Goal: Transaction & Acquisition: Purchase product/service

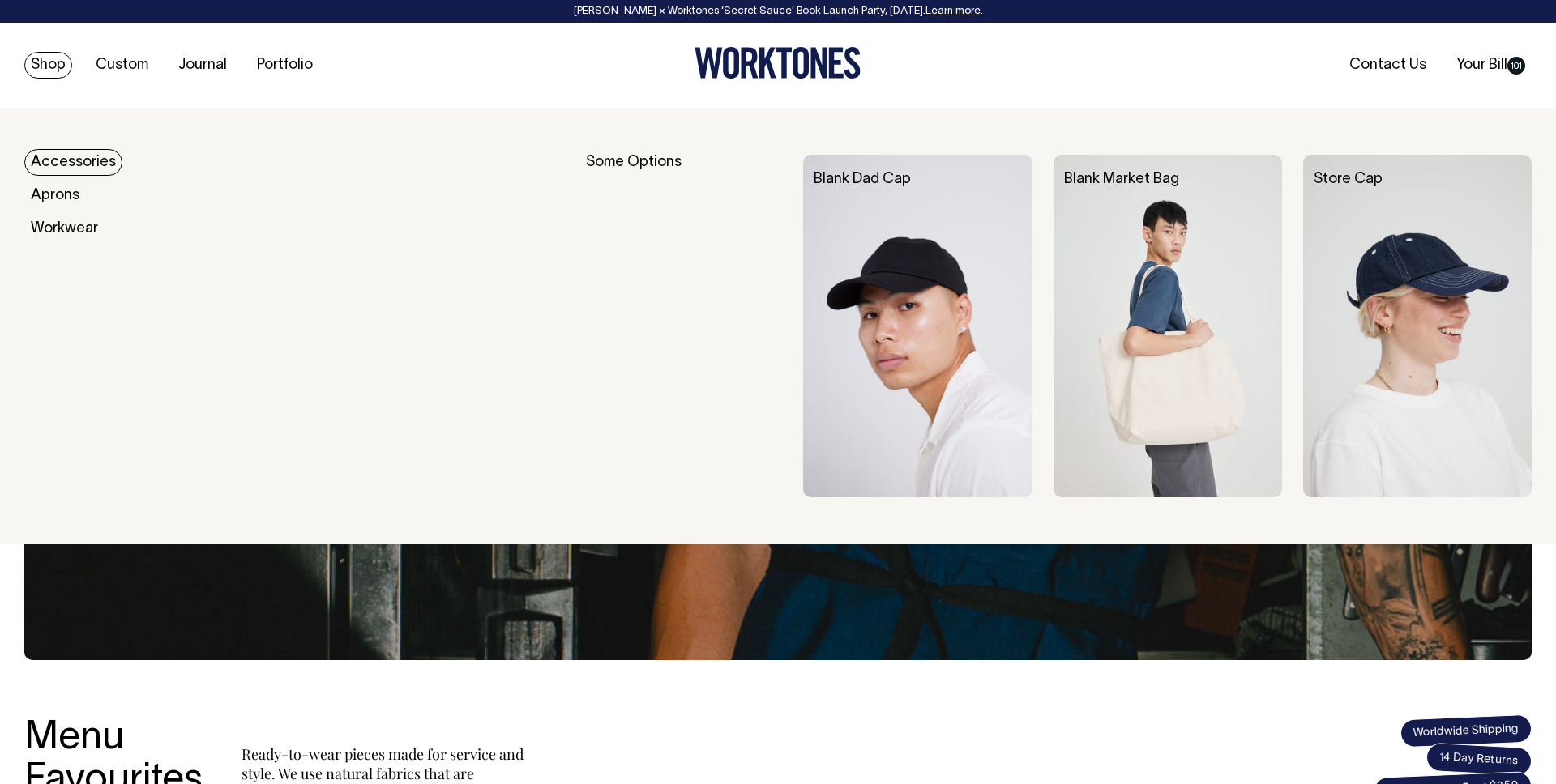
click at [57, 63] on link "Shop" at bounding box center [48, 65] width 48 height 27
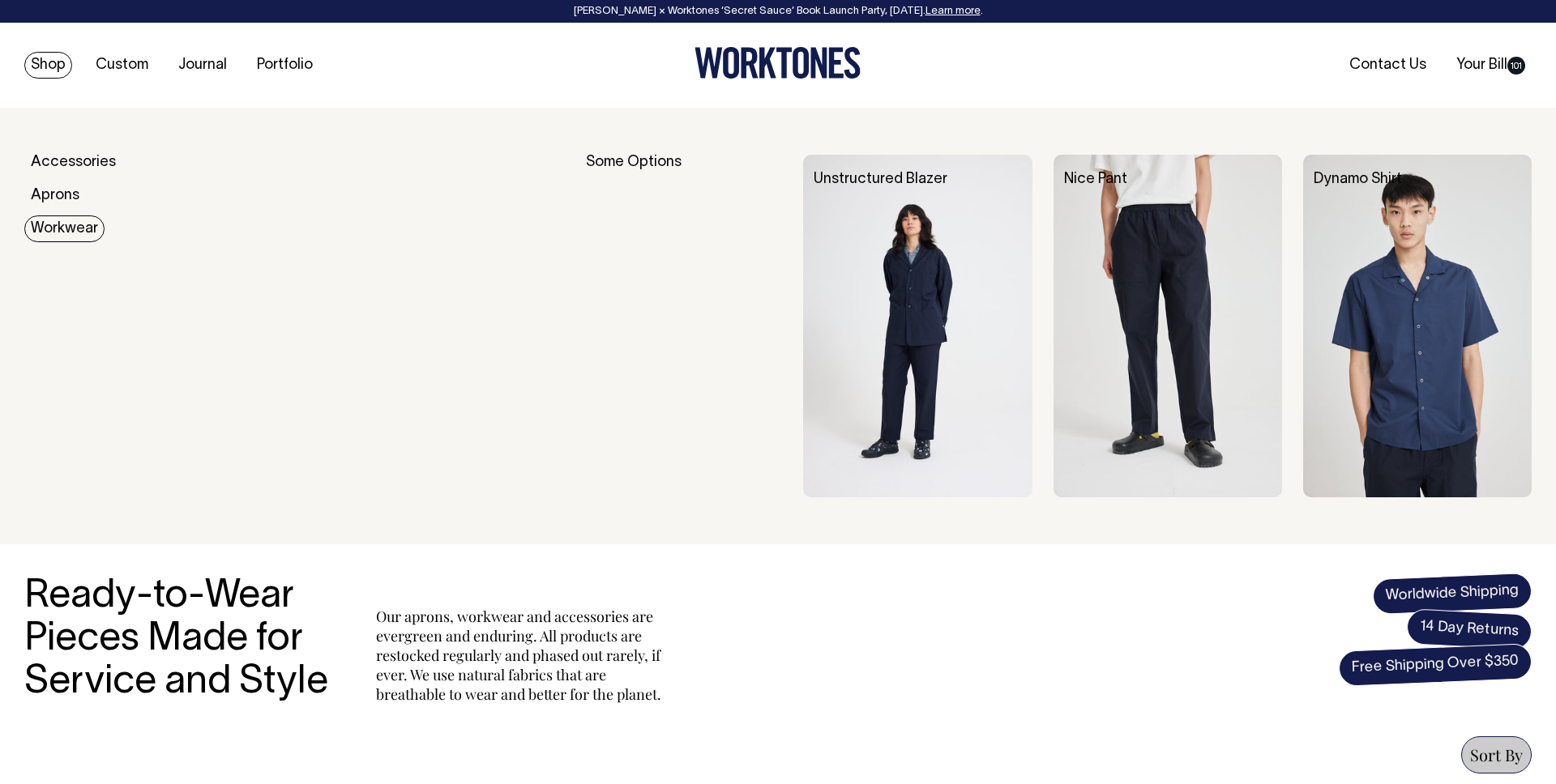
click at [972, 291] on img at bounding box center [917, 326] width 229 height 342
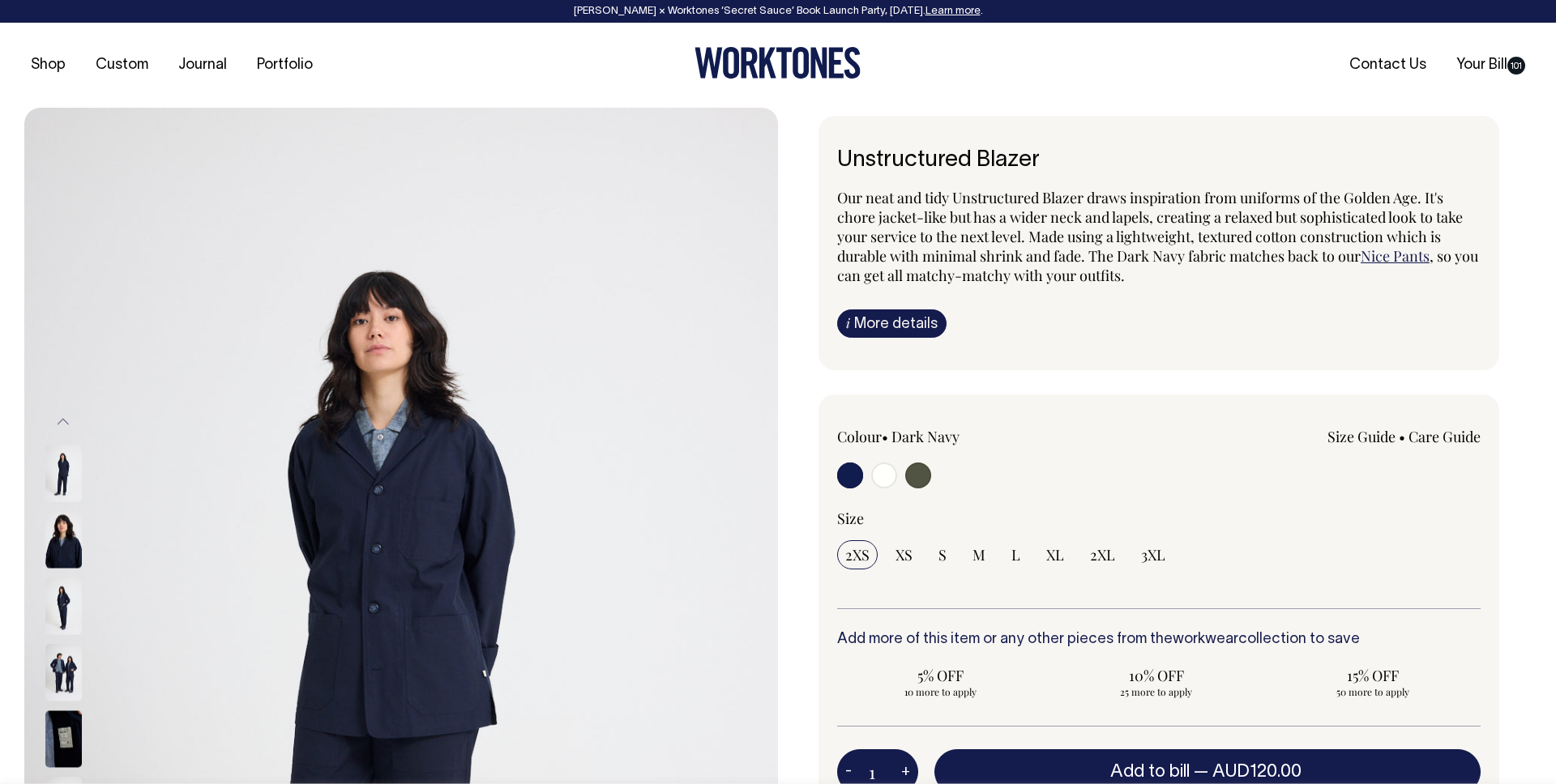
click at [330, 69] on ul "Shop Custom Journal Portfolio" at bounding box center [275, 66] width 502 height 16
click at [302, 67] on link "Portfolio" at bounding box center [285, 65] width 69 height 27
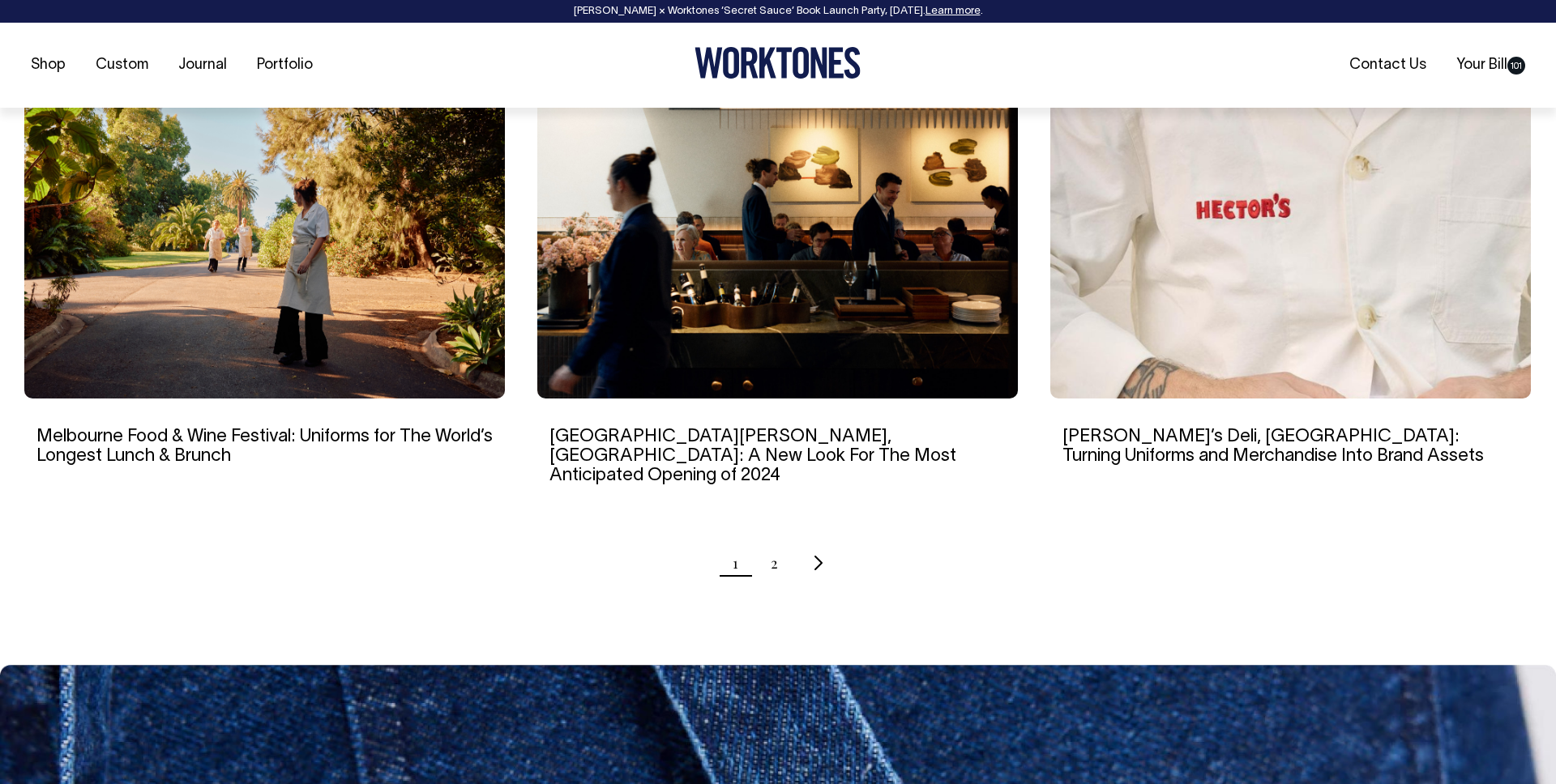
click at [1222, 270] on img at bounding box center [1291, 236] width 481 height 324
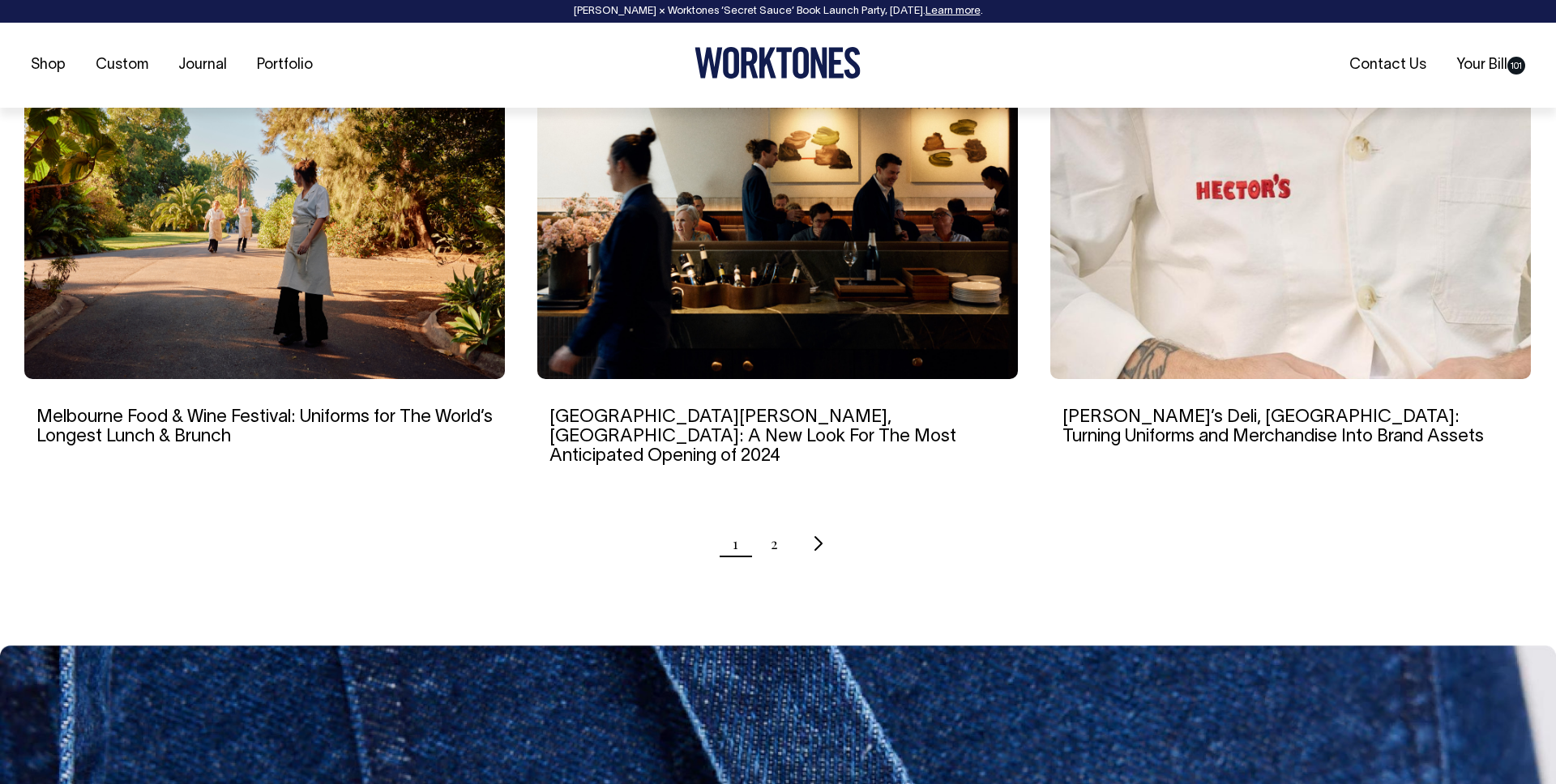
scroll to position [1555, 0]
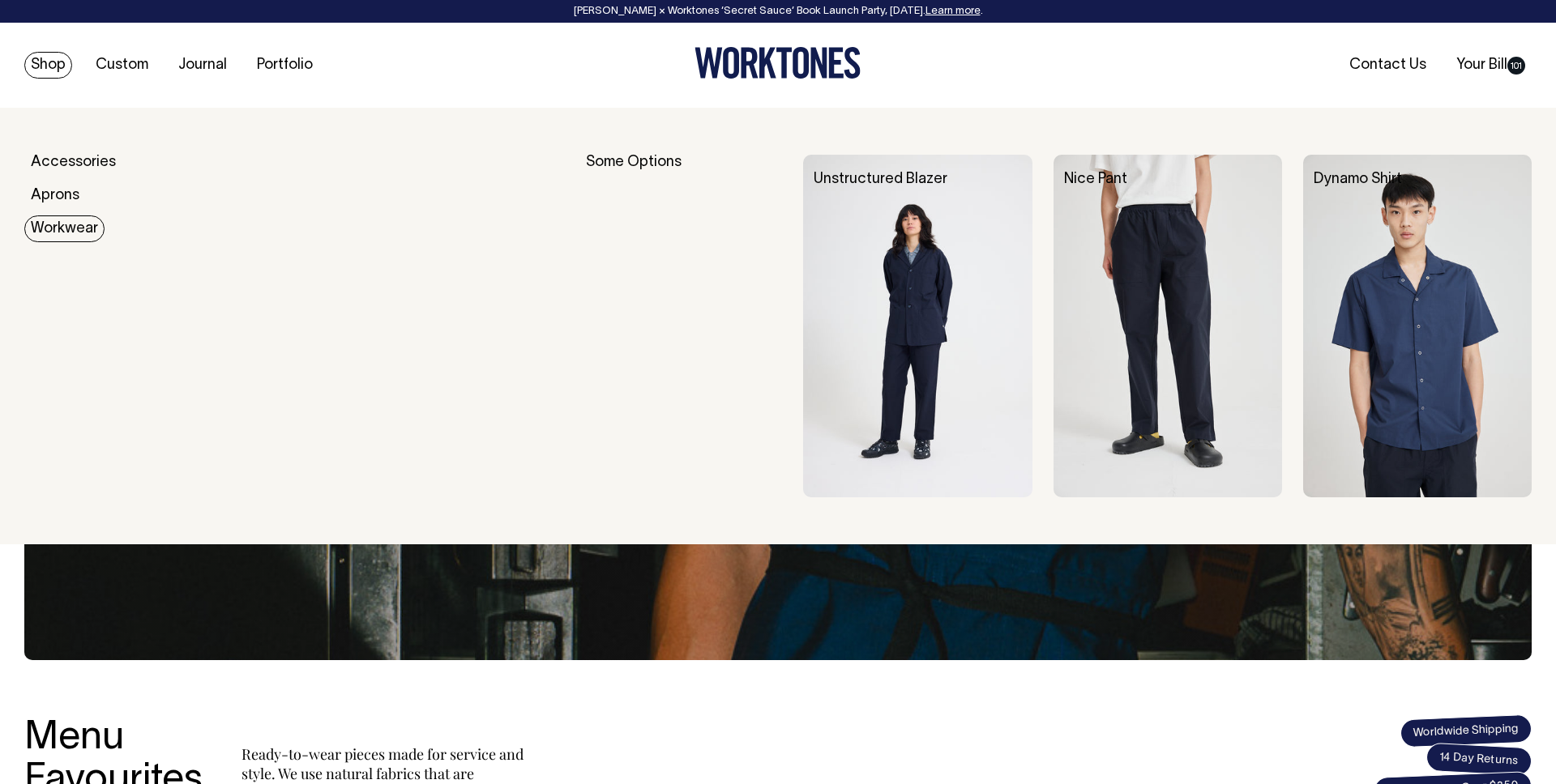
click at [65, 235] on link "Workwear" at bounding box center [64, 229] width 80 height 27
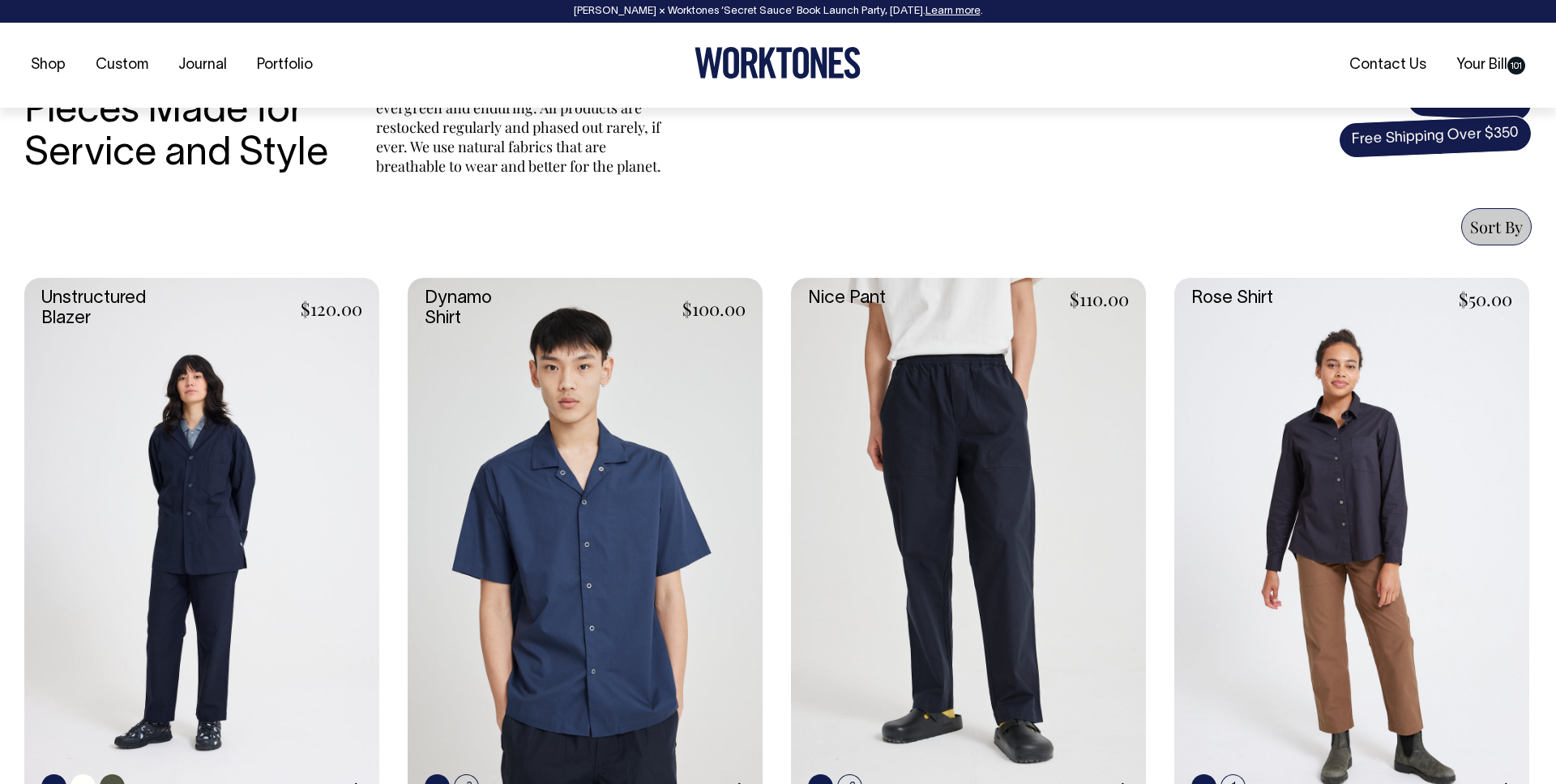
click at [220, 416] on link at bounding box center [201, 544] width 355 height 532
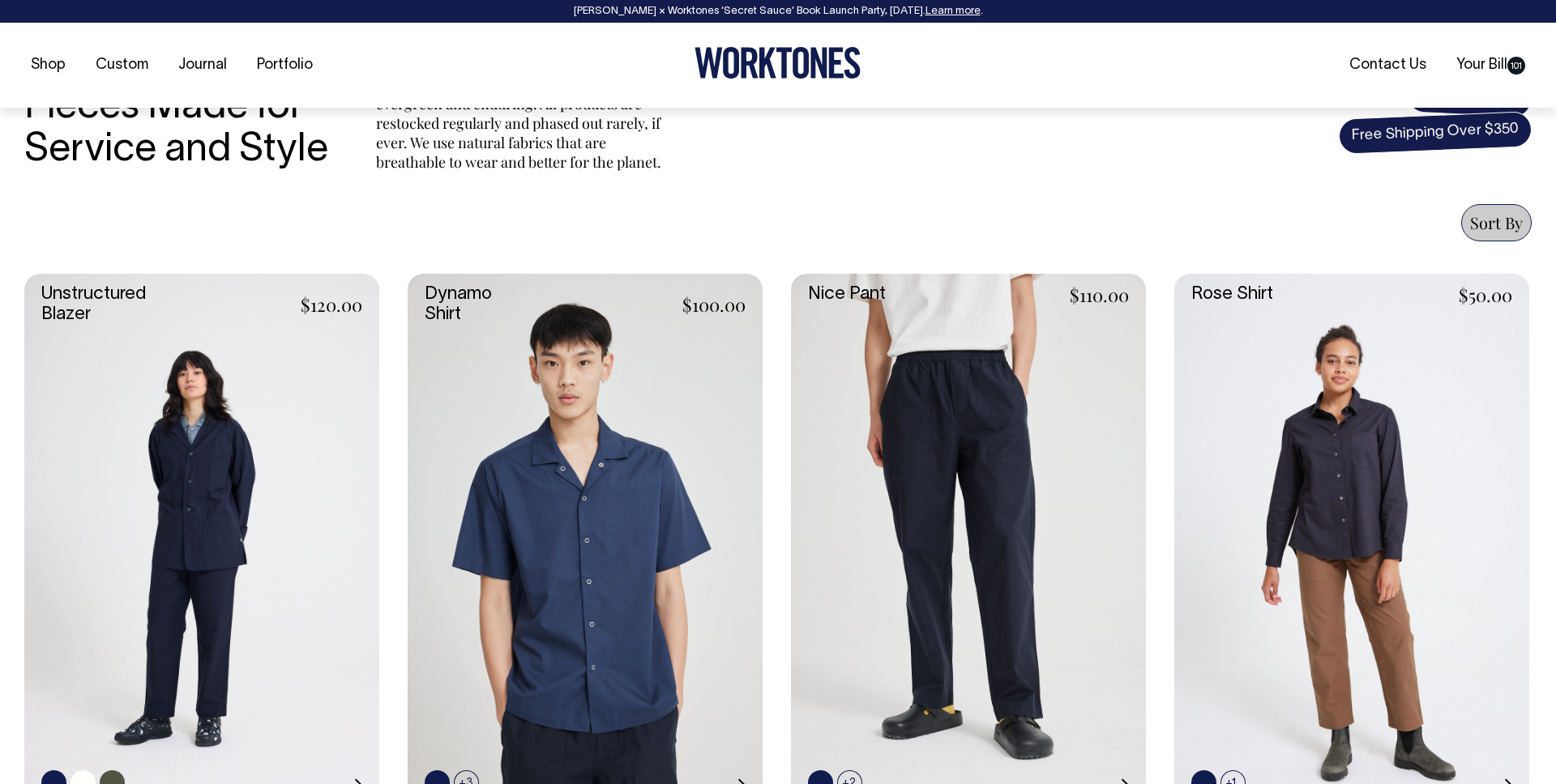
scroll to position [533, 0]
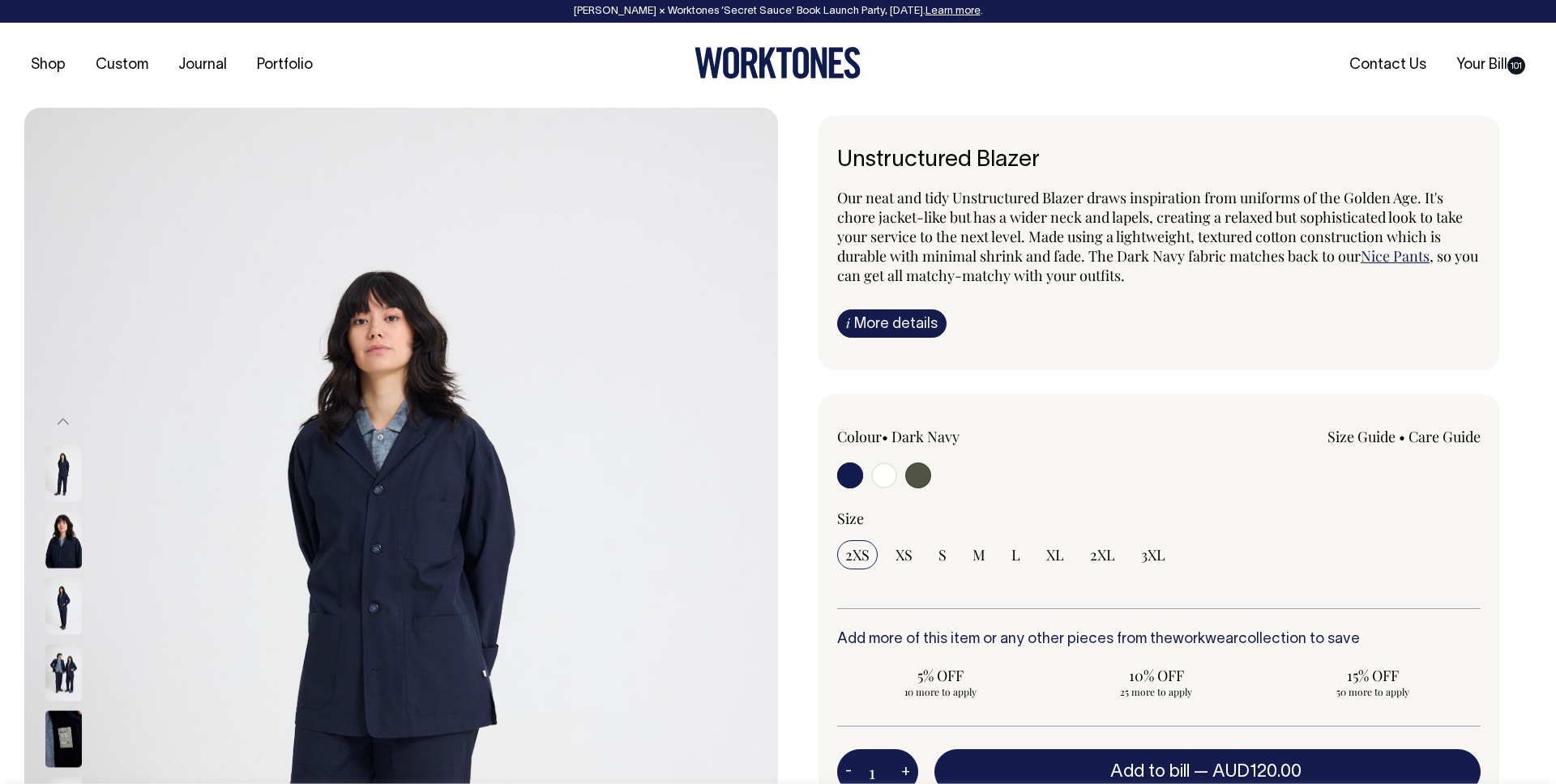
click at [886, 476] on input "radio" at bounding box center [884, 476] width 26 height 26
radio input "true"
radio input "false"
radio input "true"
select select "Off-White"
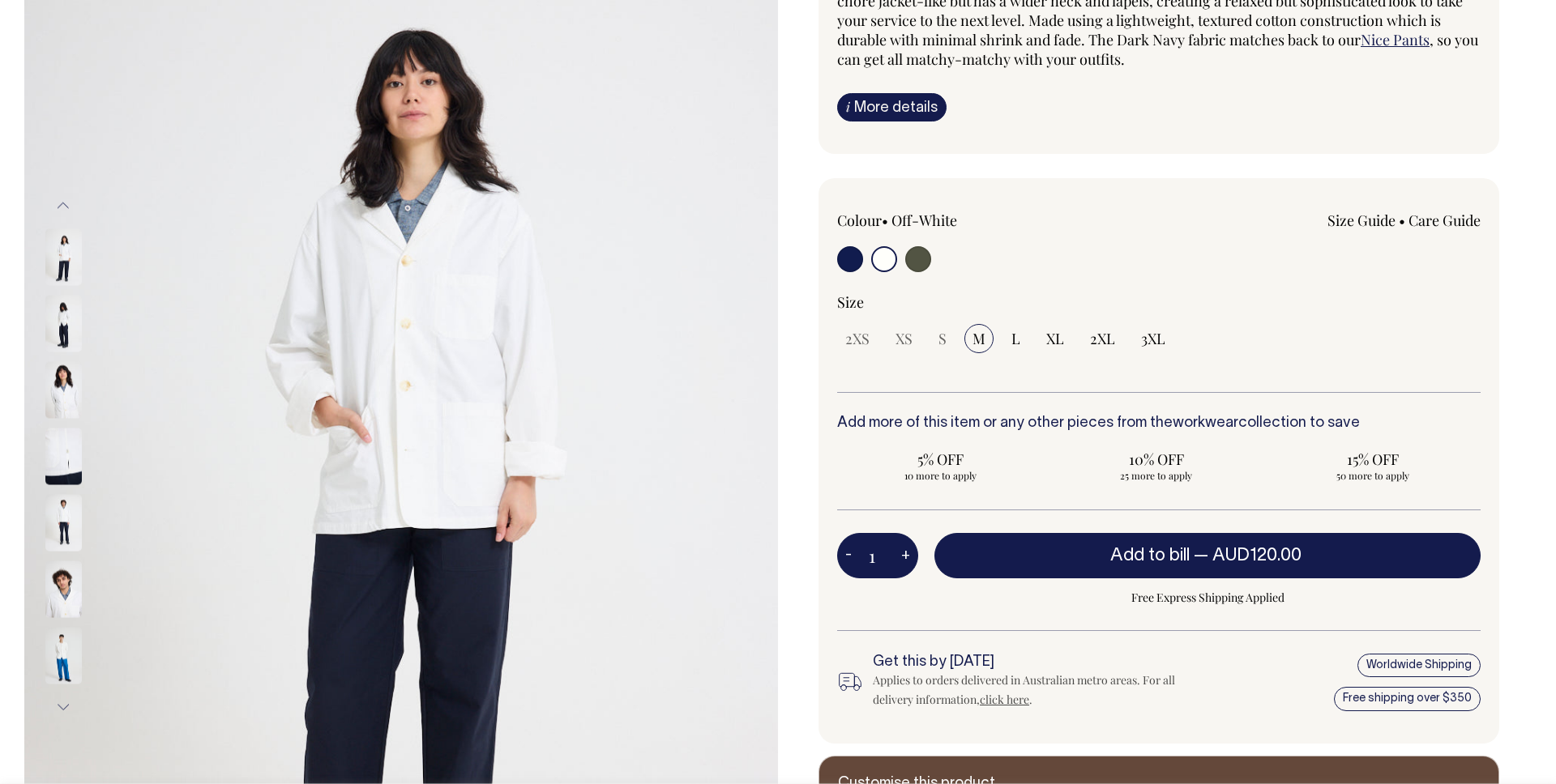
scroll to position [218, 0]
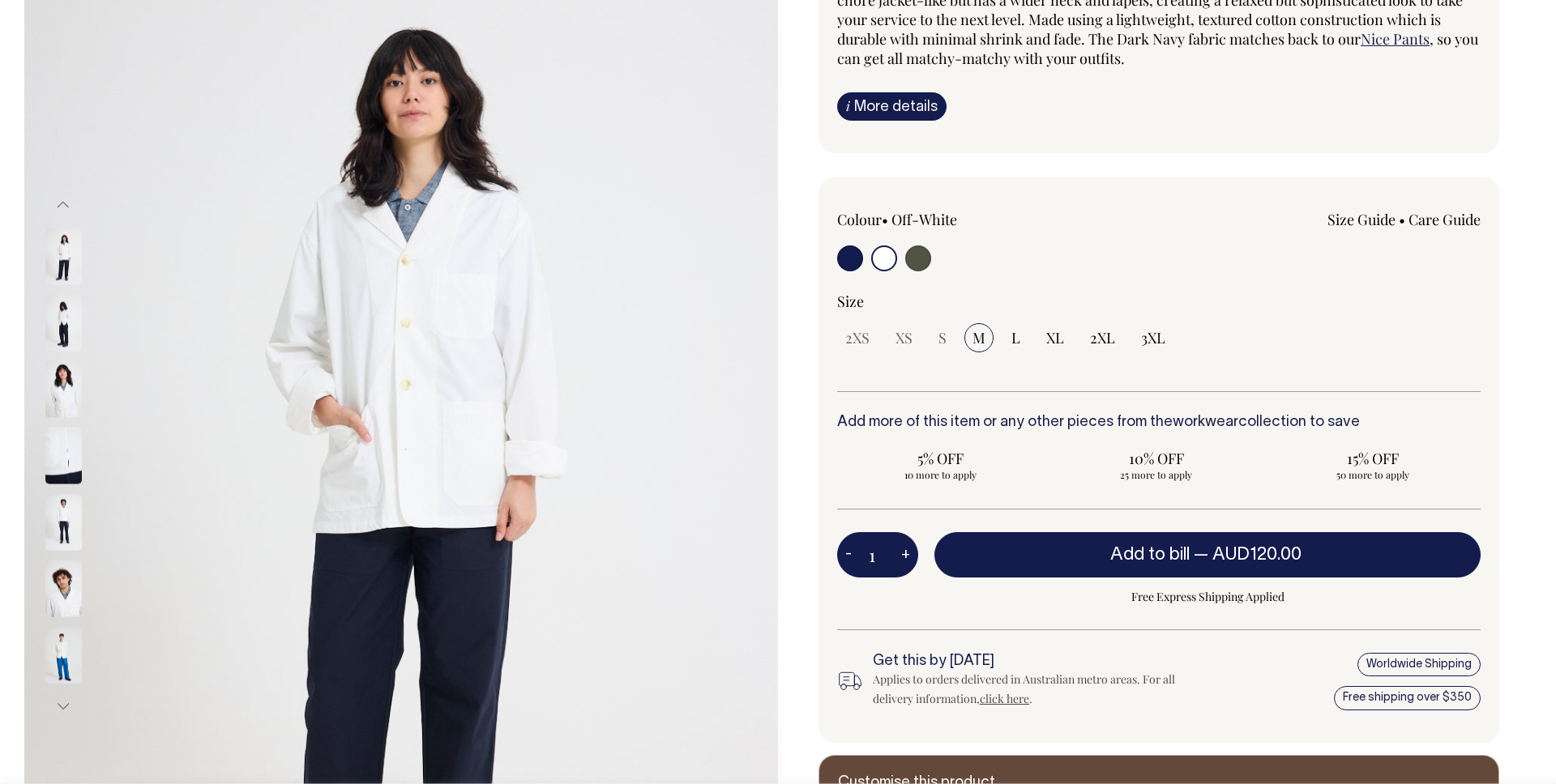
drag, startPoint x: 885, startPoint y: 558, endPoint x: 869, endPoint y: 558, distance: 16.0
click at [869, 558] on input "1" at bounding box center [877, 555] width 81 height 45
click at [927, 341] on div "2XS XS S M L XL 2XL 3XL" at bounding box center [1158, 338] width 644 height 29
click at [938, 339] on span "S" at bounding box center [942, 338] width 8 height 19
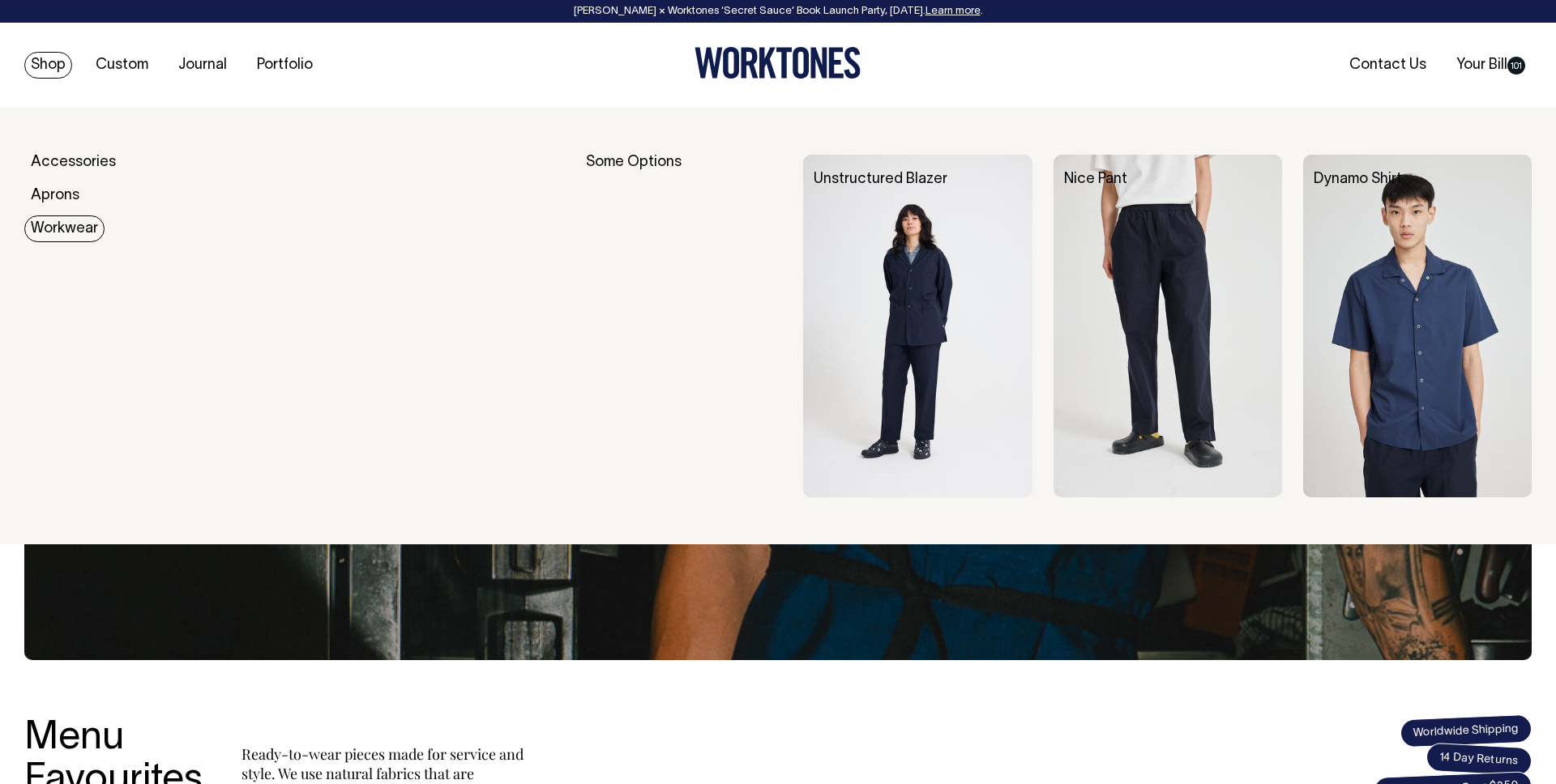
click at [949, 275] on img at bounding box center [917, 326] width 229 height 342
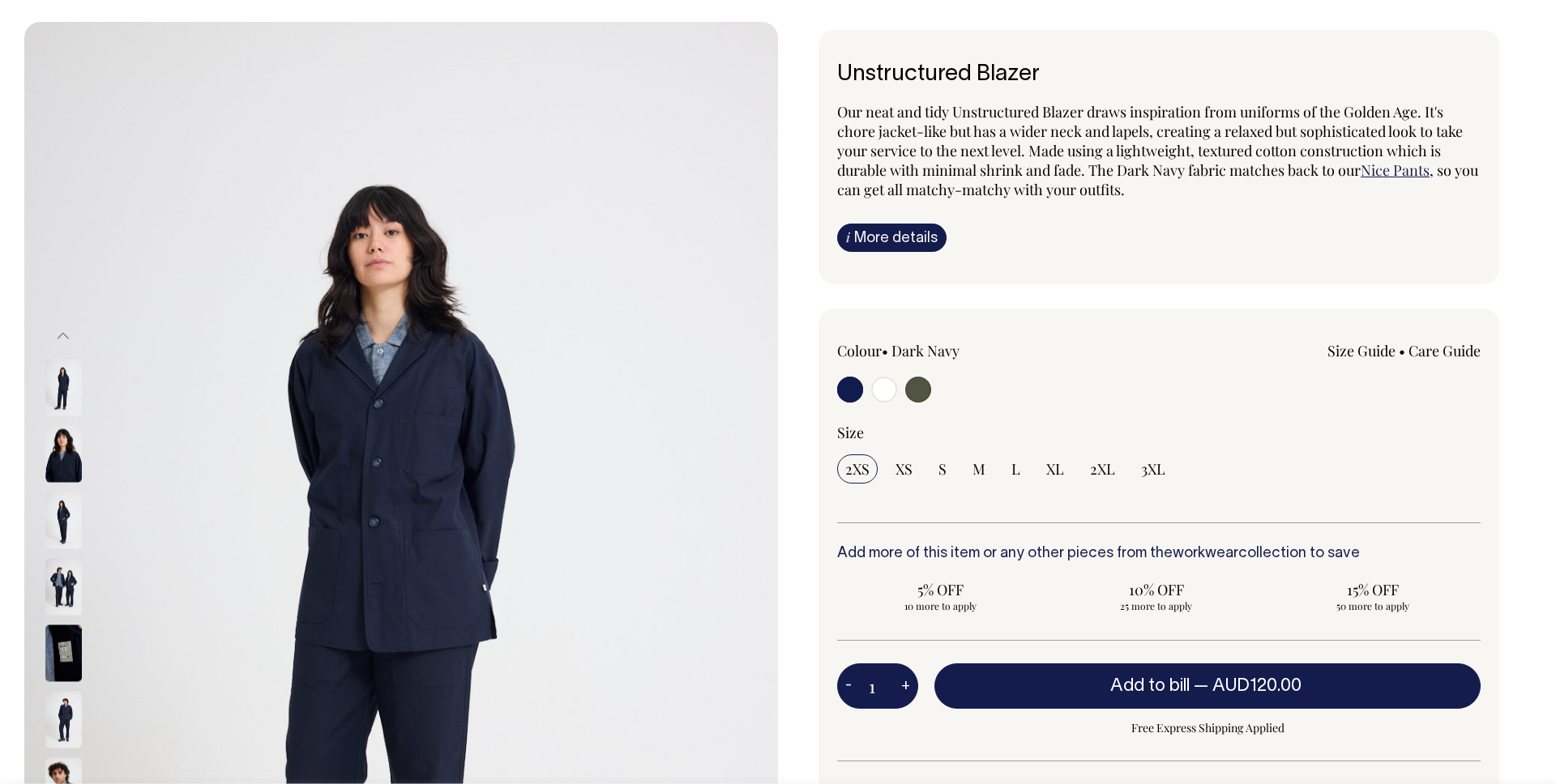
click at [883, 392] on input "radio" at bounding box center [884, 390] width 26 height 26
radio input "true"
radio input "false"
radio input "true"
select select "Off-White"
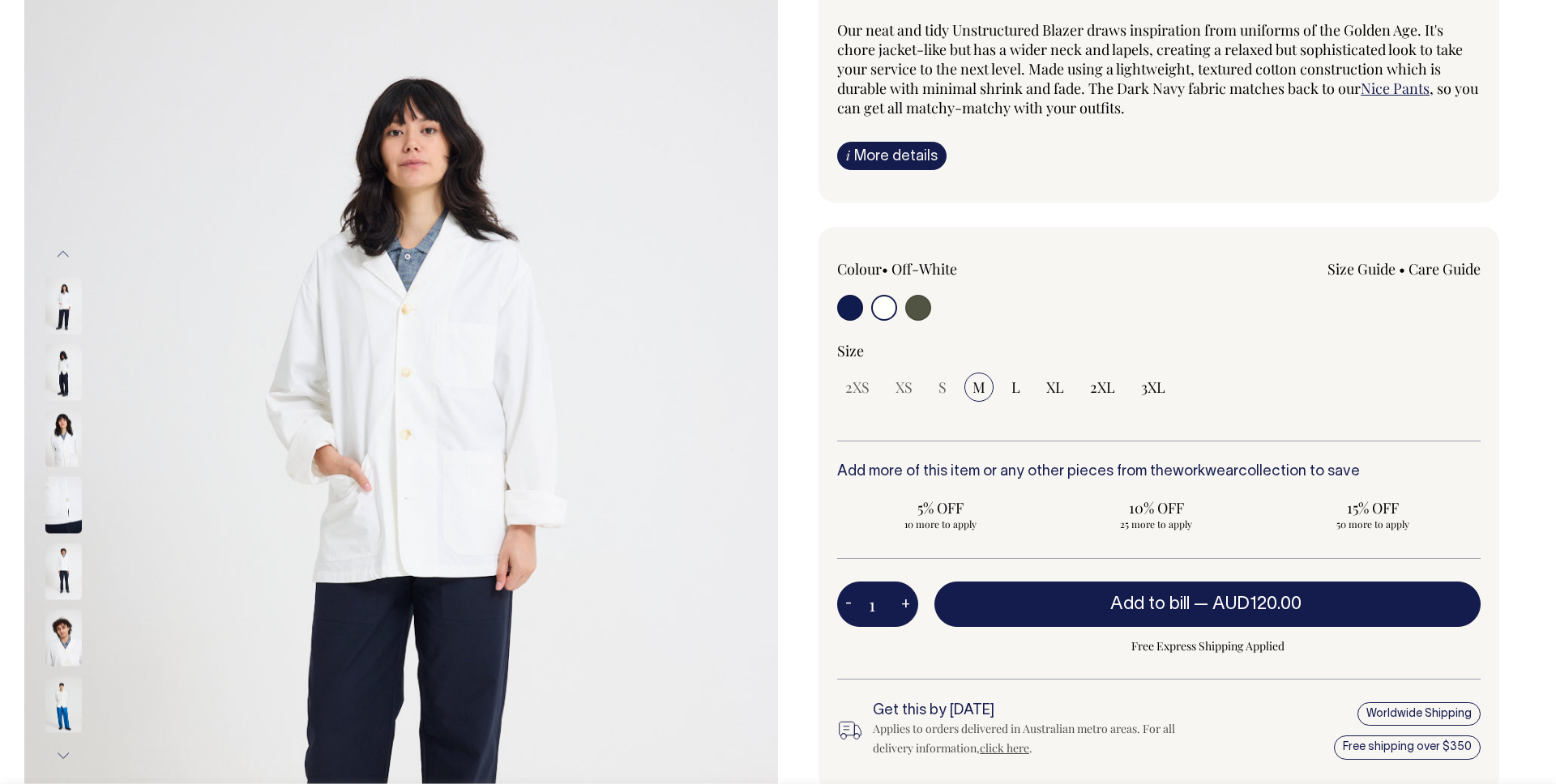
scroll to position [169, 0]
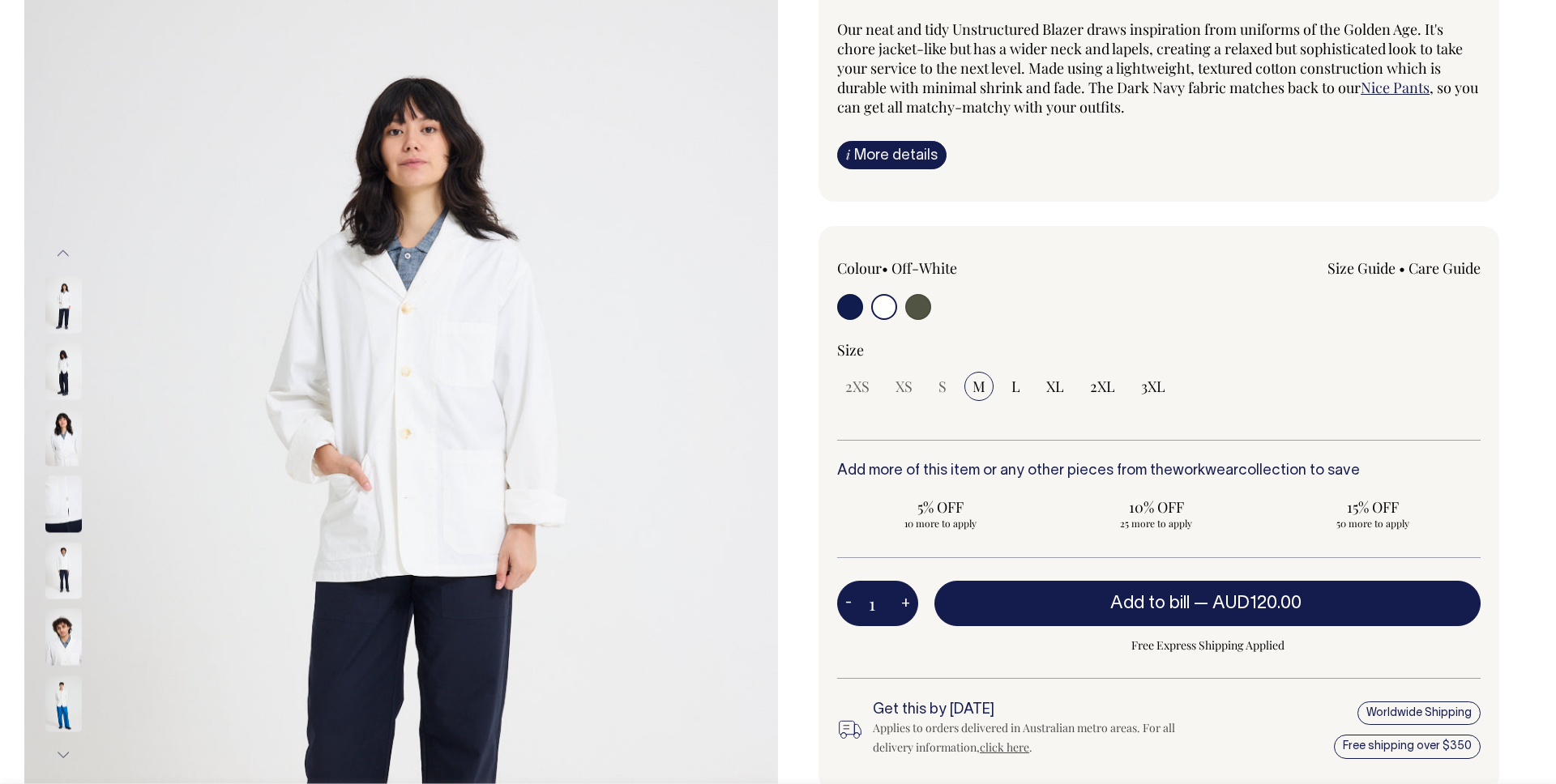
click at [58, 564] on img at bounding box center [63, 571] width 37 height 57
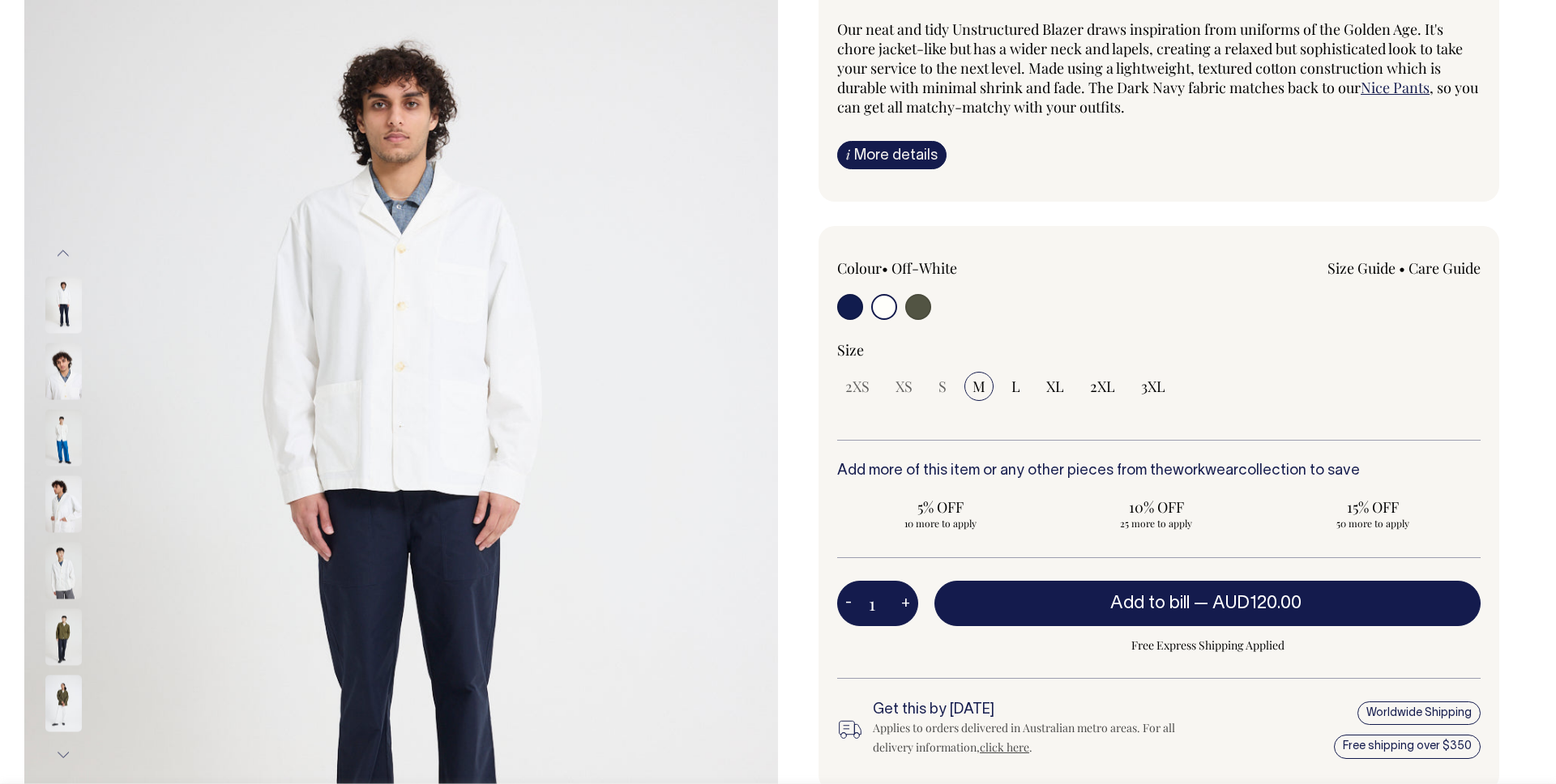
click at [67, 525] on img at bounding box center [63, 505] width 37 height 57
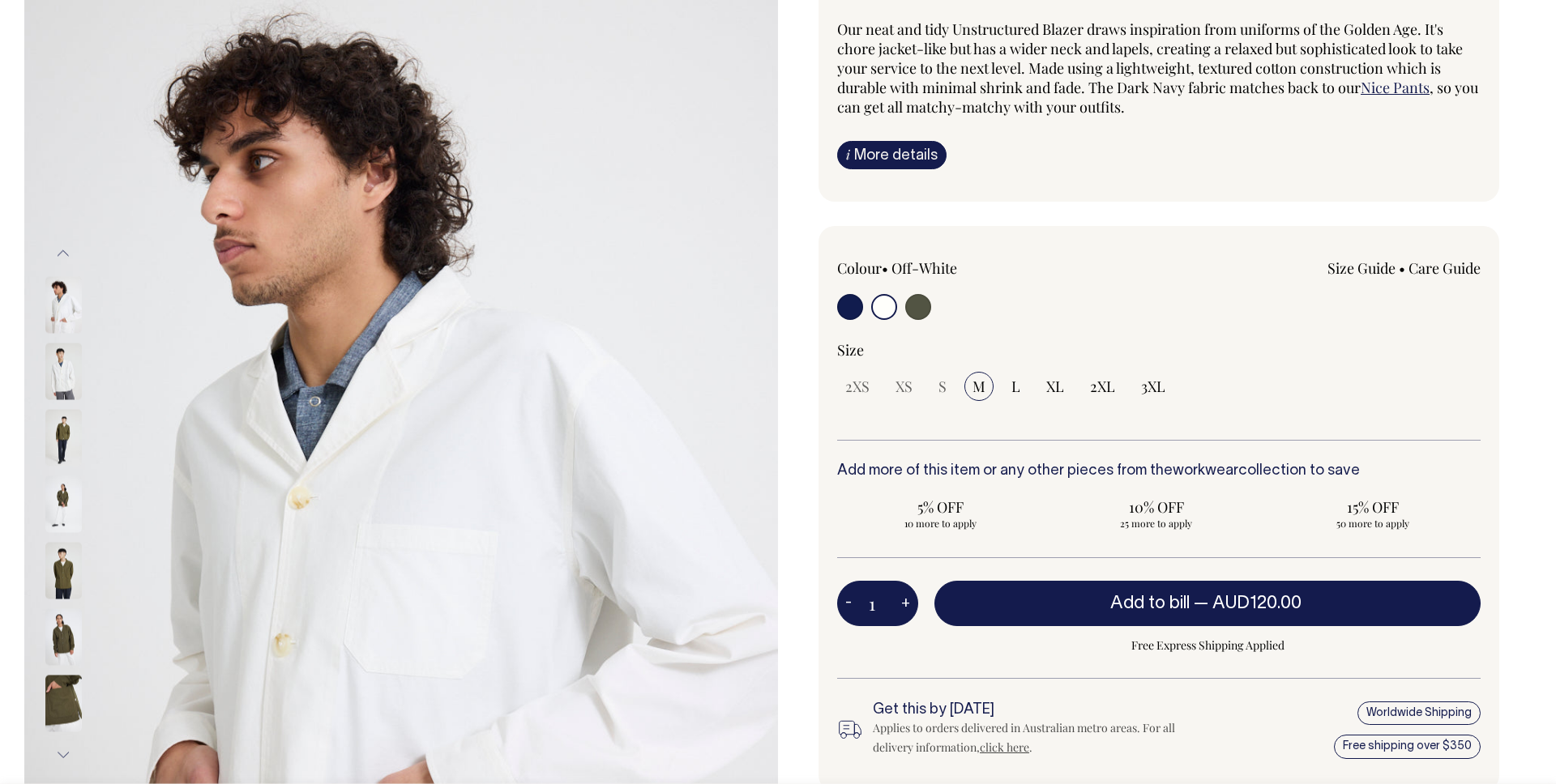
click at [57, 355] on img at bounding box center [63, 372] width 37 height 57
click at [62, 246] on button "Previous" at bounding box center [63, 254] width 24 height 37
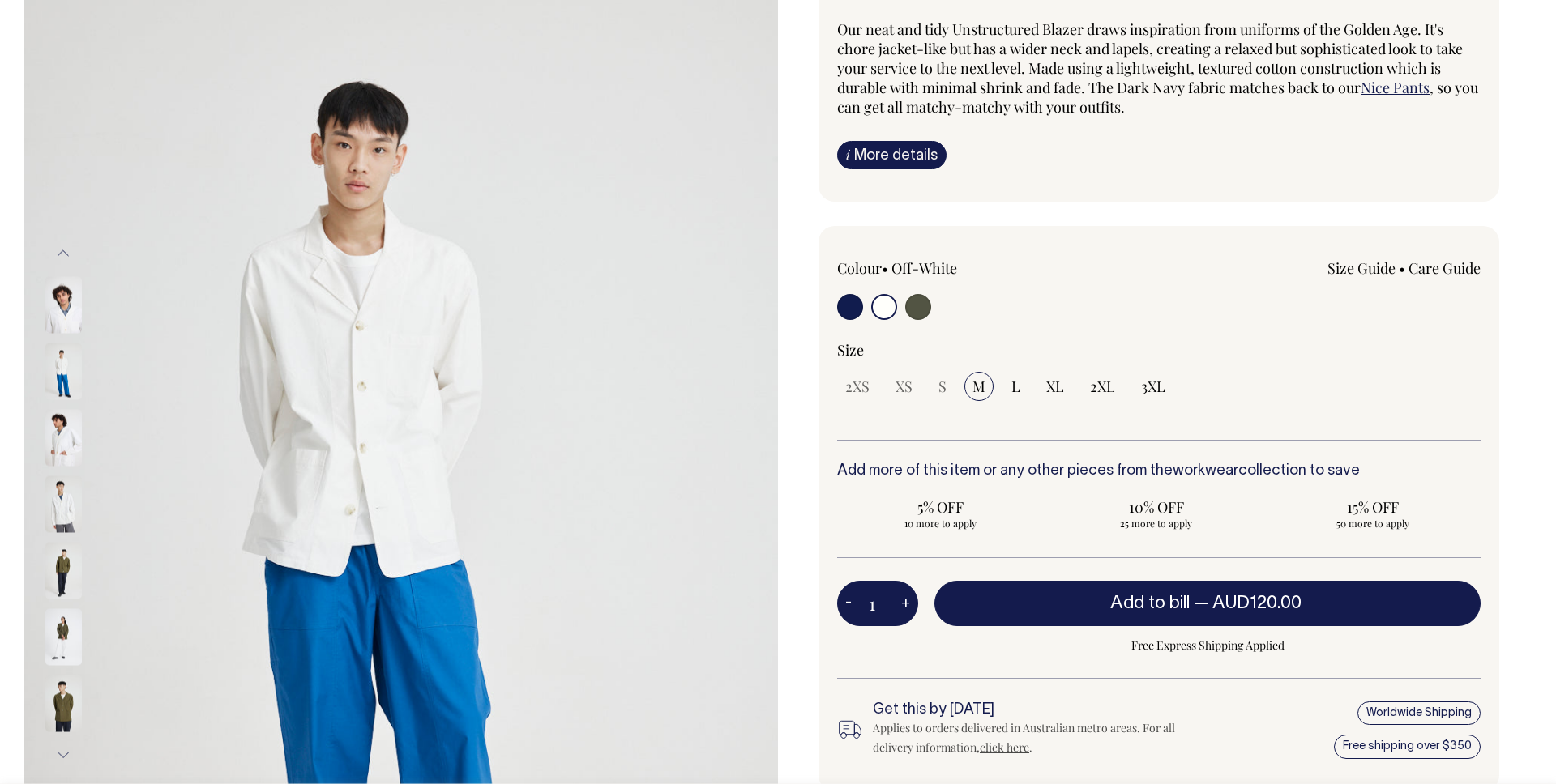
click at [62, 246] on button "Previous" at bounding box center [63, 254] width 24 height 37
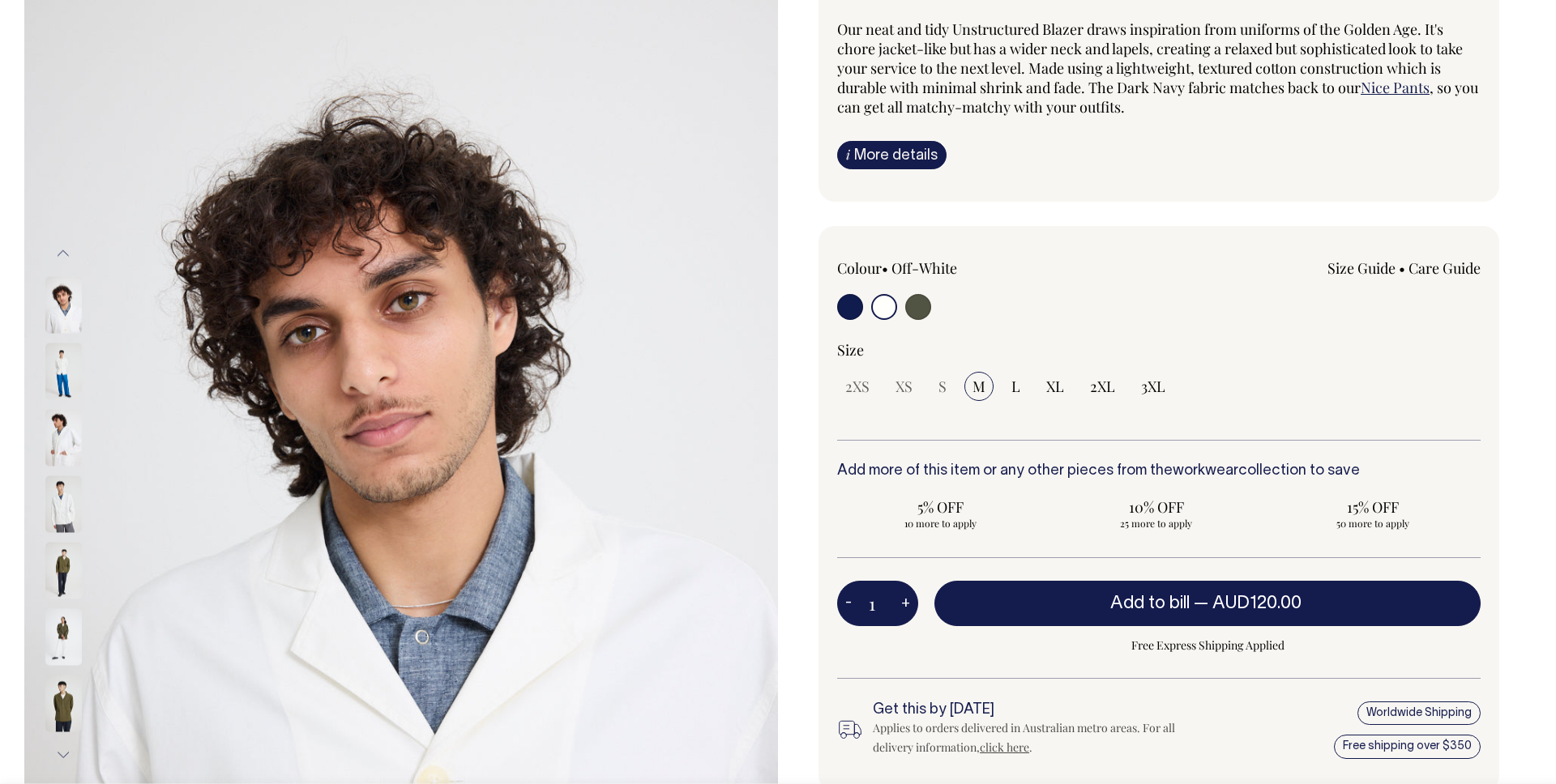
click at [62, 246] on button "Previous" at bounding box center [63, 254] width 24 height 37
click at [63, 249] on button "Previous" at bounding box center [63, 254] width 24 height 37
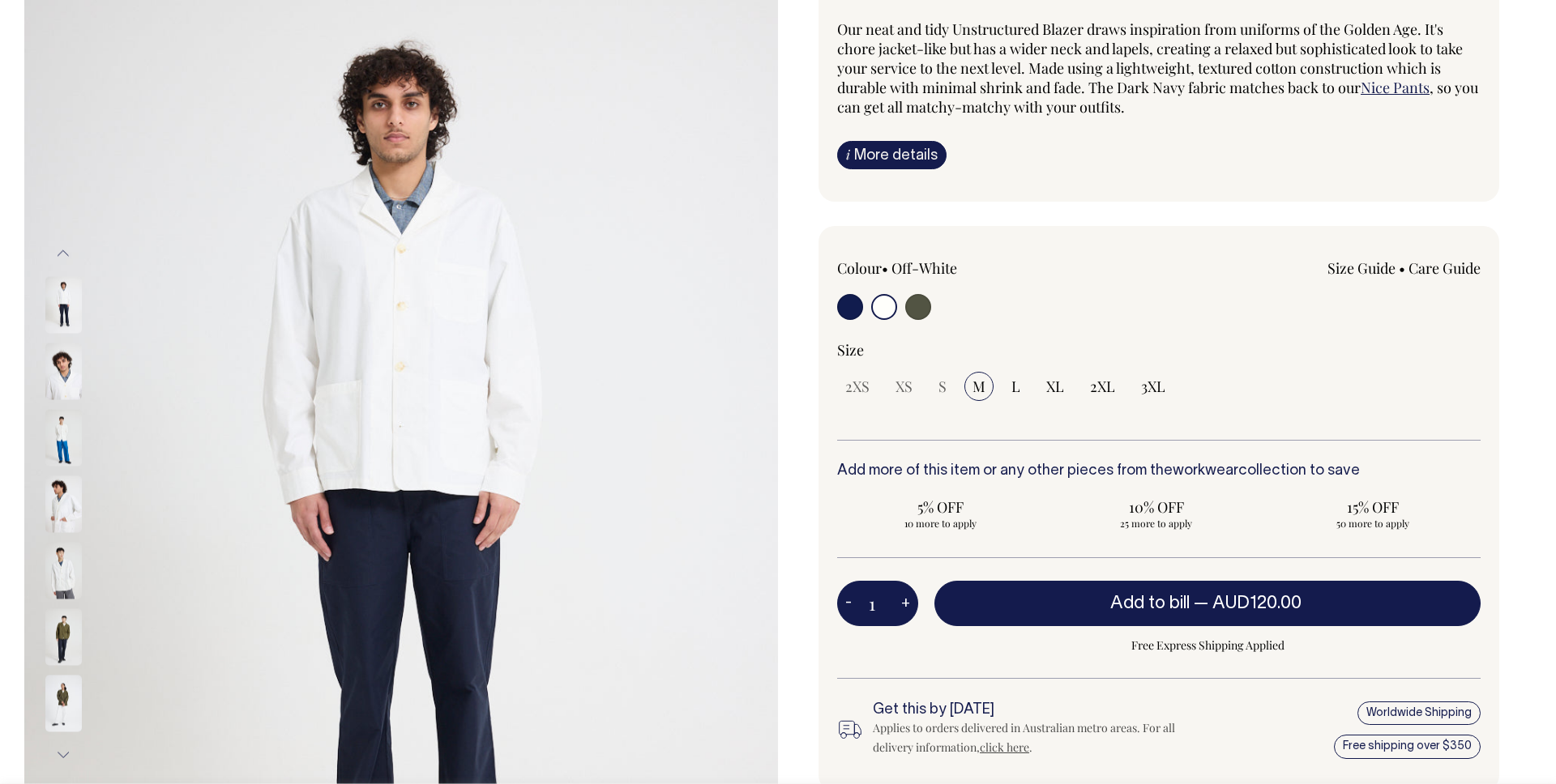
click at [63, 249] on button "Previous" at bounding box center [63, 254] width 24 height 37
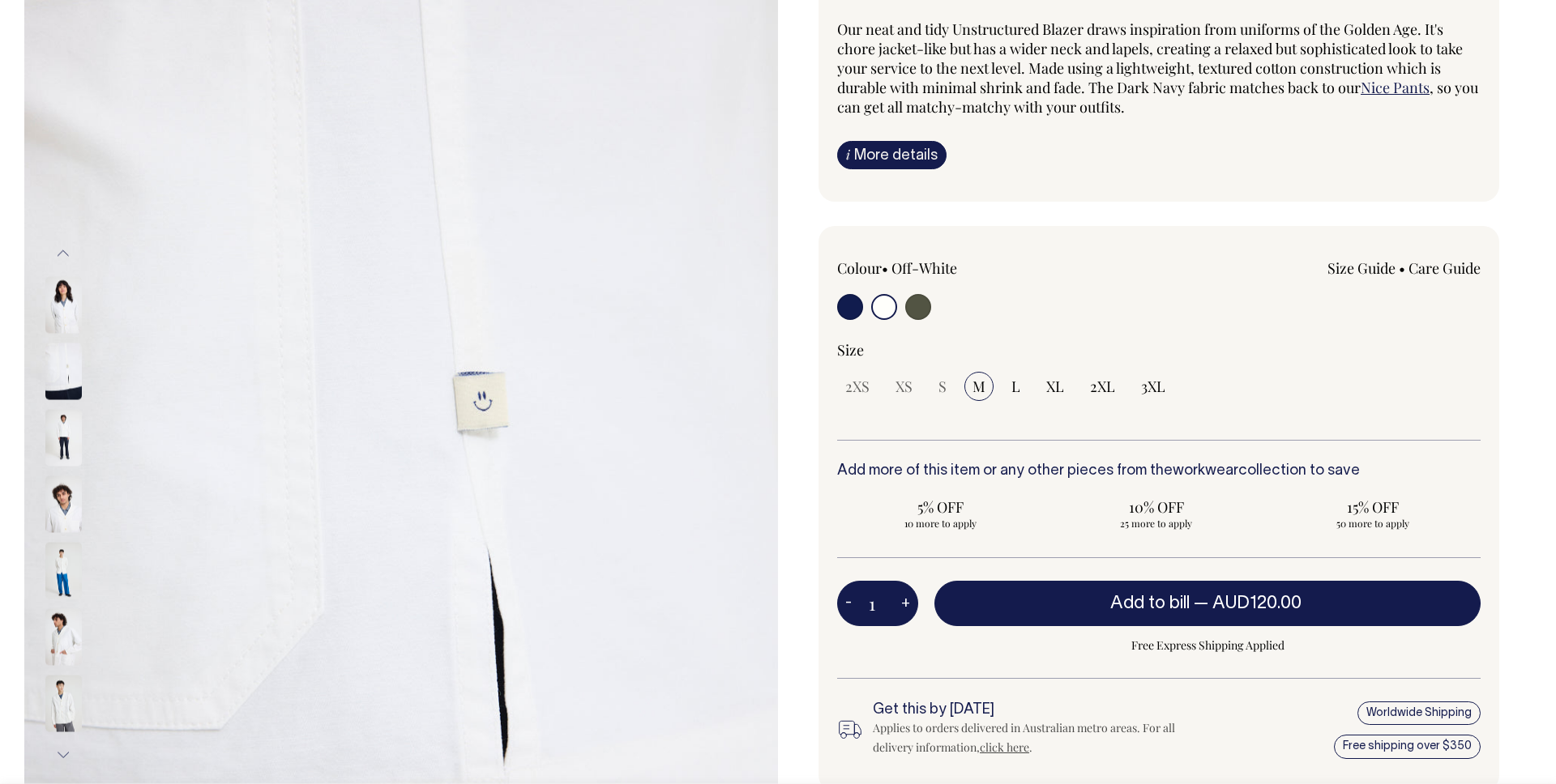
click at [63, 249] on button "Previous" at bounding box center [63, 254] width 24 height 37
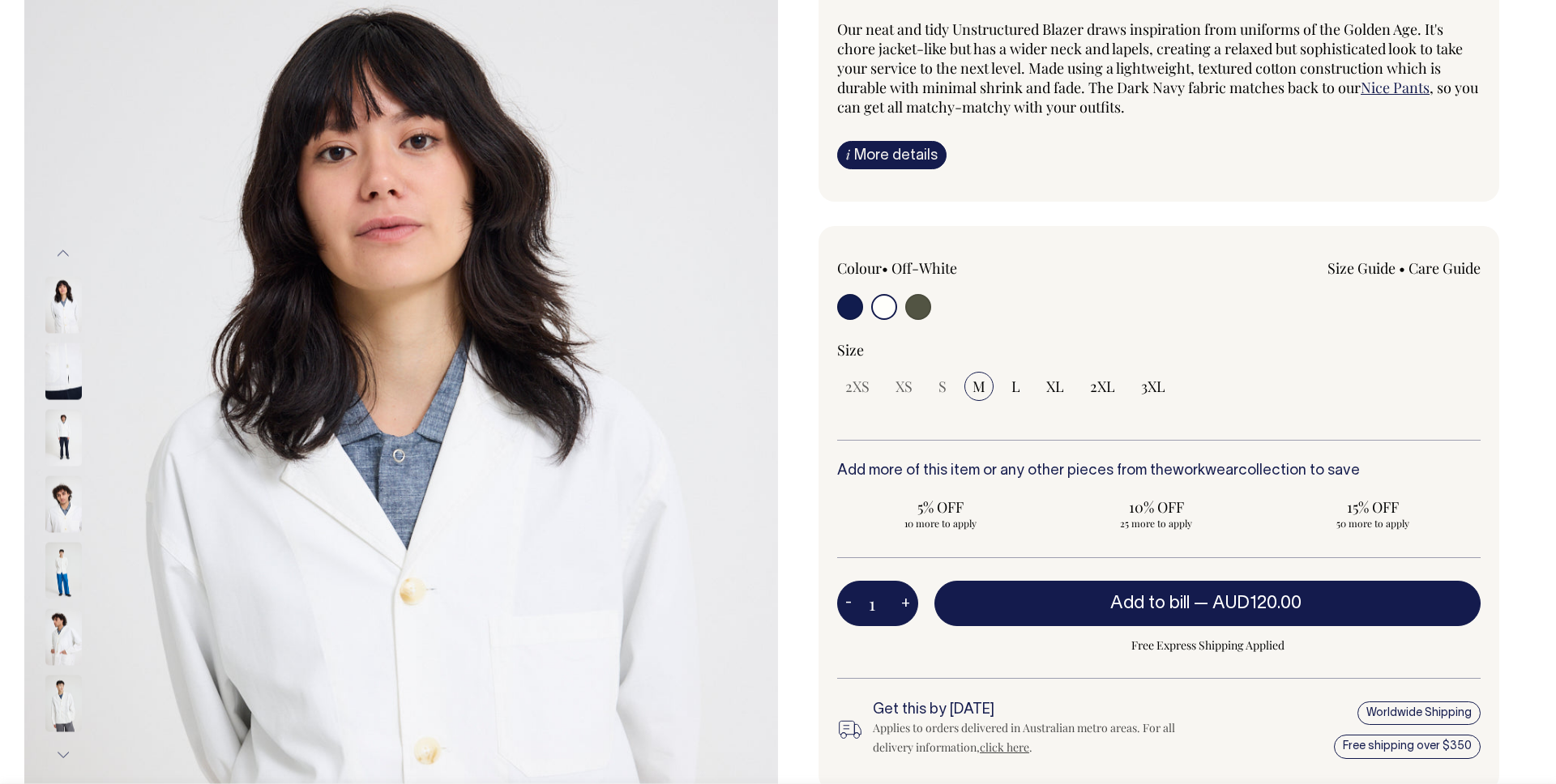
click at [63, 249] on button "Previous" at bounding box center [63, 254] width 24 height 37
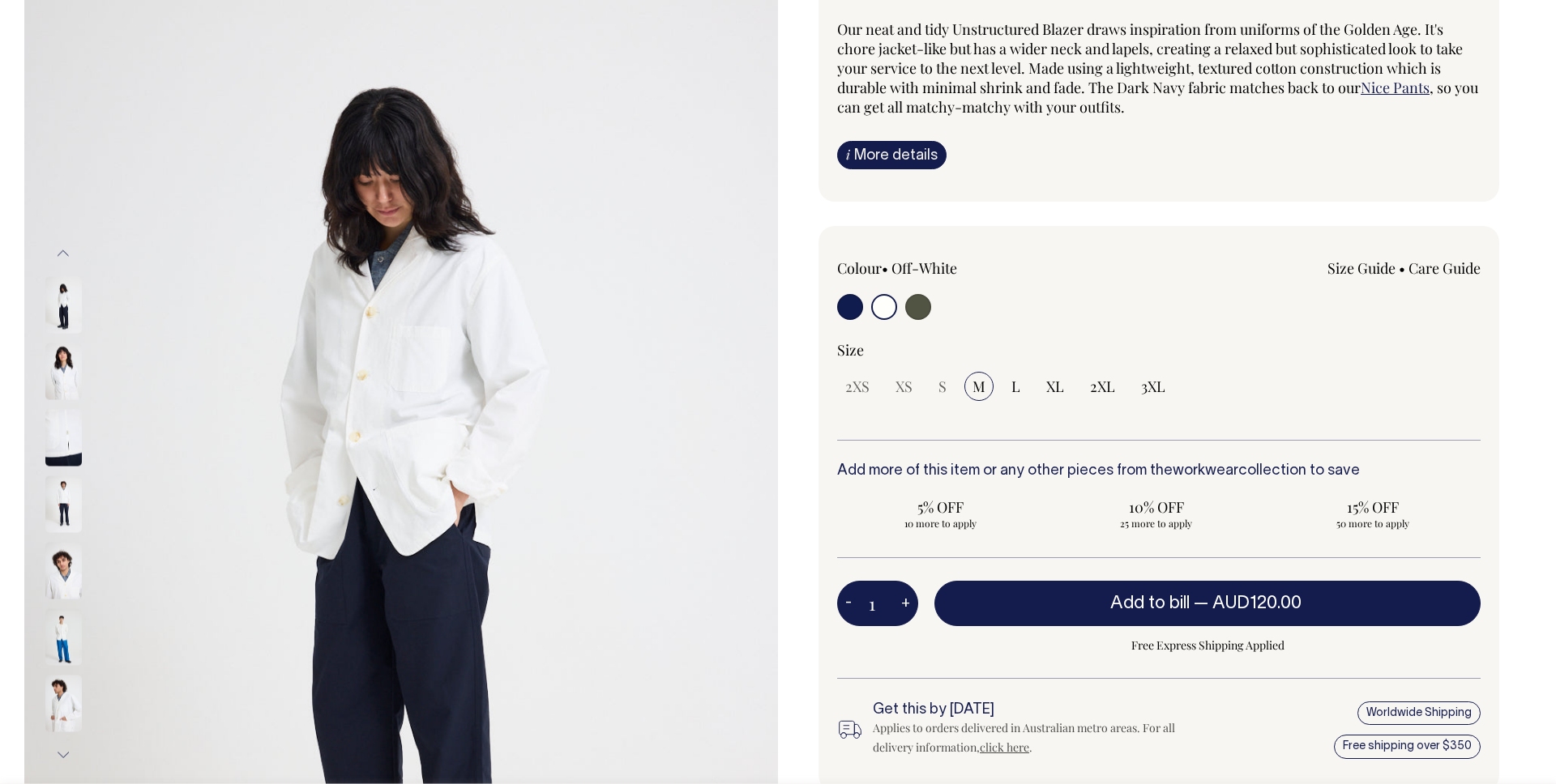
click at [64, 252] on button "Previous" at bounding box center [63, 254] width 24 height 37
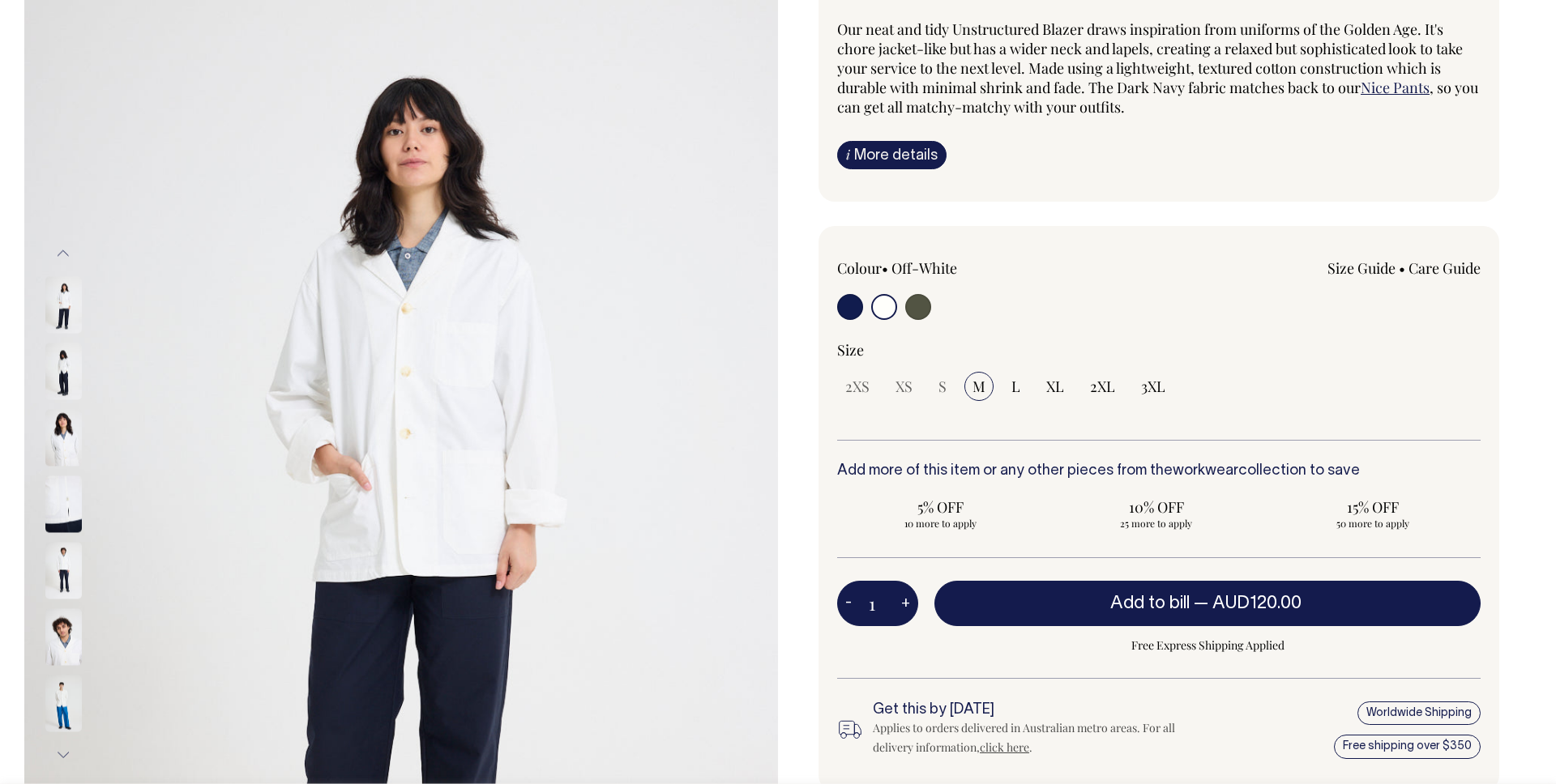
click at [66, 326] on img at bounding box center [63, 305] width 37 height 57
click at [58, 253] on button "Previous" at bounding box center [63, 254] width 24 height 37
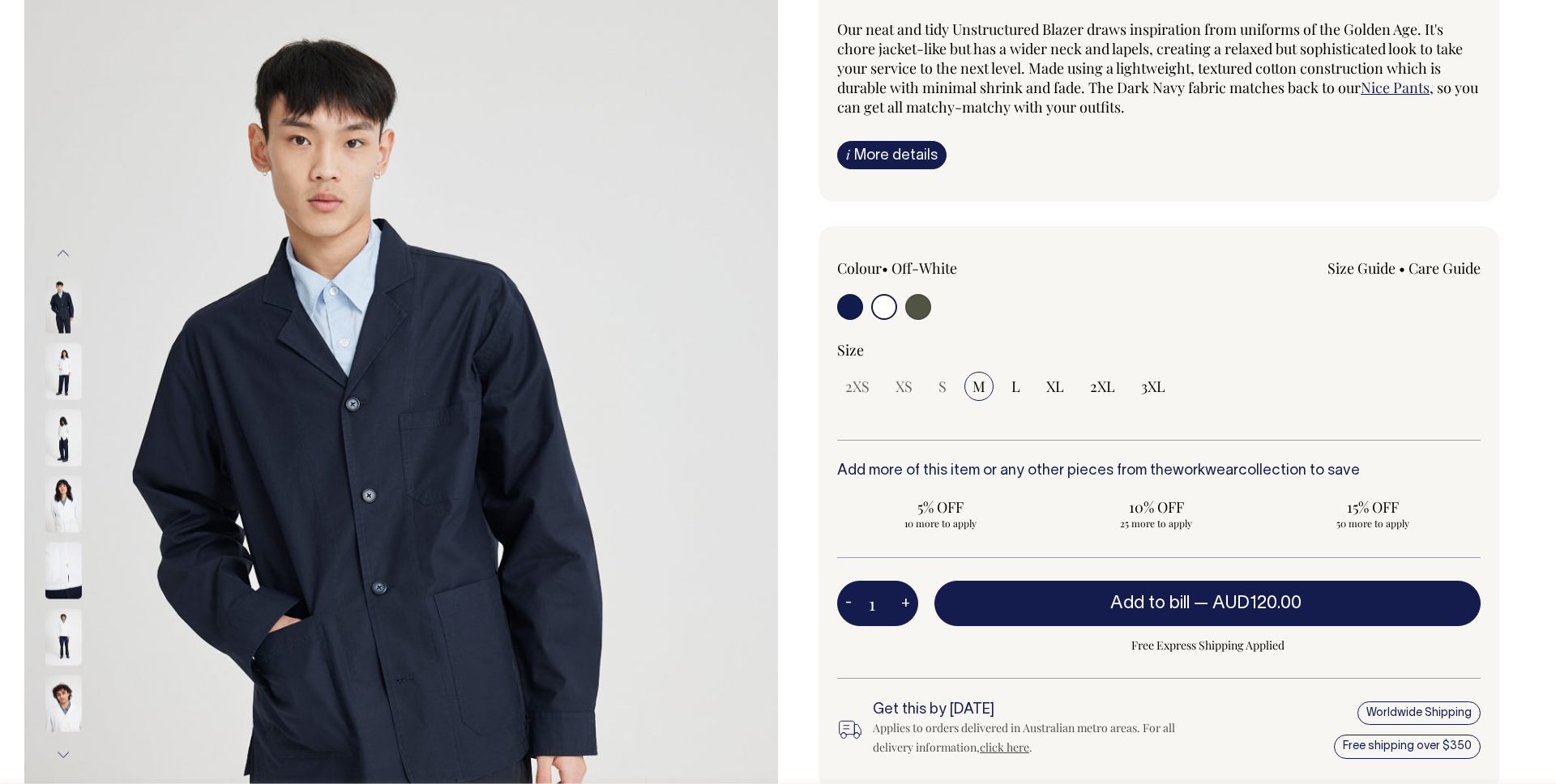
click at [65, 295] on img at bounding box center [63, 305] width 37 height 57
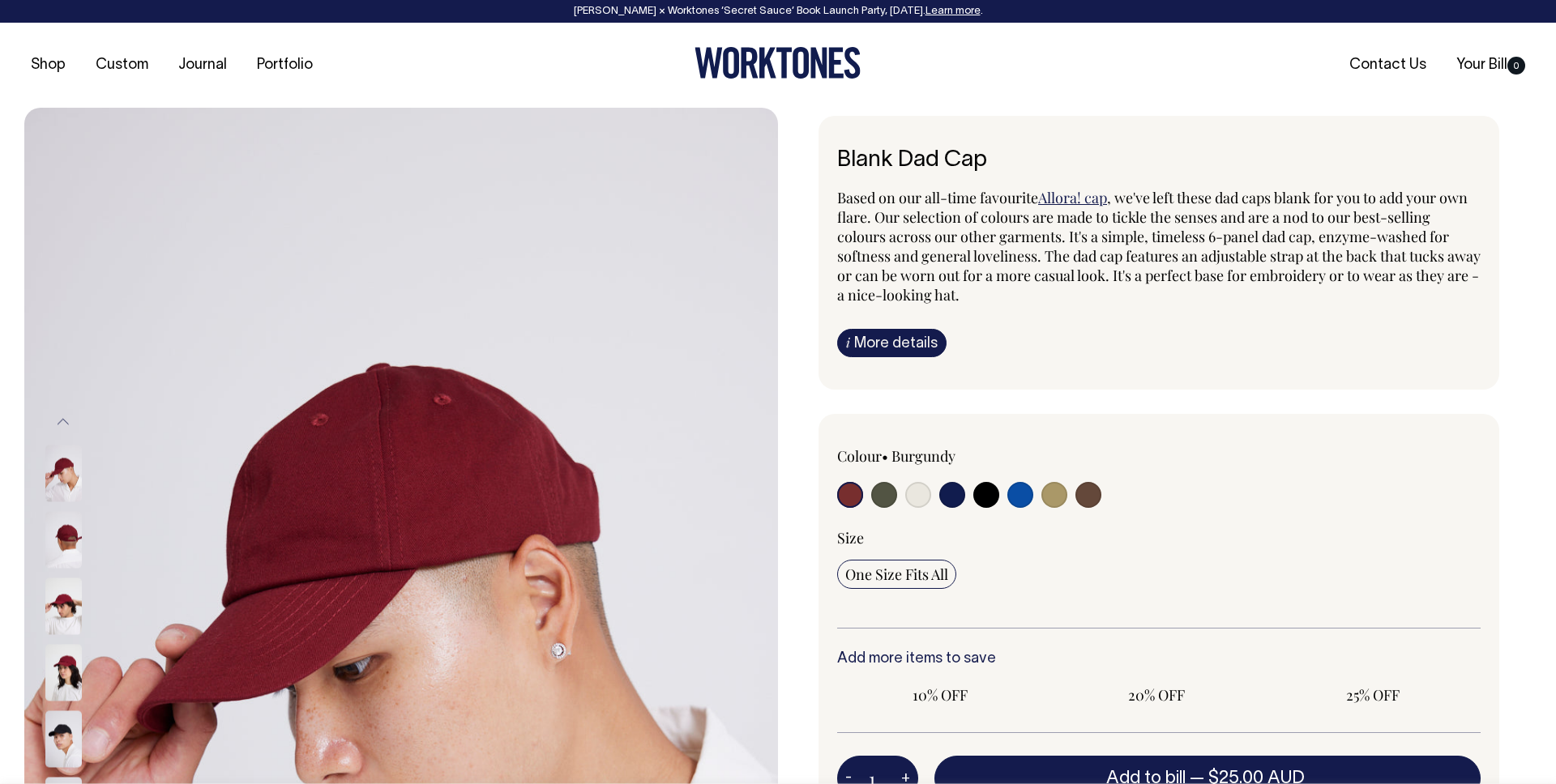
radio input "true"
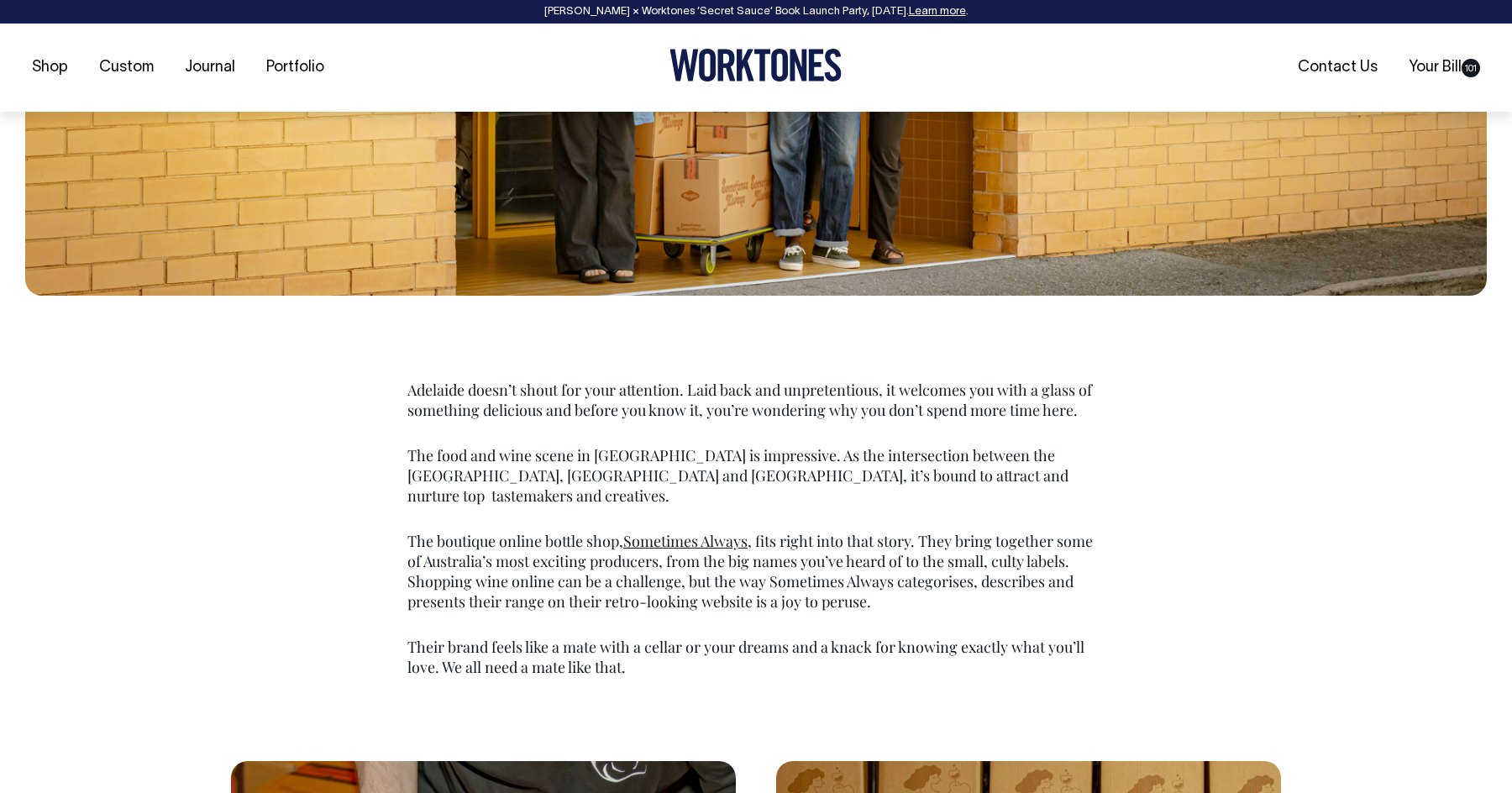
scroll to position [843, 0]
click at [889, 378] on p "Adelaide doesn’t shout for your attention. Laid back and unpretentious, it welc…" at bounding box center [756, 399] width 698 height 40
click at [889, 378] on p "Adelaide doesn’t shout for your attention. Laid back and unpretentious, it welc…" at bounding box center [756, 399] width 698 height 40
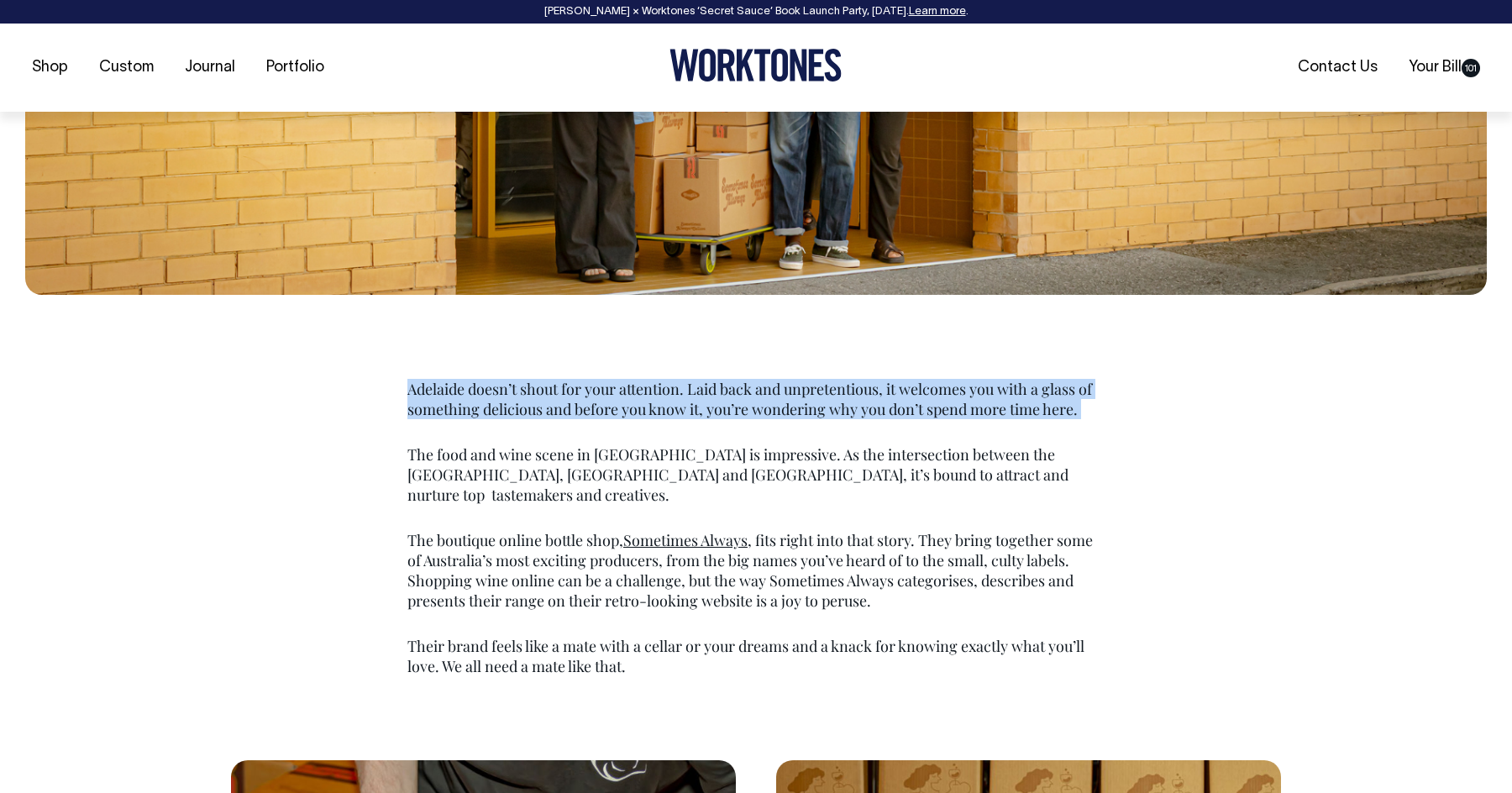
click at [889, 378] on p "Adelaide doesn’t shout for your attention. Laid back and unpretentious, it welc…" at bounding box center [756, 399] width 698 height 40
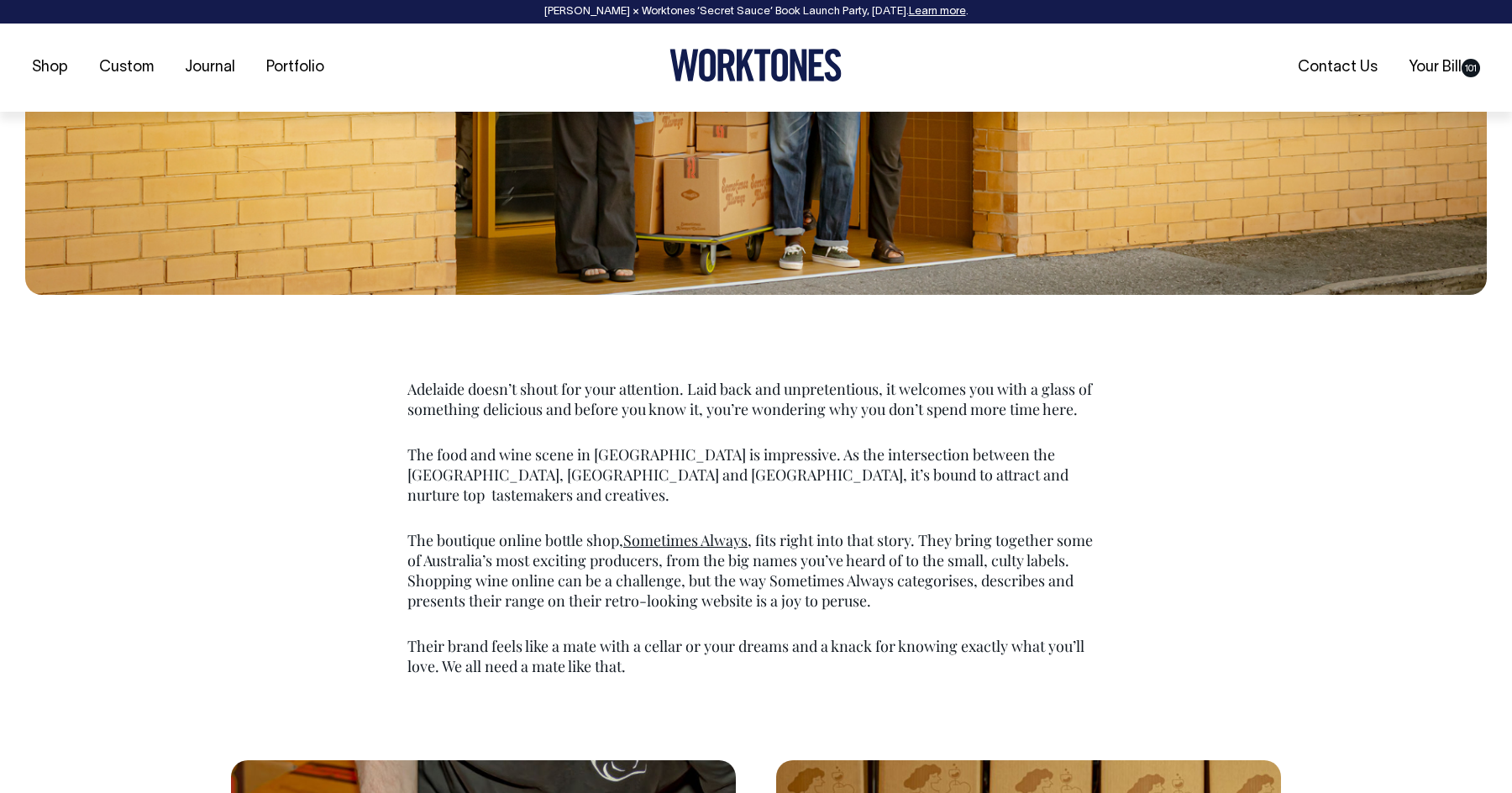
click at [874, 530] on p "The boutique online bottle shop, Sometimes Always , fits right into that story.…" at bounding box center [756, 570] width 698 height 81
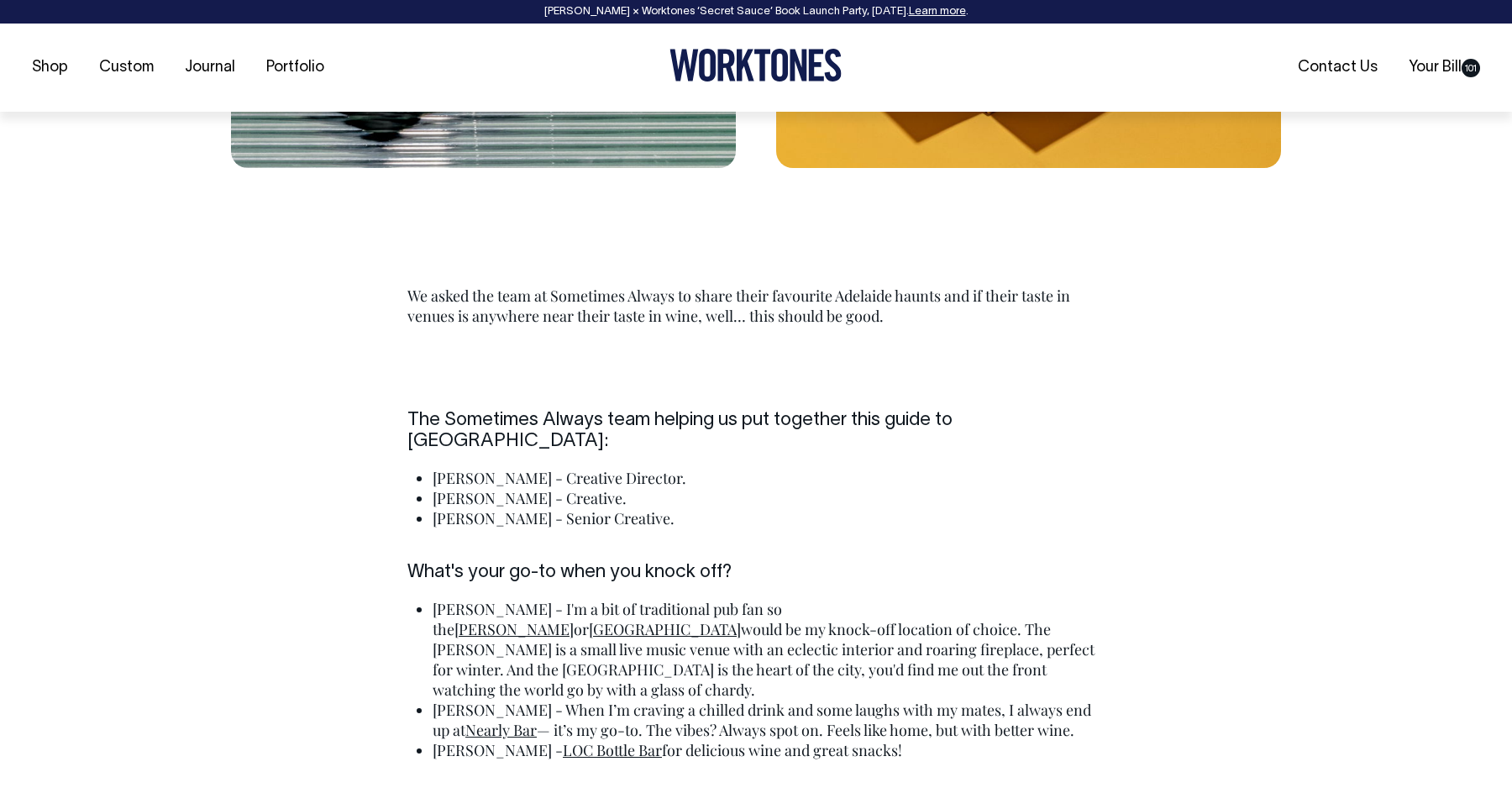
scroll to position [3343, 0]
click at [778, 284] on p "We asked the team at Sometimes Always to share their favourite Adelaide haunts …" at bounding box center [756, 304] width 698 height 40
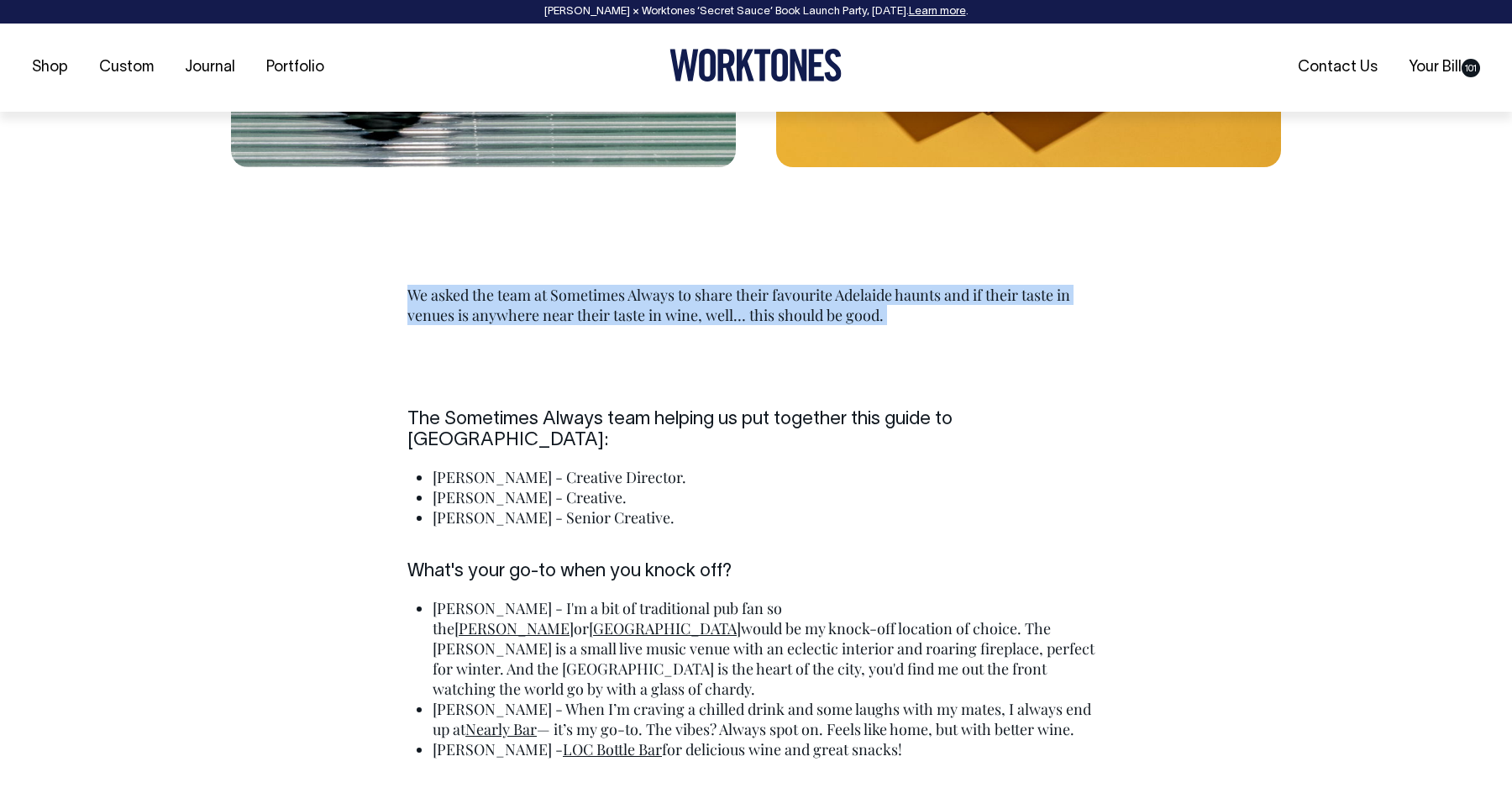
click at [778, 284] on p "We asked the team at Sometimes Always to share their favourite Adelaide haunts …" at bounding box center [756, 304] width 698 height 40
copy div "We asked the team at Sometimes Always to share their favourite Adelaide haunts …"
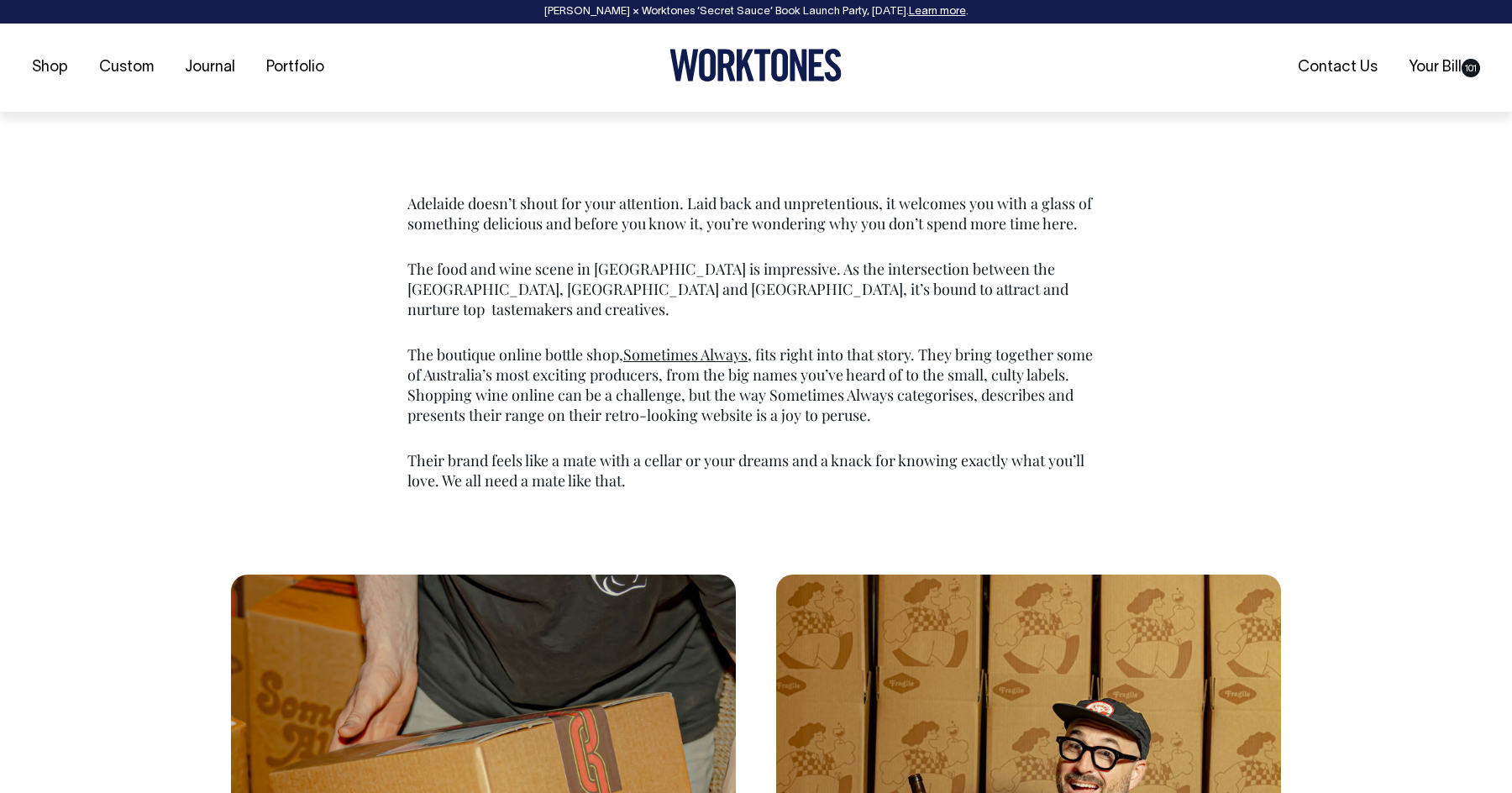
scroll to position [1029, 0]
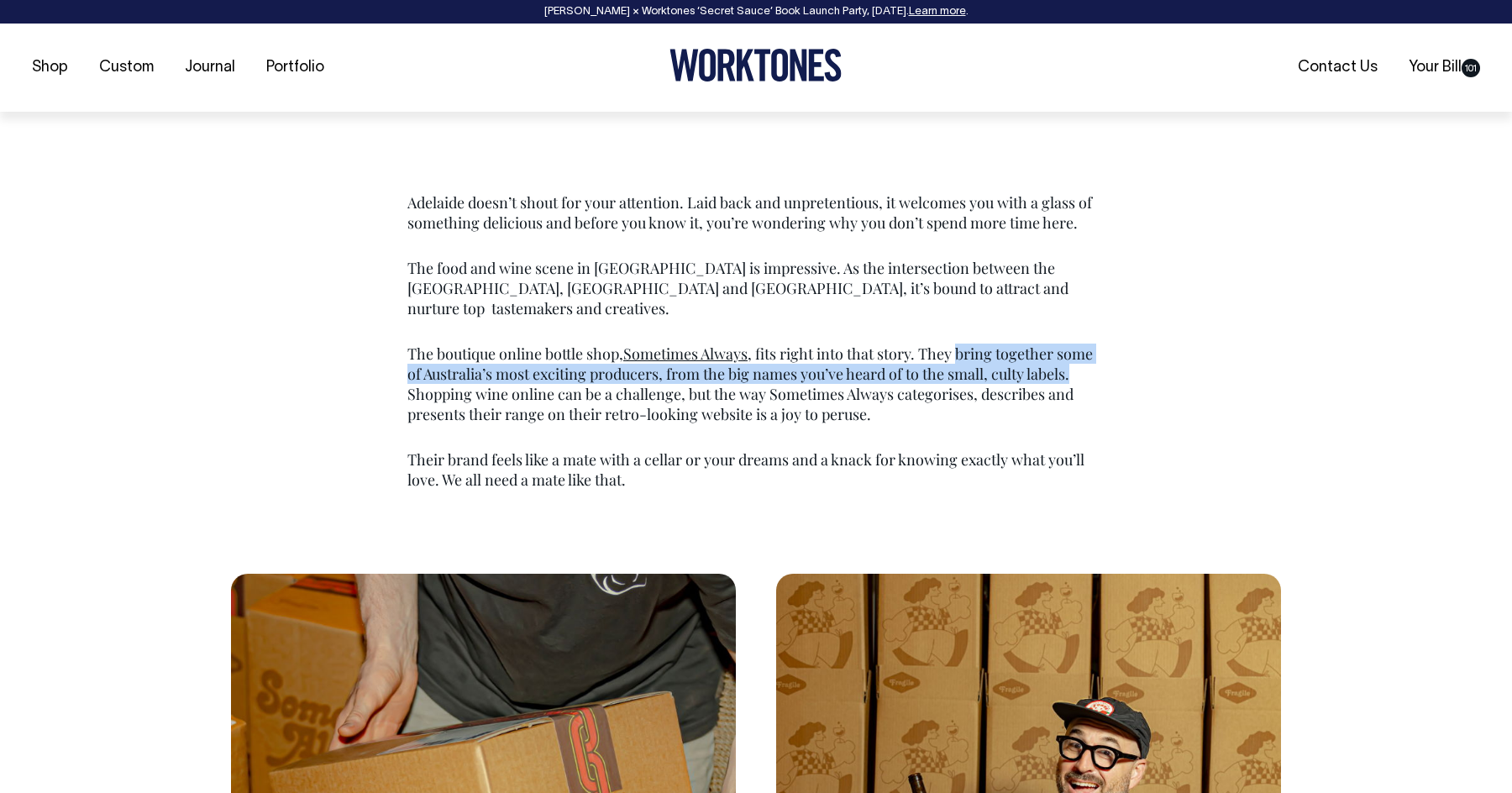
drag, startPoint x: 965, startPoint y: 266, endPoint x: 1097, endPoint y: 290, distance: 134.2
click at [1097, 343] on p "The boutique online bottle shop, Sometimes Always , fits right into that story.…" at bounding box center [756, 383] width 698 height 81
copy p "bring together some of Australia’s most exciting producers, from the big names …"
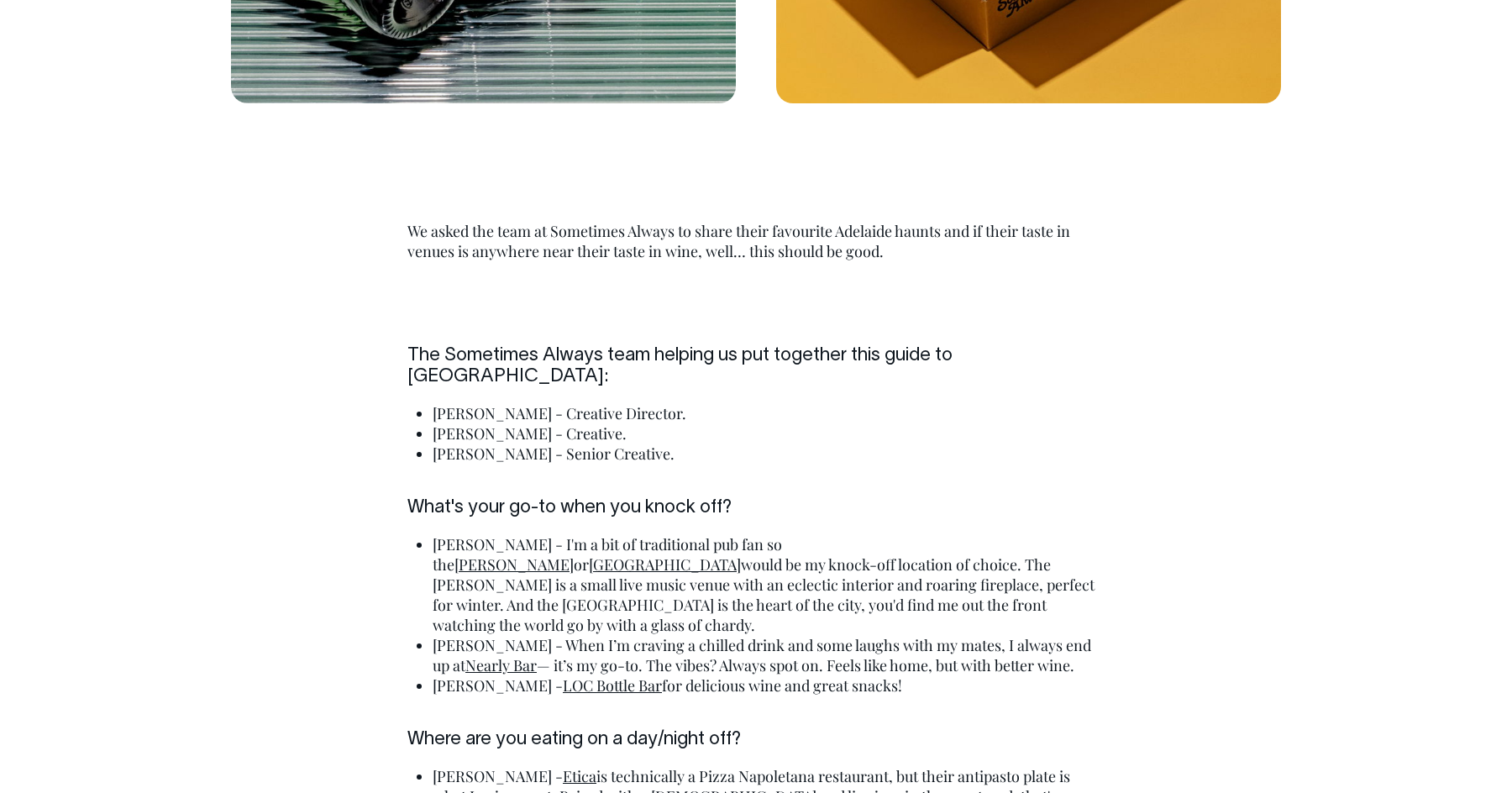
scroll to position [3407, 0]
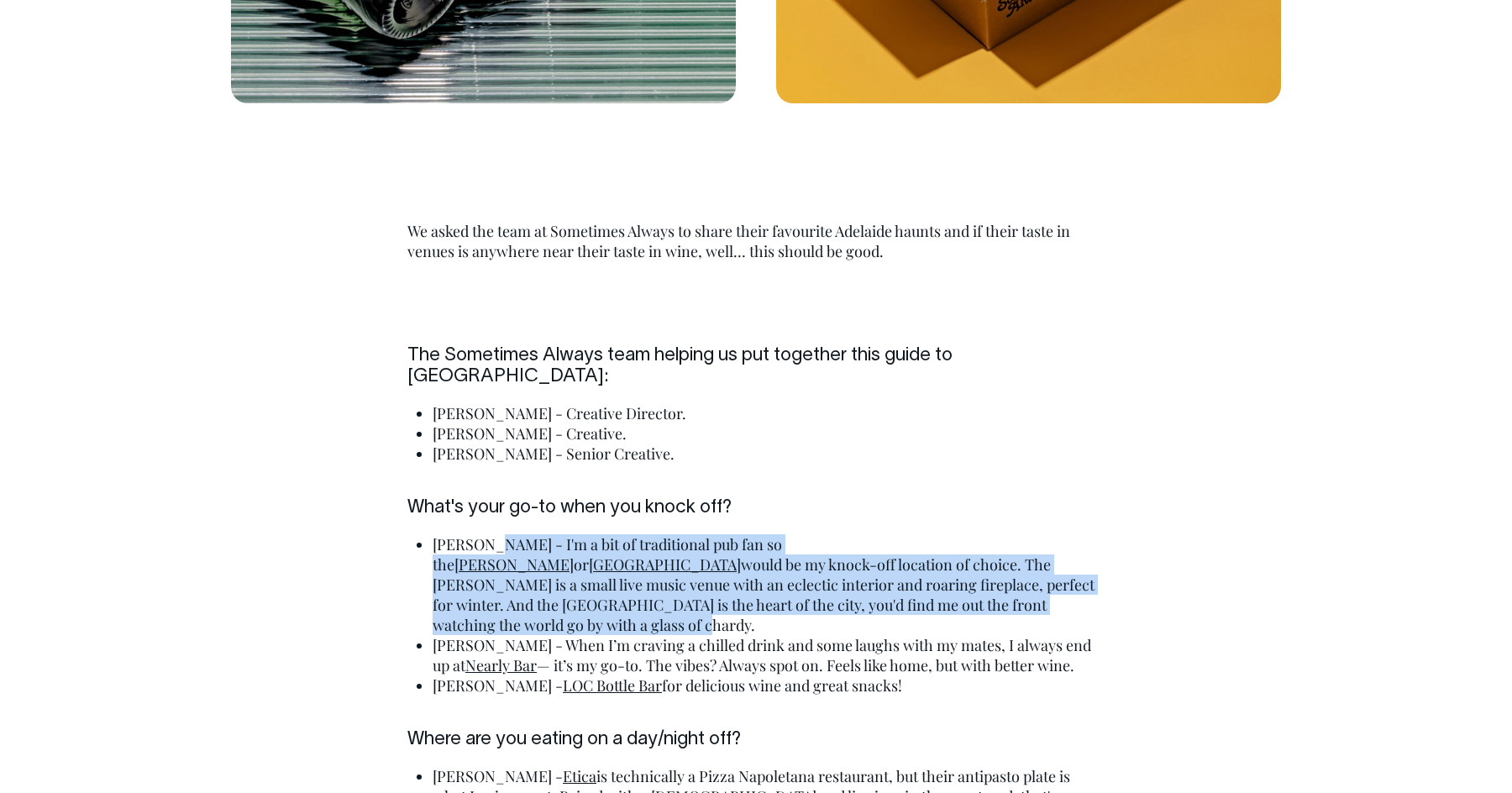
drag, startPoint x: 485, startPoint y: 443, endPoint x: 772, endPoint y: 496, distance: 291.9
click at [772, 534] on li "Kirby - I'm a bit of traditional pub fan so the Grace Emily or Exeter would be …" at bounding box center [768, 584] width 672 height 101
copy li "I'm a bit of traditional pub fan so the Grace Emily or Exeter would be my knock…"
click at [663, 534] on li "Kirby - I'm a bit of traditional pub fan so the Grace Emily or Exeter would be …" at bounding box center [768, 584] width 672 height 101
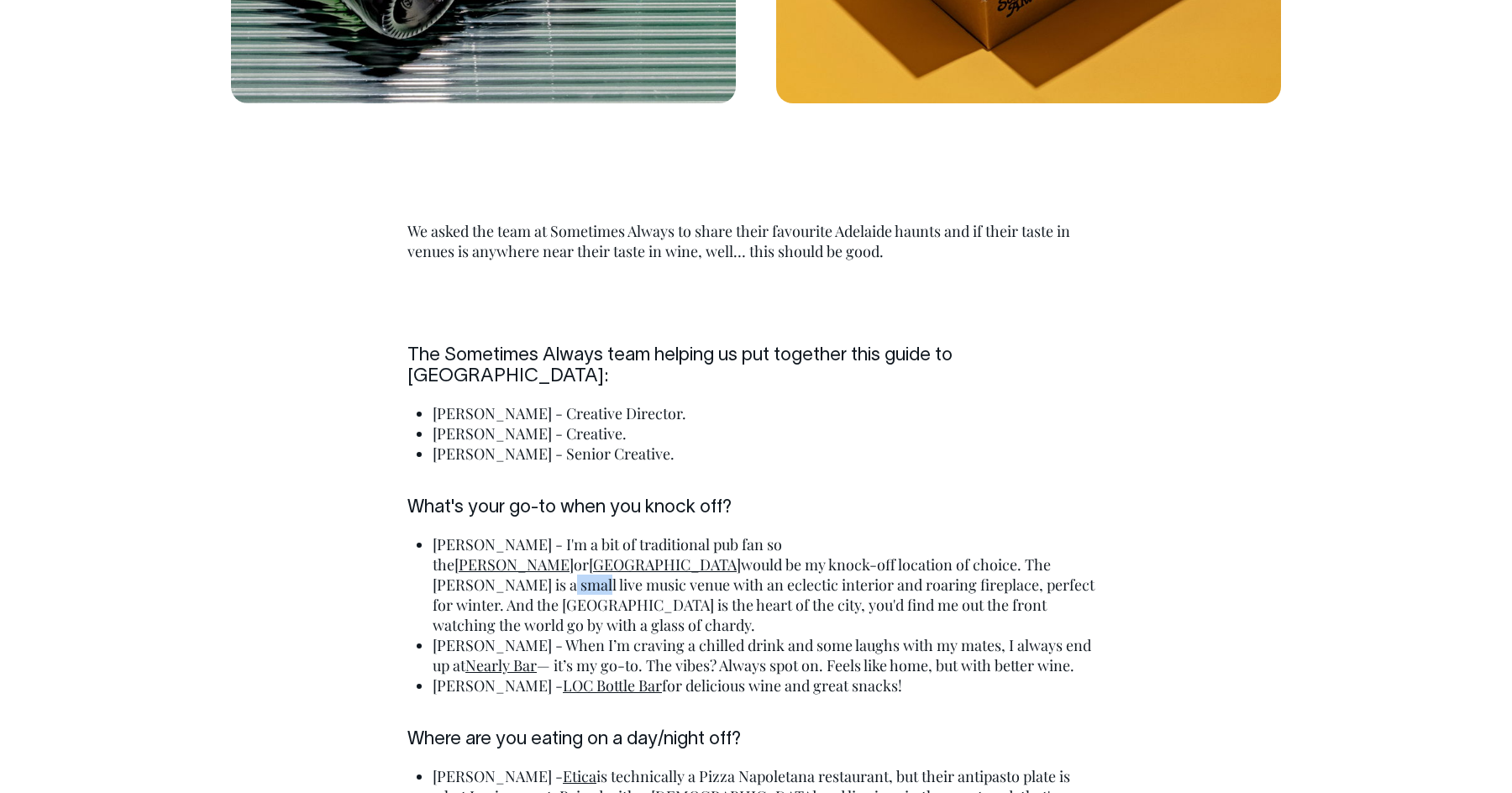
click at [663, 534] on li "Kirby - I'm a bit of traditional pub fan so the Grace Emily or Exeter would be …" at bounding box center [768, 584] width 672 height 101
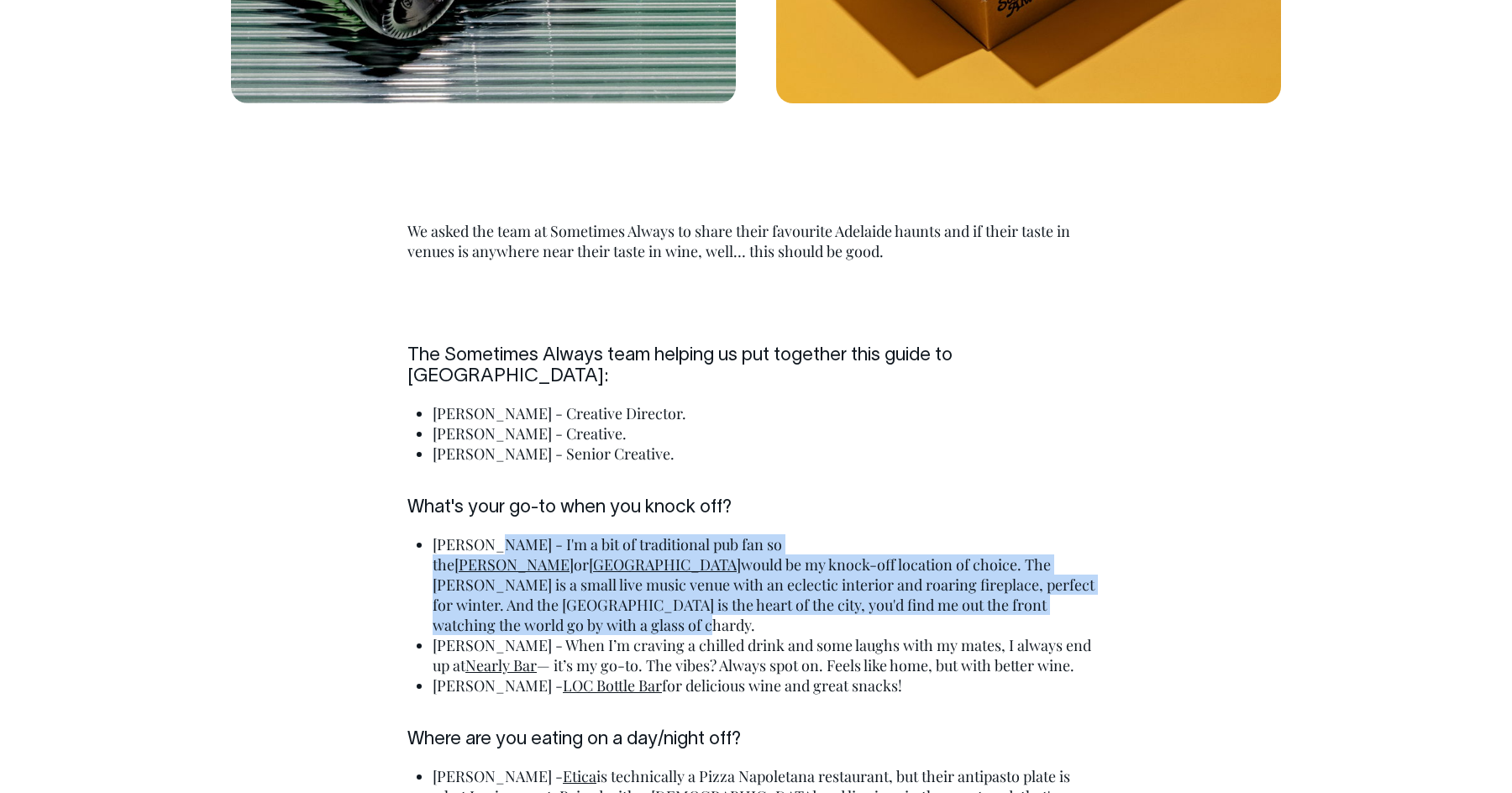
drag, startPoint x: 721, startPoint y: 494, endPoint x: 484, endPoint y: 441, distance: 242.9
click at [484, 534] on li "Kirby - I'm a bit of traditional pub fan so the Grace Emily or Exeter would be …" at bounding box center [768, 584] width 672 height 101
copy li "I'm a bit of traditional pub fan so the Grace Emily or Exeter would be my knock…"
drag, startPoint x: 581, startPoint y: 520, endPoint x: 1091, endPoint y: 542, distance: 510.5
click at [1091, 635] on li "Kyle - When I’m craving a chilled drink and some laughs with my mates, I always…" at bounding box center [768, 655] width 672 height 40
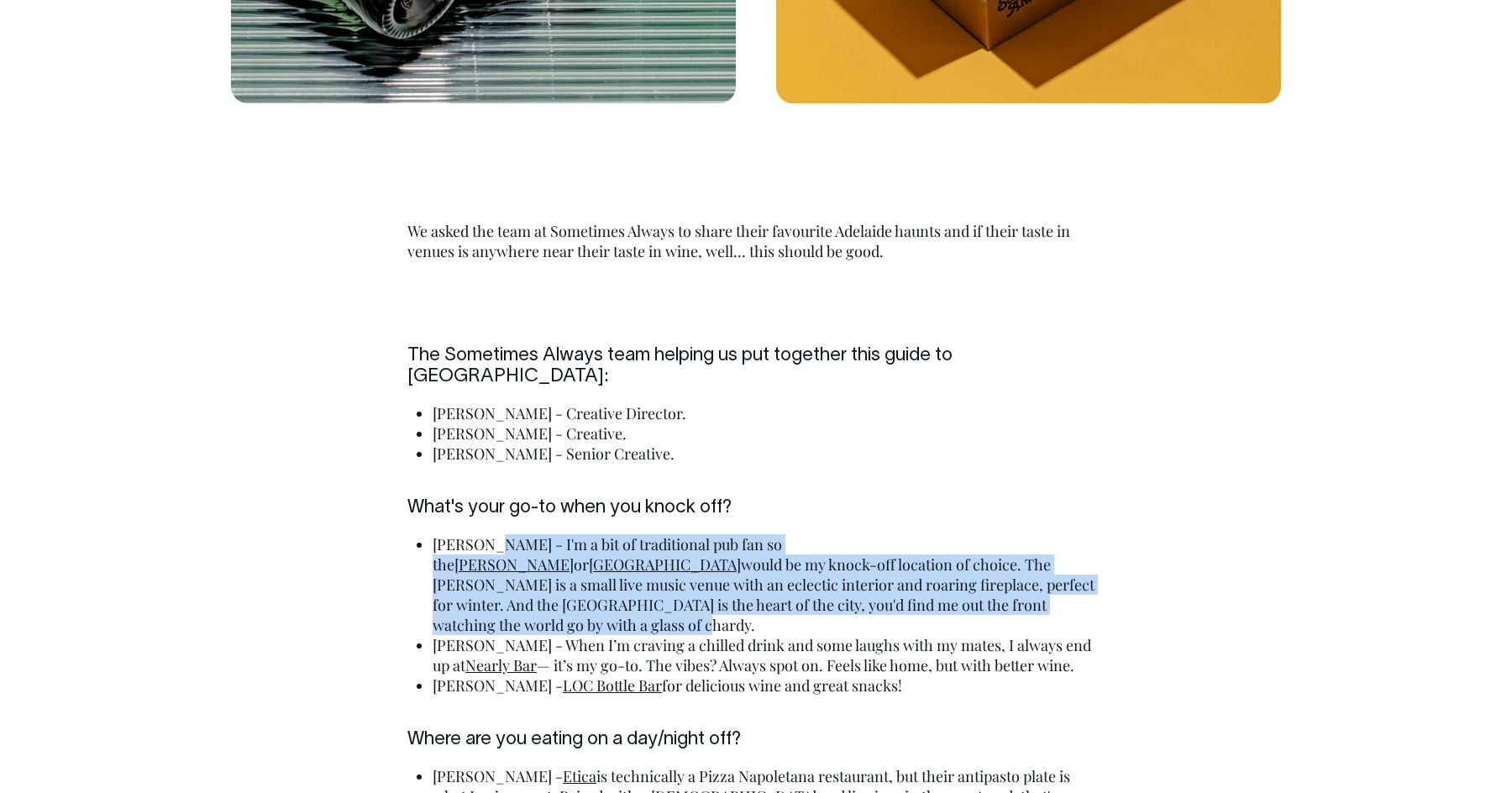
copy li "When I’m craving a chilled drink and some laughs with my mates, I always end up…"
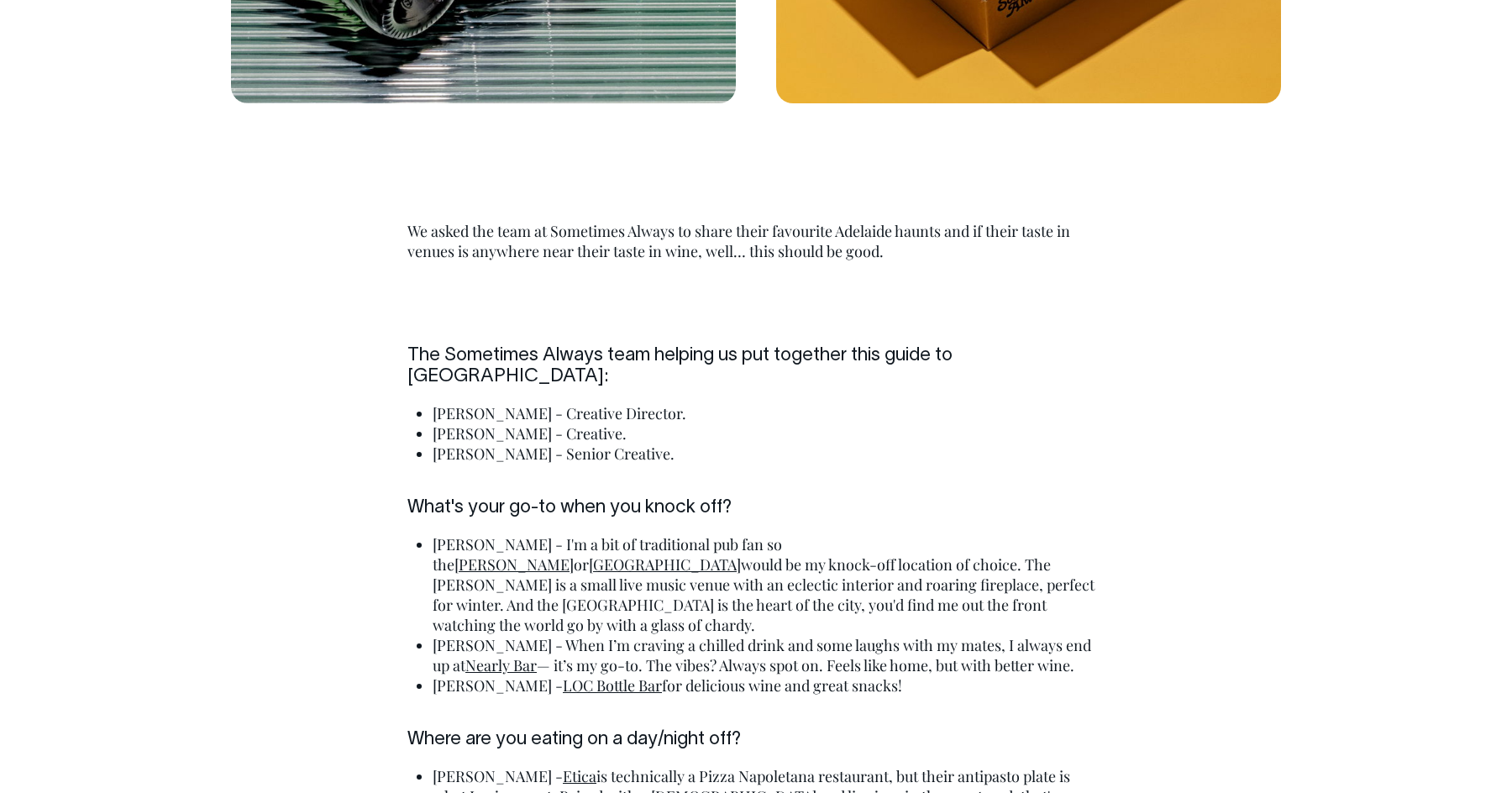
click at [838, 675] on li "Millie - LOC Bottle Bar for delicious wine and great snacks!" at bounding box center [768, 685] width 672 height 20
drag, startPoint x: 692, startPoint y: 559, endPoint x: 488, endPoint y: 552, distance: 204.1
click at [488, 675] on li "Millie - LOC Bottle Bar for delicious wine and great snacks!" at bounding box center [768, 685] width 672 height 20
copy li "LOC Bottle Bar for delicious wine and great snacks!"
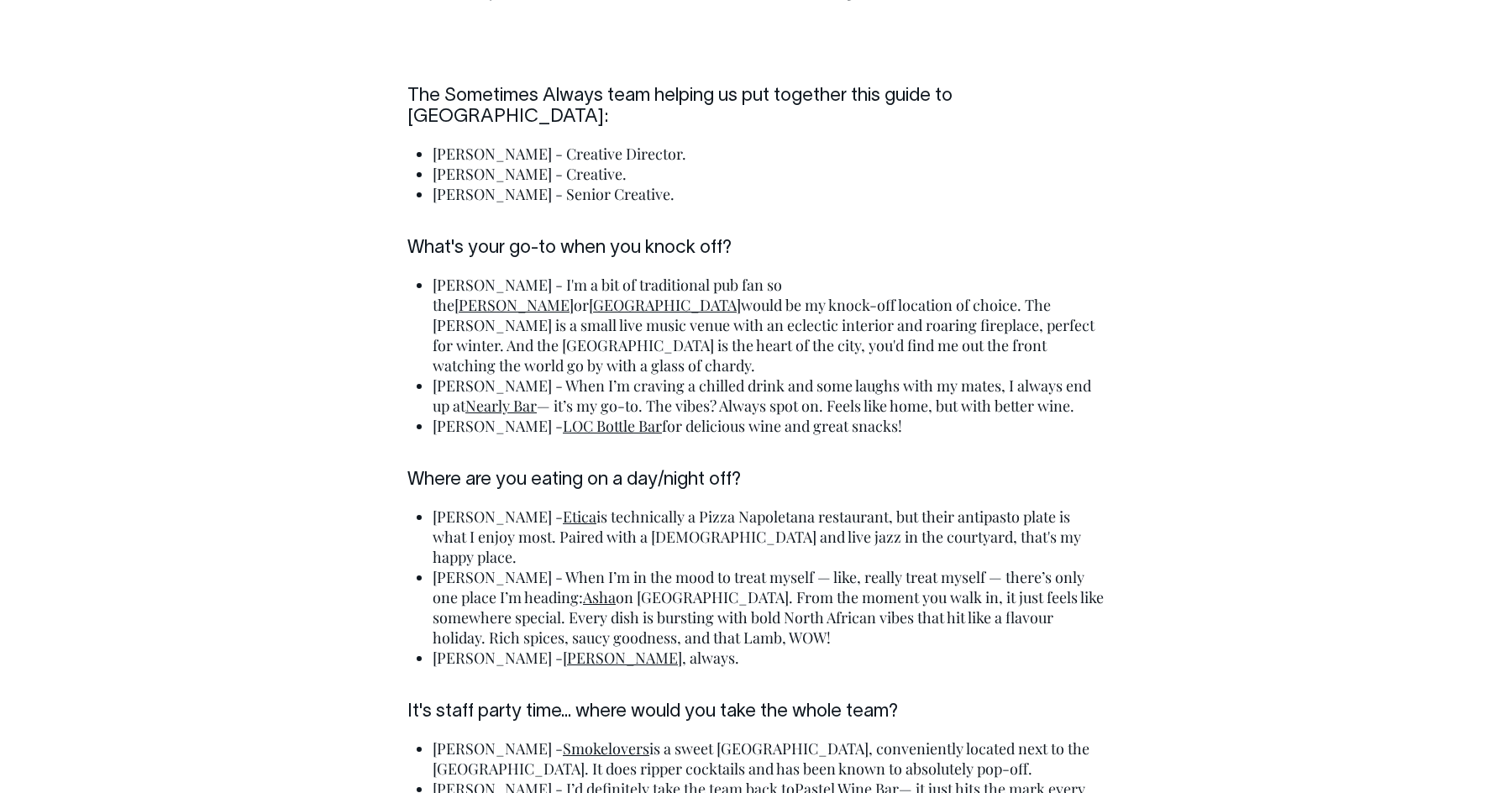
scroll to position [3666, 0]
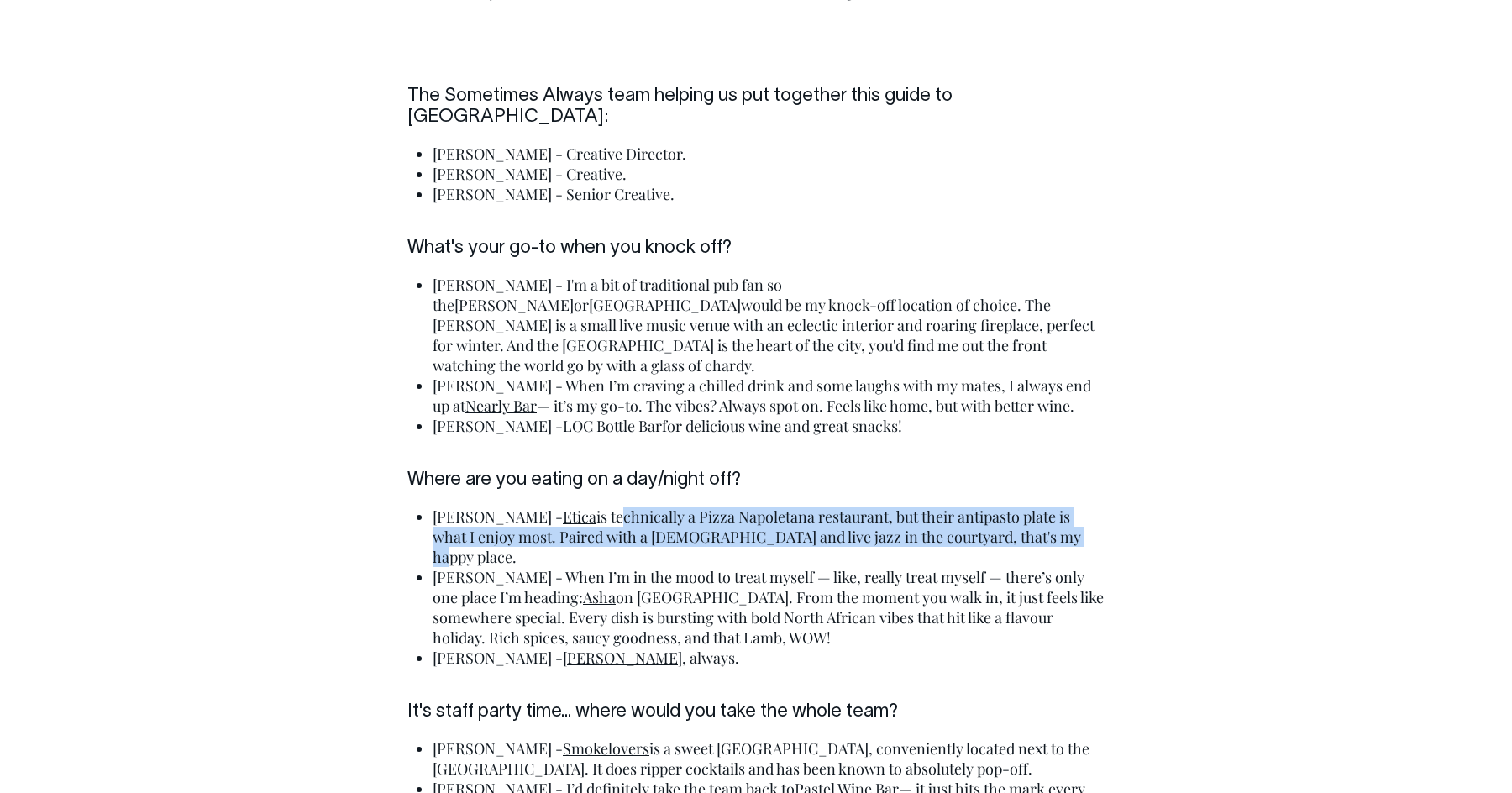
drag, startPoint x: 1010, startPoint y: 412, endPoint x: 625, endPoint y: 447, distance: 386.6
click at [541, 506] on li "Kirby - Etica is technically a Pizza Napoletana restaurant, but their antipasto…" at bounding box center [768, 537] width 672 height 61
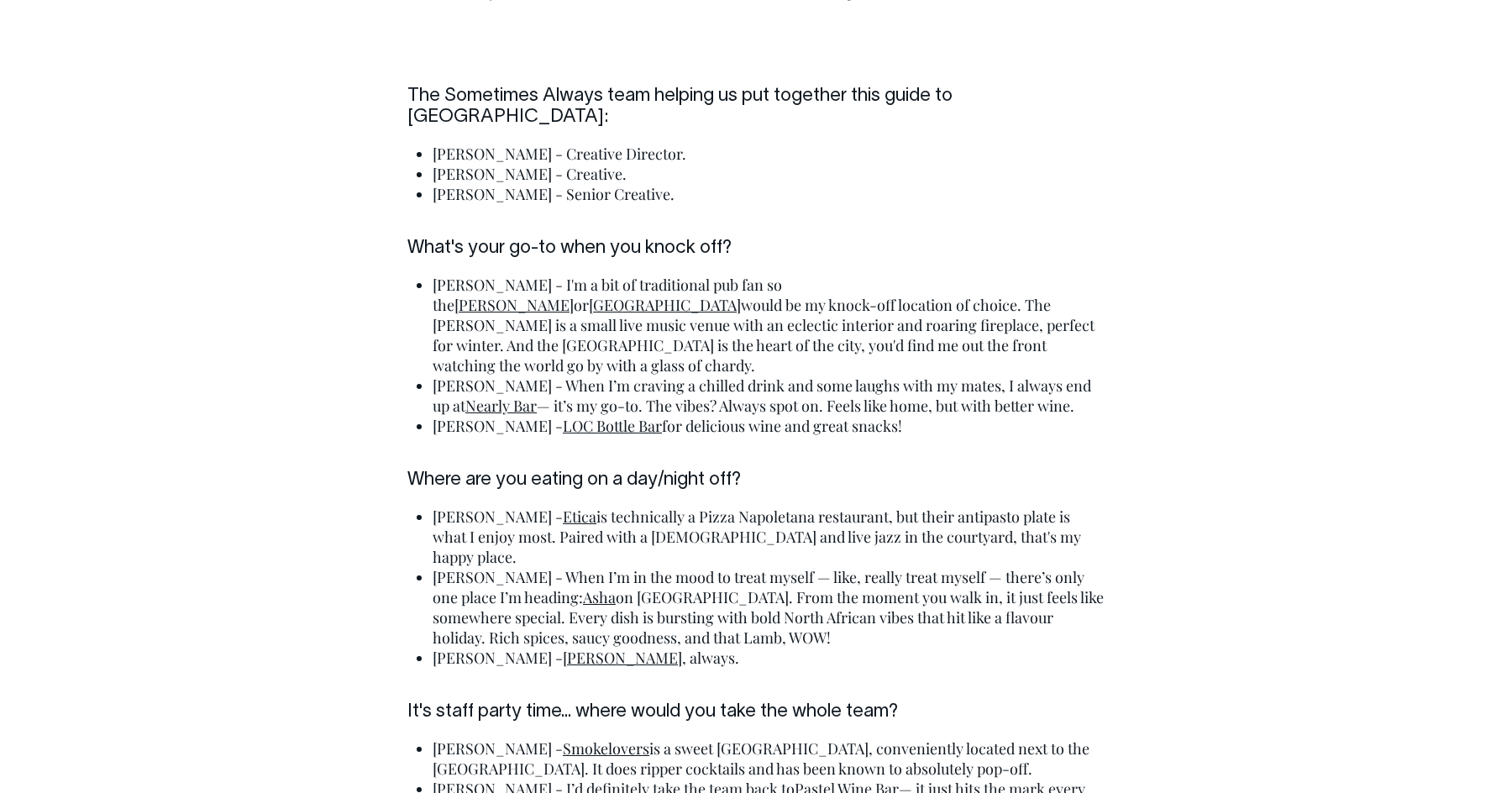
click at [1053, 567] on li "Kyle - When I’m in the mood to treat myself — like, really treat myself — there…" at bounding box center [768, 607] width 672 height 81
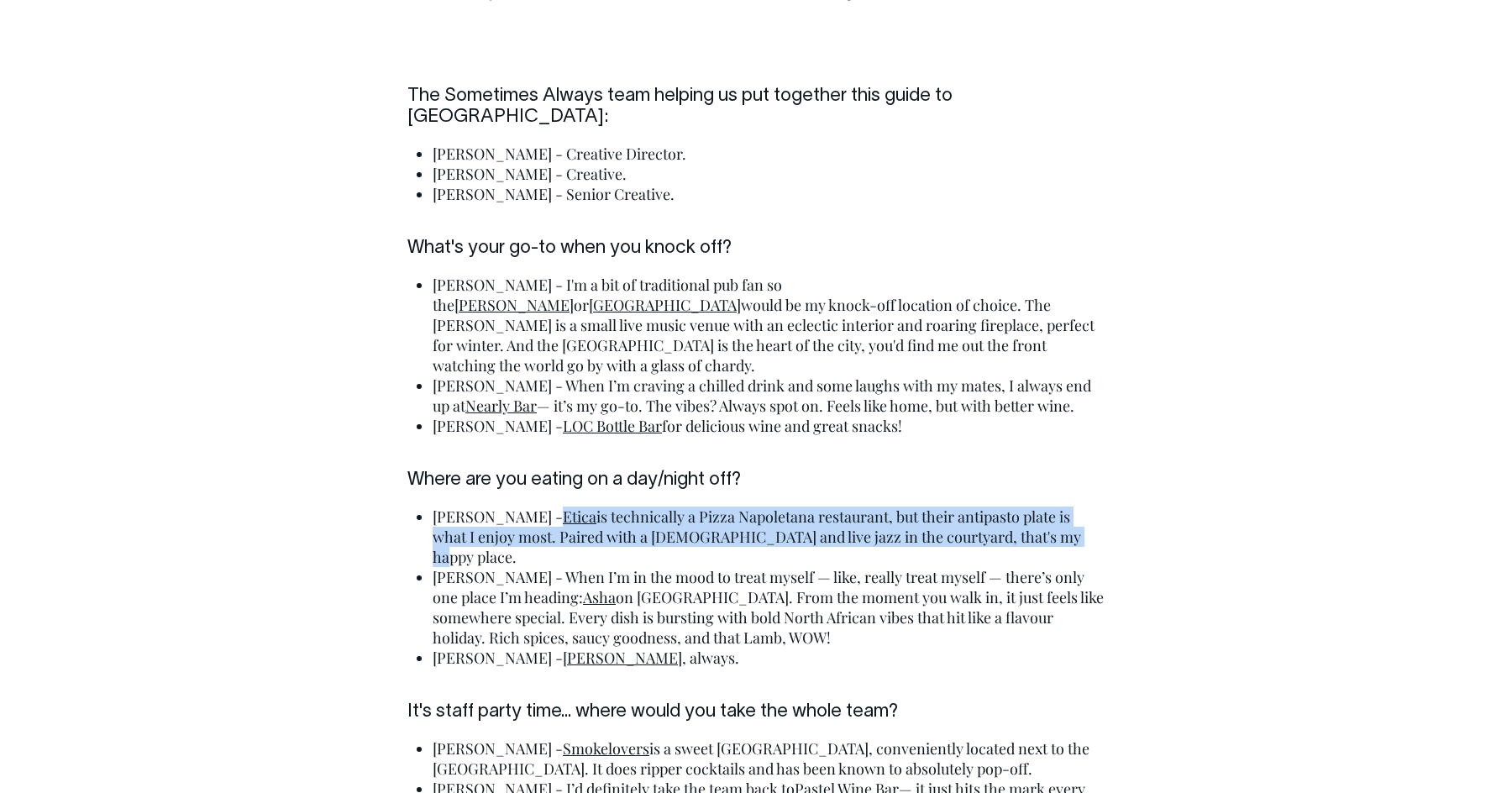
drag, startPoint x: 896, startPoint y: 407, endPoint x: 485, endPoint y: 385, distance: 411.6
click at [485, 506] on li "Kirby - Etica is technically a Pizza Napoletana restaurant, but their antipasto…" at bounding box center [768, 537] width 672 height 61
copy li "Etica is technically a Pizza Napoletana restaurant, but their antipasto plate i…"
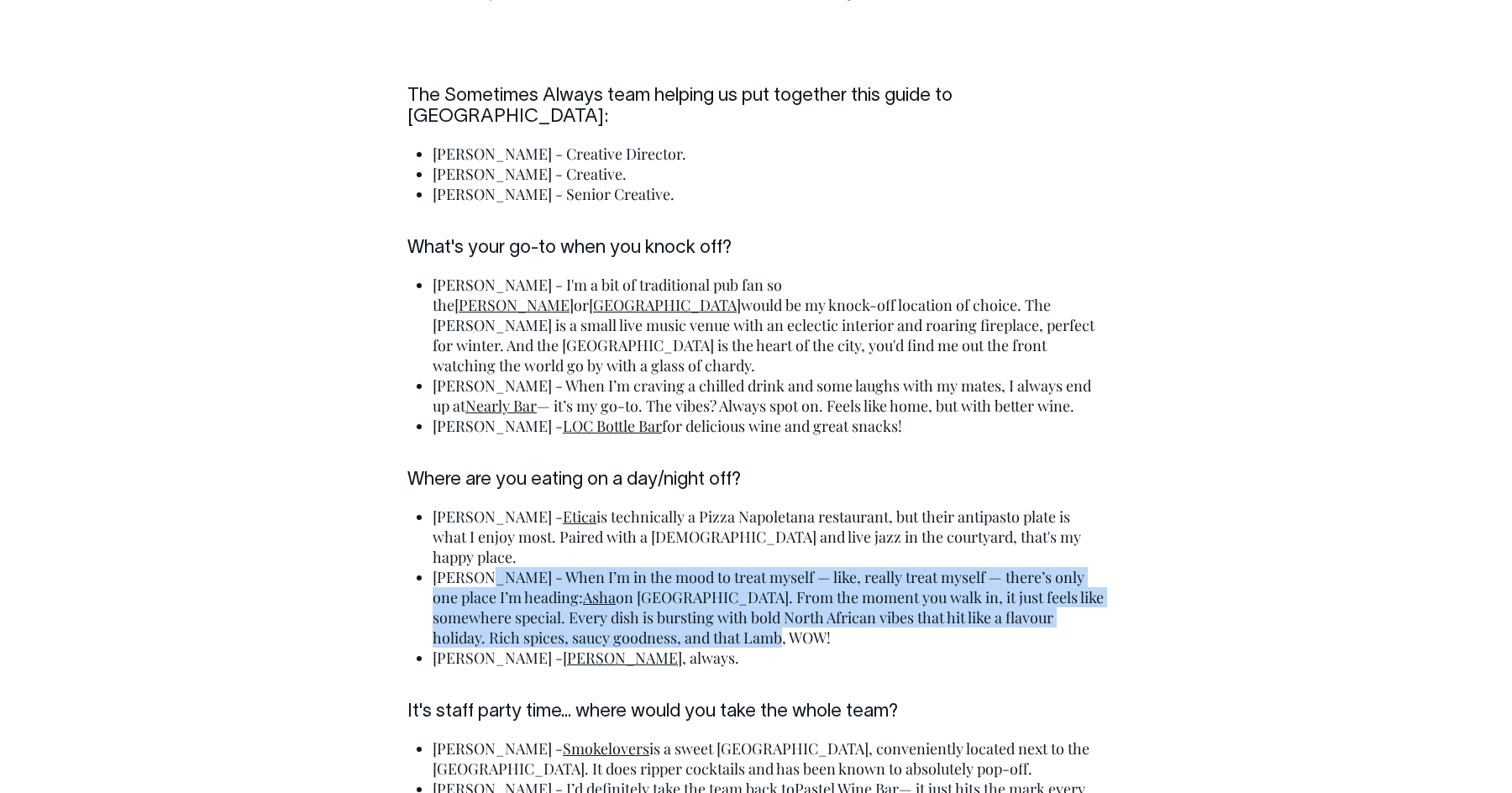
drag, startPoint x: 476, startPoint y: 432, endPoint x: 676, endPoint y: 492, distance: 208.8
click at [684, 567] on li "Kyle - When I’m in the mood to treat myself — like, really treat myself — there…" at bounding box center [768, 607] width 672 height 81
copy li "When I’m in the mood to treat myself — like, really treat myself — there’s only…"
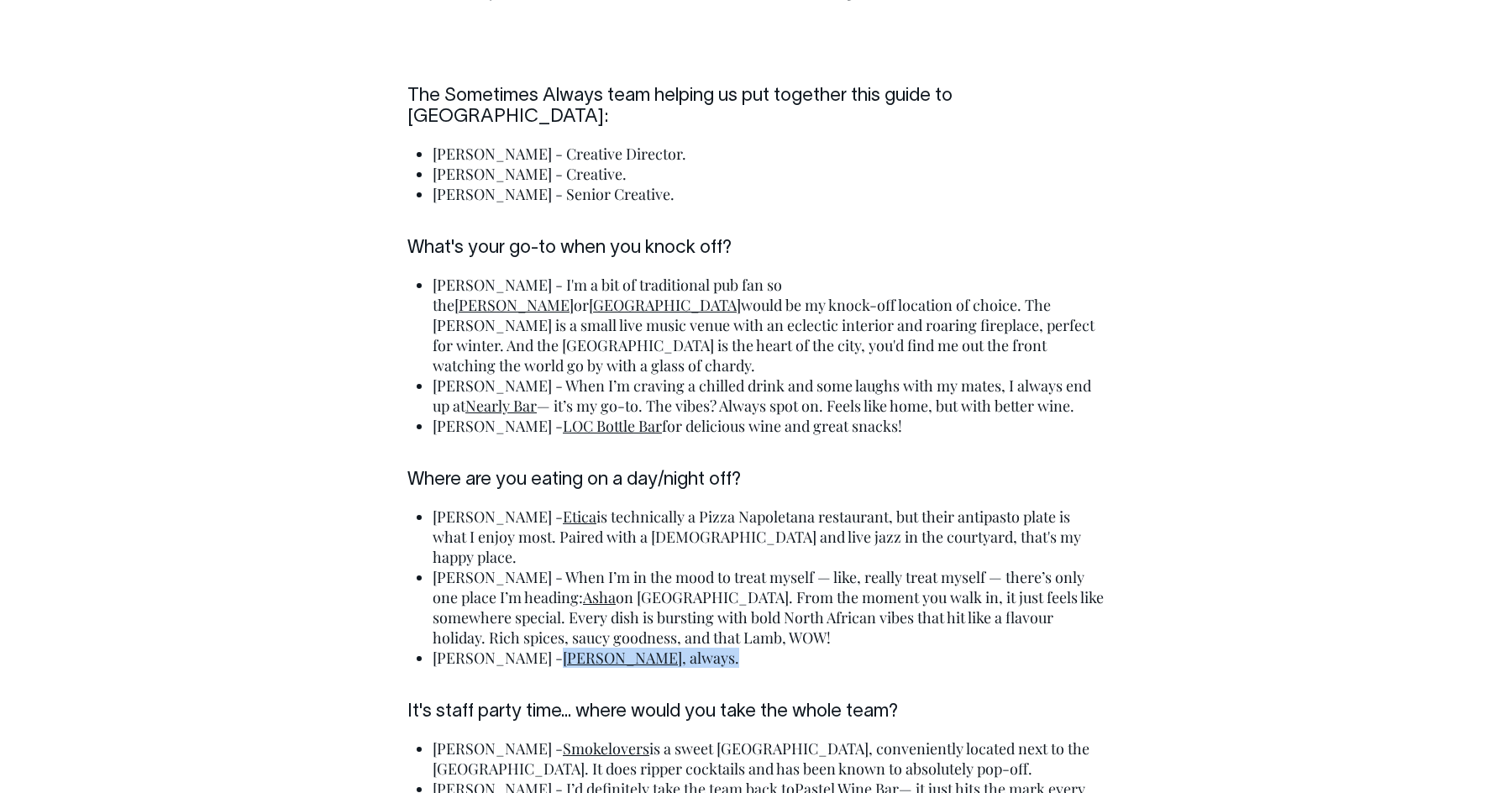
drag, startPoint x: 623, startPoint y: 516, endPoint x: 488, endPoint y: 515, distance: 135.0
click at [488, 648] on li "Millie - Ying Chow , always." at bounding box center [768, 658] width 672 height 20
copy li "Ying Chow , always."
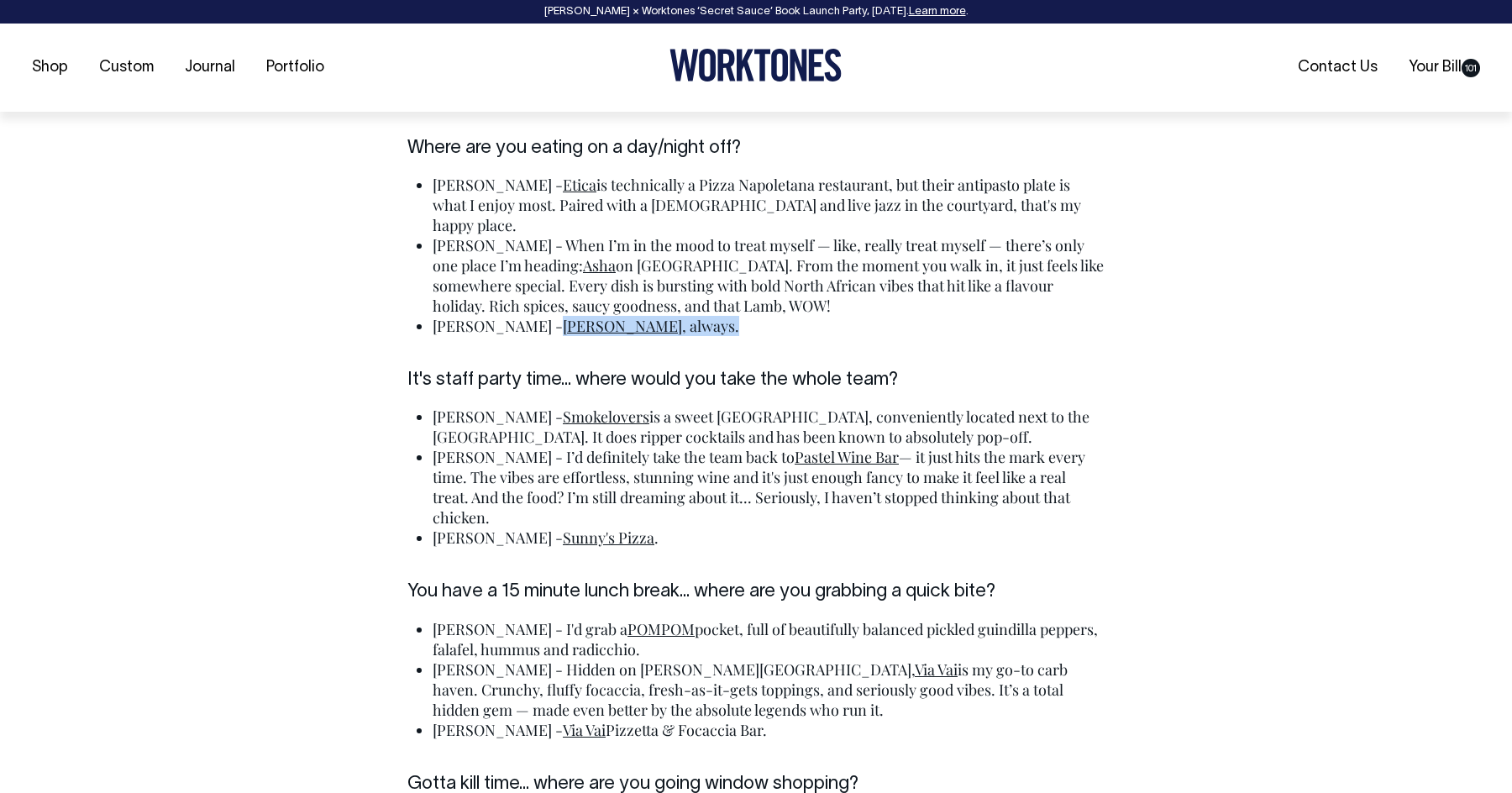
scroll to position [3998, 0]
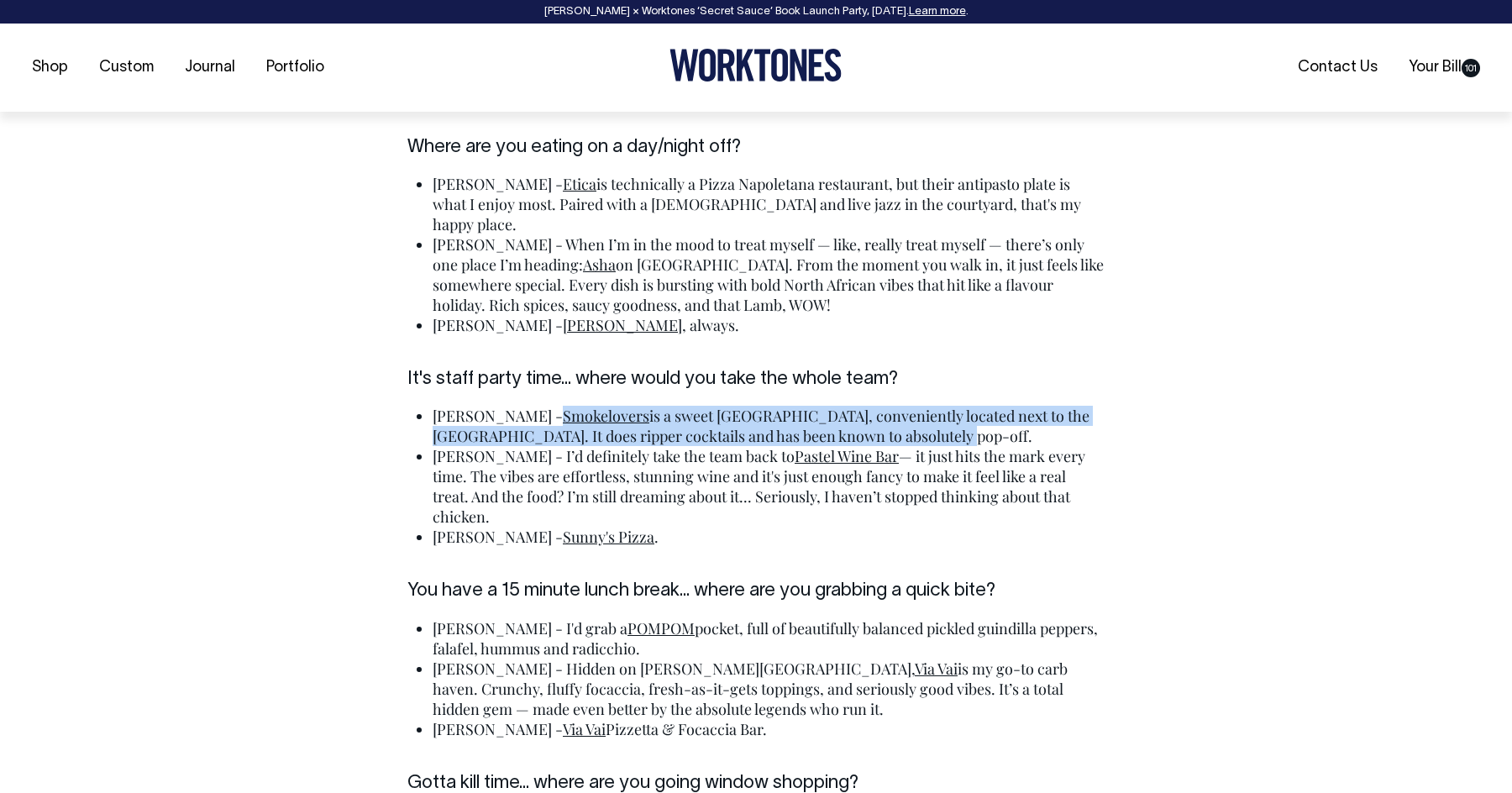
drag, startPoint x: 862, startPoint y: 287, endPoint x: 486, endPoint y: 277, distance: 376.1
click at [486, 405] on li "Kirby - Smokelovers is a sweet little East End bar, conveniently located next t…" at bounding box center [768, 426] width 672 height 40
copy li "Smokelovers is a sweet little East End bar, conveniently located next to the Ex…"
drag, startPoint x: 490, startPoint y: 310, endPoint x: 1073, endPoint y: 361, distance: 585.2
click at [1073, 446] on li "Kyle - I’d definitely take the team back to Pastel Wine Bar — it just hits the …" at bounding box center [768, 486] width 672 height 81
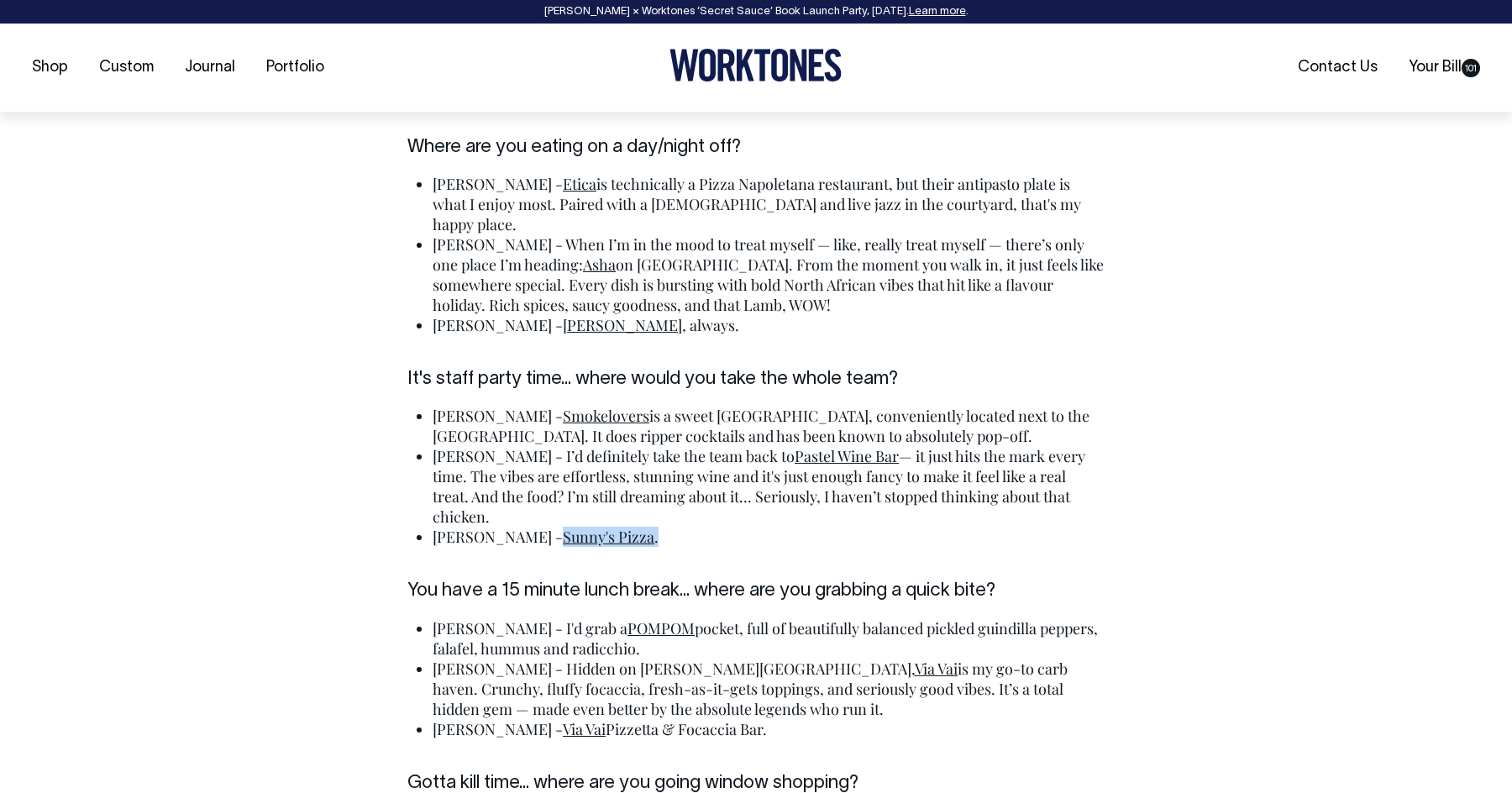
drag, startPoint x: 548, startPoint y: 373, endPoint x: 487, endPoint y: 374, distance: 61.0
click at [487, 526] on li "Millie - Sunny's Pizza ." at bounding box center [768, 537] width 672 height 20
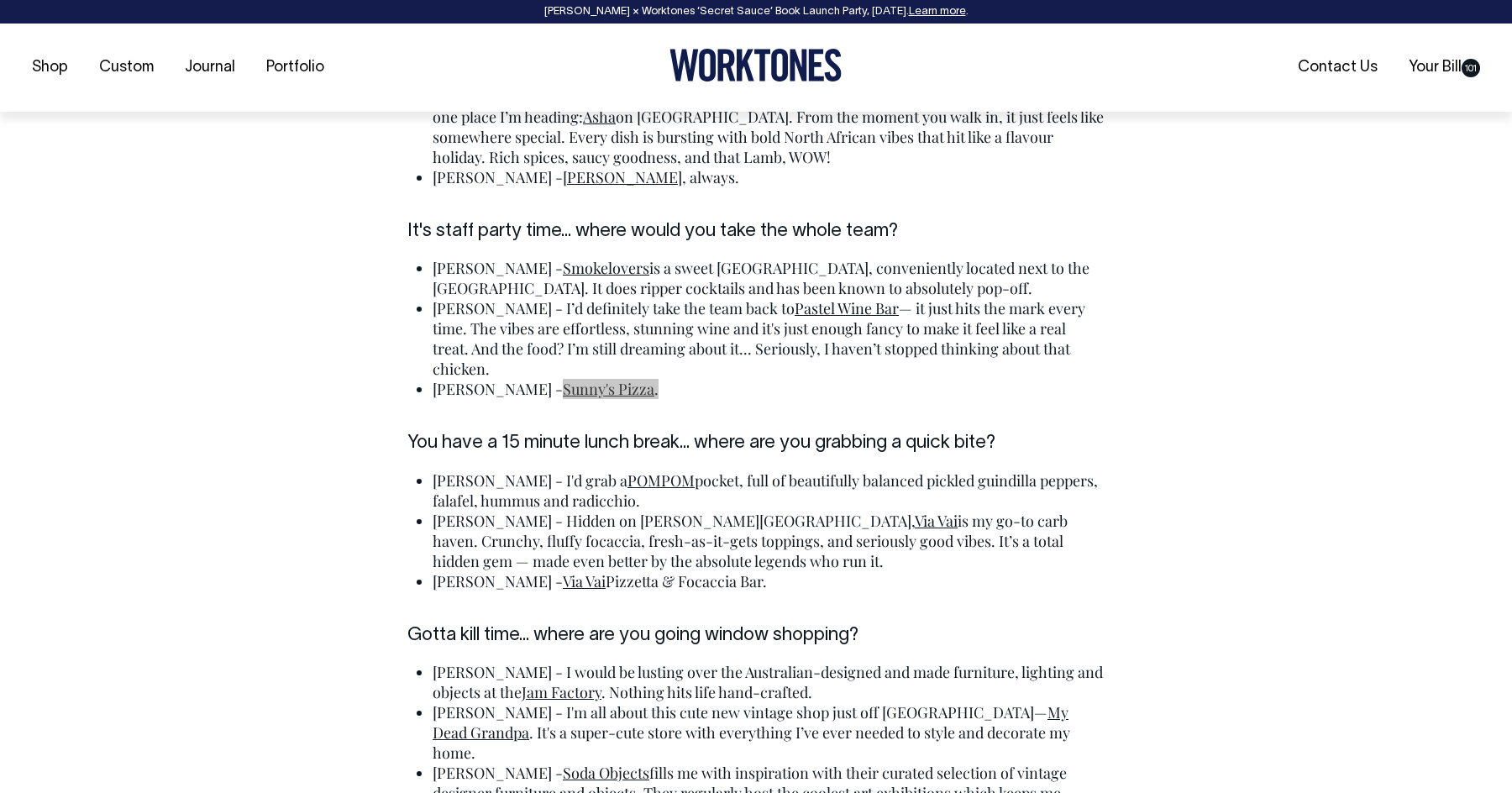
scroll to position [4147, 0]
drag, startPoint x: 623, startPoint y: 331, endPoint x: 487, endPoint y: 312, distance: 137.3
click at [487, 469] on li "Kirby - I'd grab a POMPOM pocket, full of beautifully balanced pickled guindill…" at bounding box center [768, 489] width 672 height 40
drag, startPoint x: 485, startPoint y: 312, endPoint x: 650, endPoint y: 336, distance: 166.7
click at [650, 469] on li "Kirby - I'd grab a POMPOM pocket, full of beautifully balanced pickled guindill…" at bounding box center [768, 489] width 672 height 40
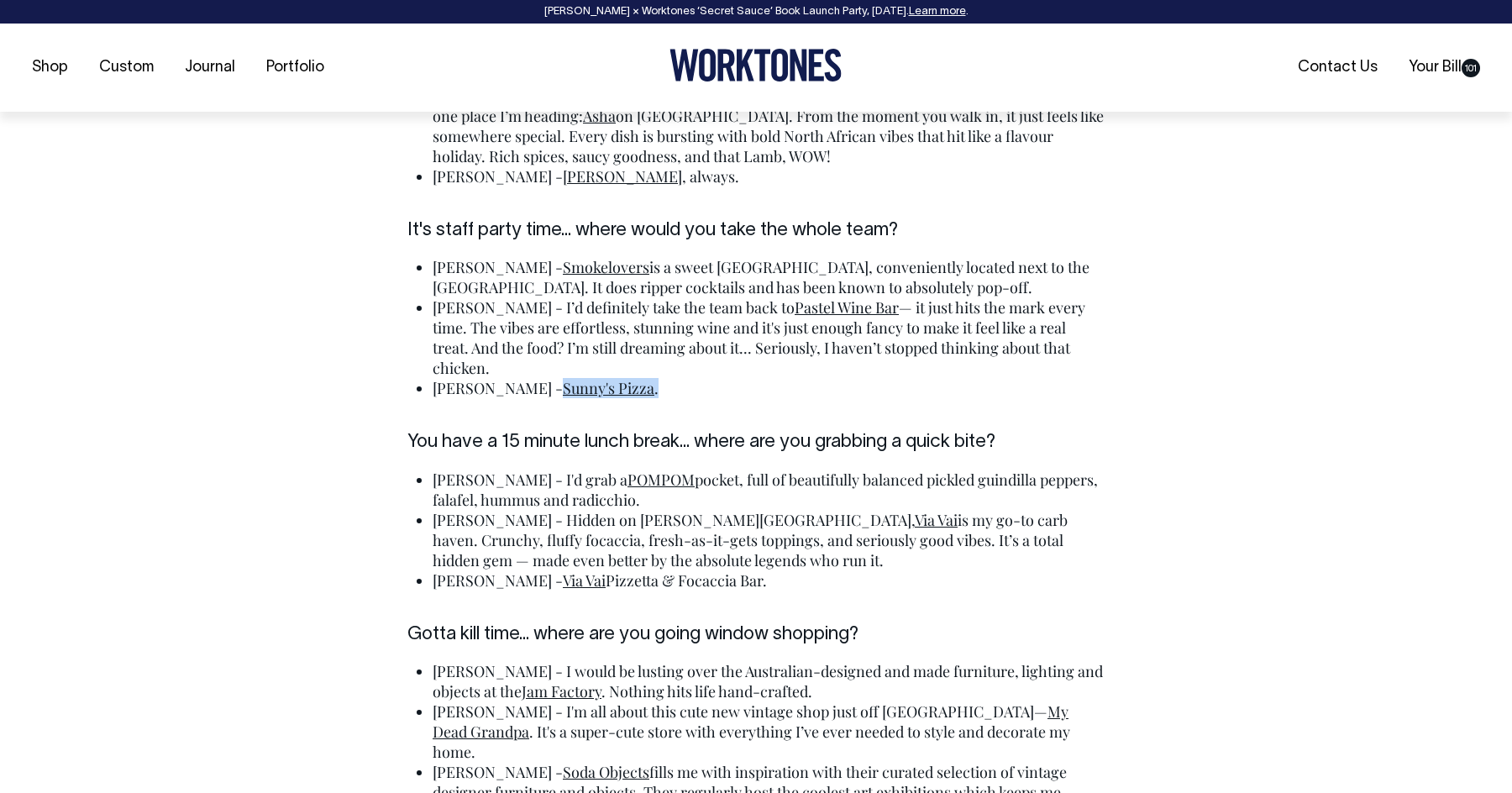
drag, startPoint x: 641, startPoint y: 400, endPoint x: 480, endPoint y: 357, distance: 166.6
click at [480, 510] on li "Kyle - Hidden on Currie Street, Via Vai is my go-to carb haven. Crunchy, fluffy…" at bounding box center [768, 540] width 672 height 61
drag, startPoint x: 708, startPoint y: 422, endPoint x: 485, endPoint y: 415, distance: 223.1
click at [485, 570] on li "Millie - Via Vai Pizzetta & Focaccia Bar." at bounding box center [768, 580] width 672 height 20
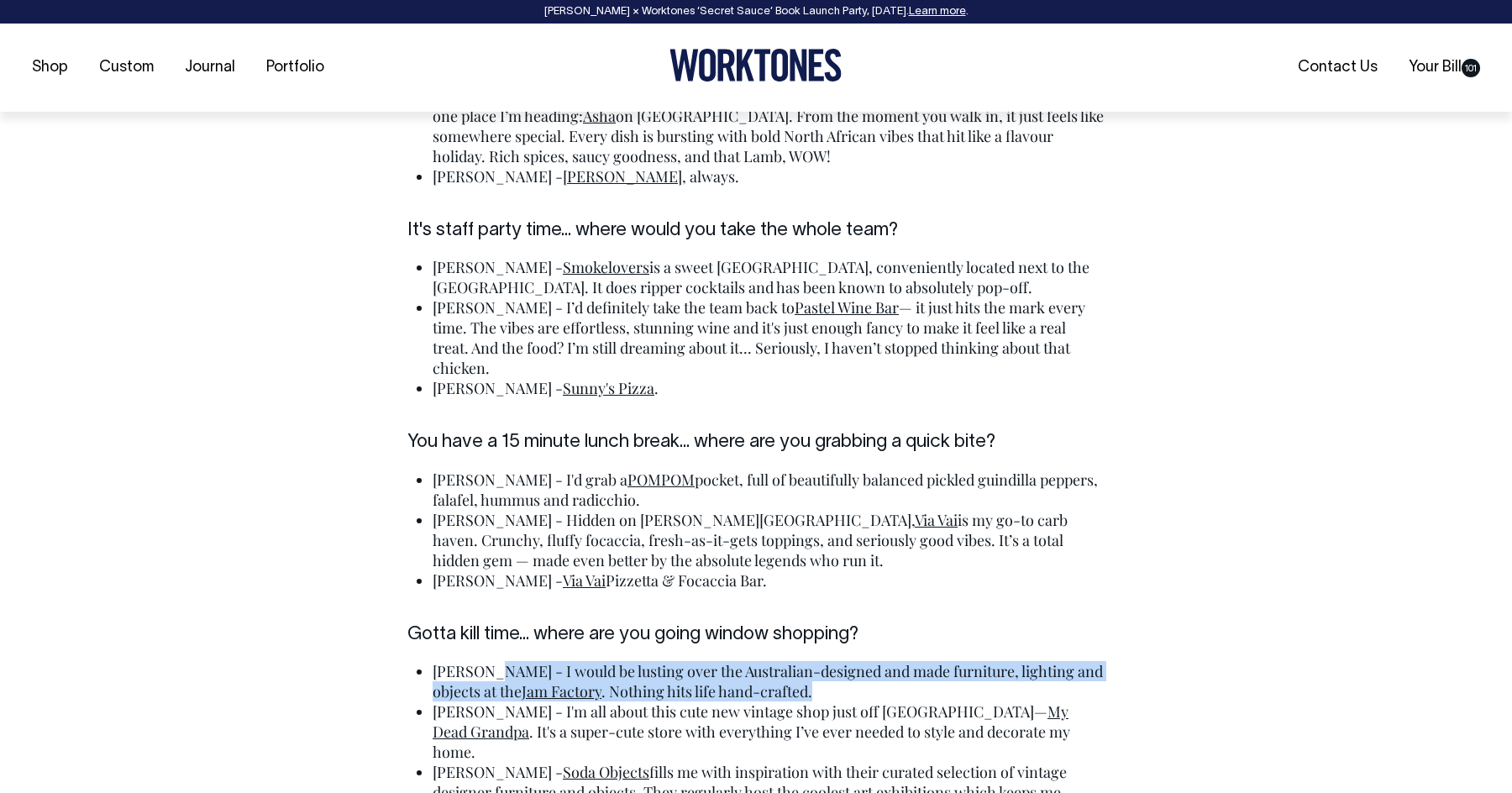
drag, startPoint x: 483, startPoint y: 507, endPoint x: 770, endPoint y: 540, distance: 288.9
click at [777, 661] on li "Kirby - I would be lusting over the Australian-designed and made furniture, lig…" at bounding box center [768, 681] width 672 height 40
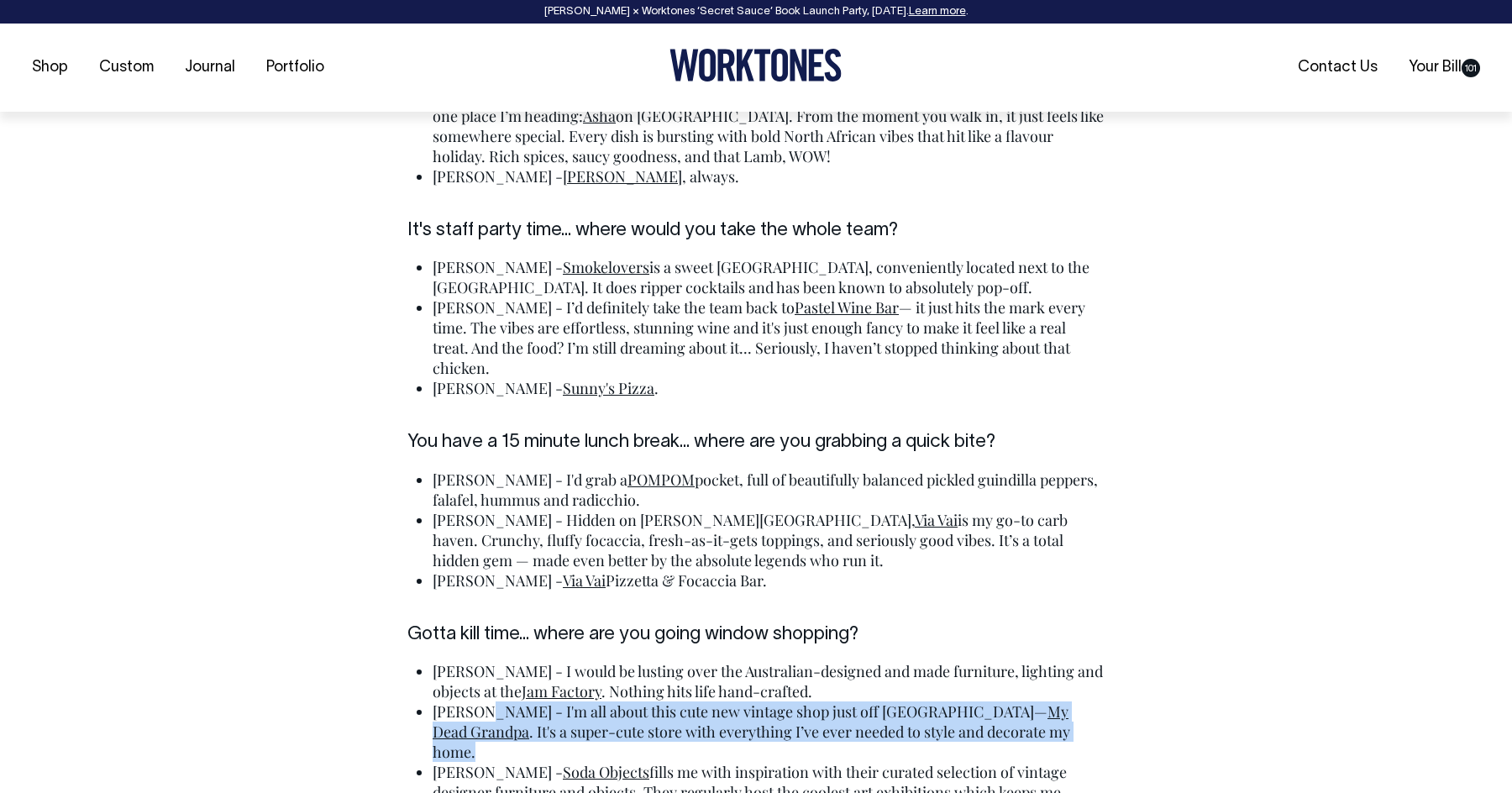
drag, startPoint x: 995, startPoint y: 568, endPoint x: 477, endPoint y: 547, distance: 518.4
click at [477, 701] on li "Kyle - I'm all about this cute new vintage shop just off Light Square— My Dead …" at bounding box center [768, 732] width 672 height 61
drag, startPoint x: 1086, startPoint y: 612, endPoint x: 489, endPoint y: 591, distance: 597.4
click at [489, 762] on li "Millie - Soda Objects fills me with inspiration with their curated selection of…" at bounding box center [768, 792] width 672 height 61
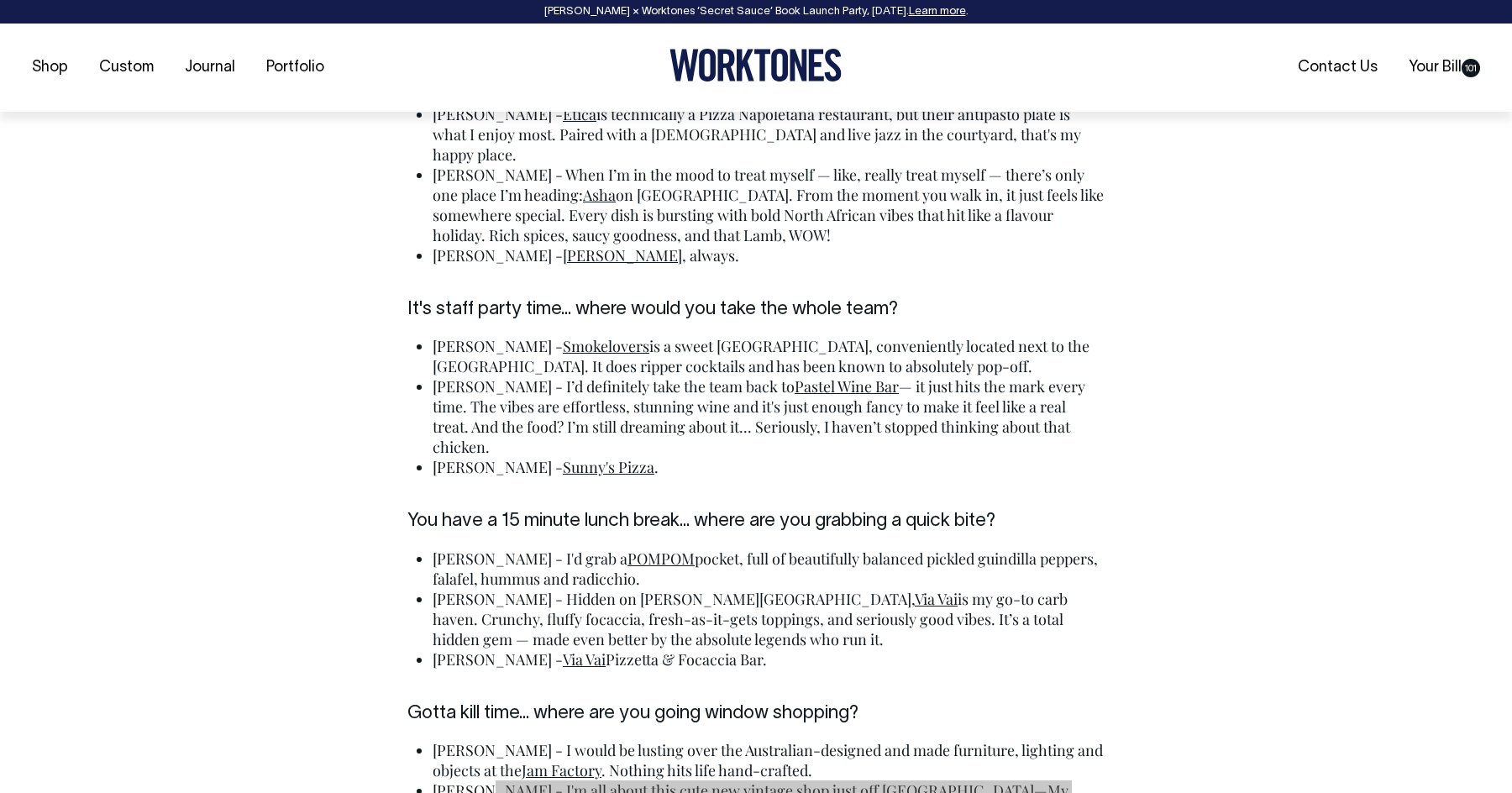
scroll to position [4068, 0]
click at [1027, 382] on div "The Sometimes Always team helping us put together this guide to Adelaide: Kirby…" at bounding box center [756, 291] width 748 height 1217
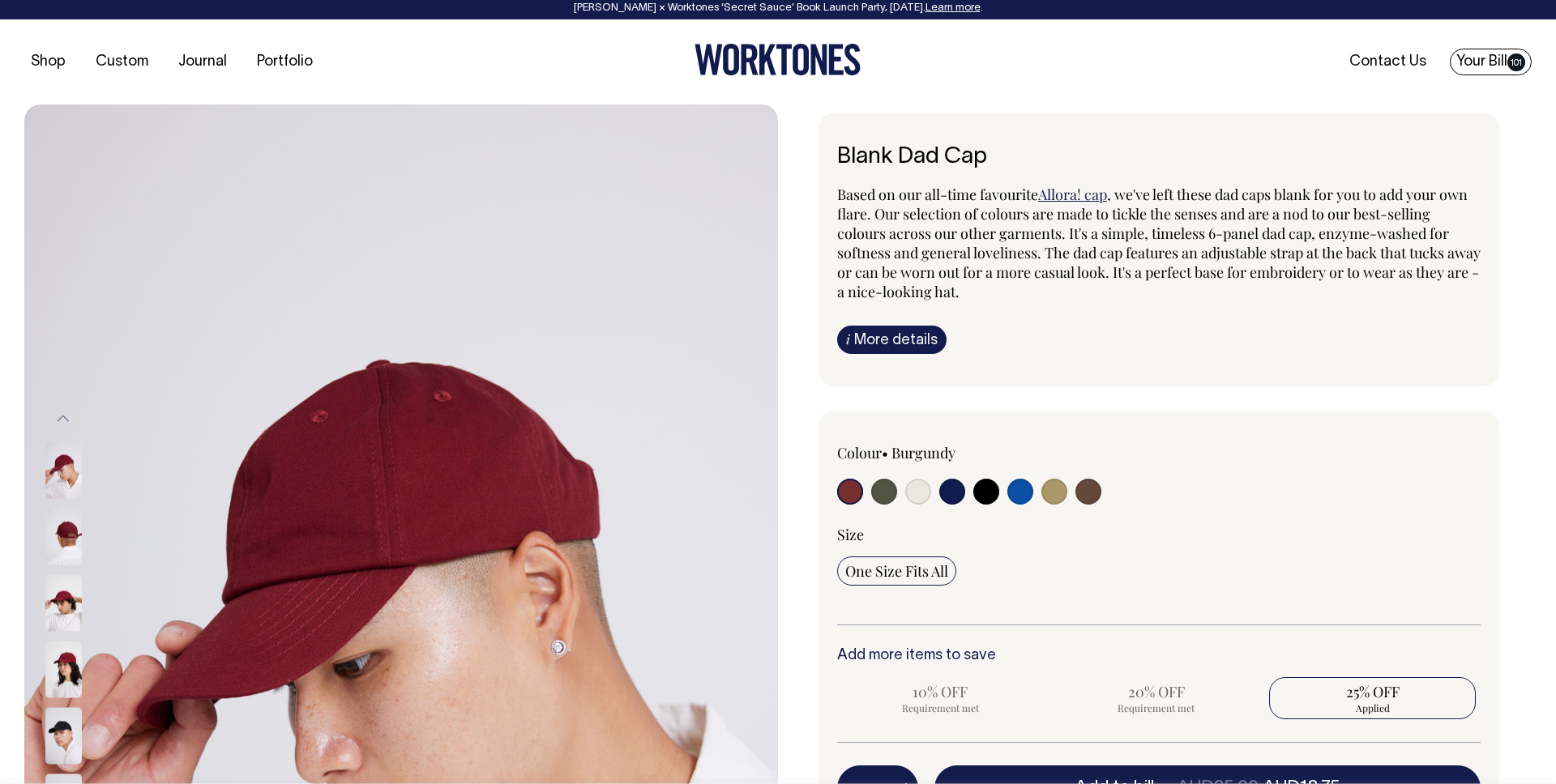
click at [1491, 59] on link "Your Bill 101" at bounding box center [1490, 62] width 82 height 27
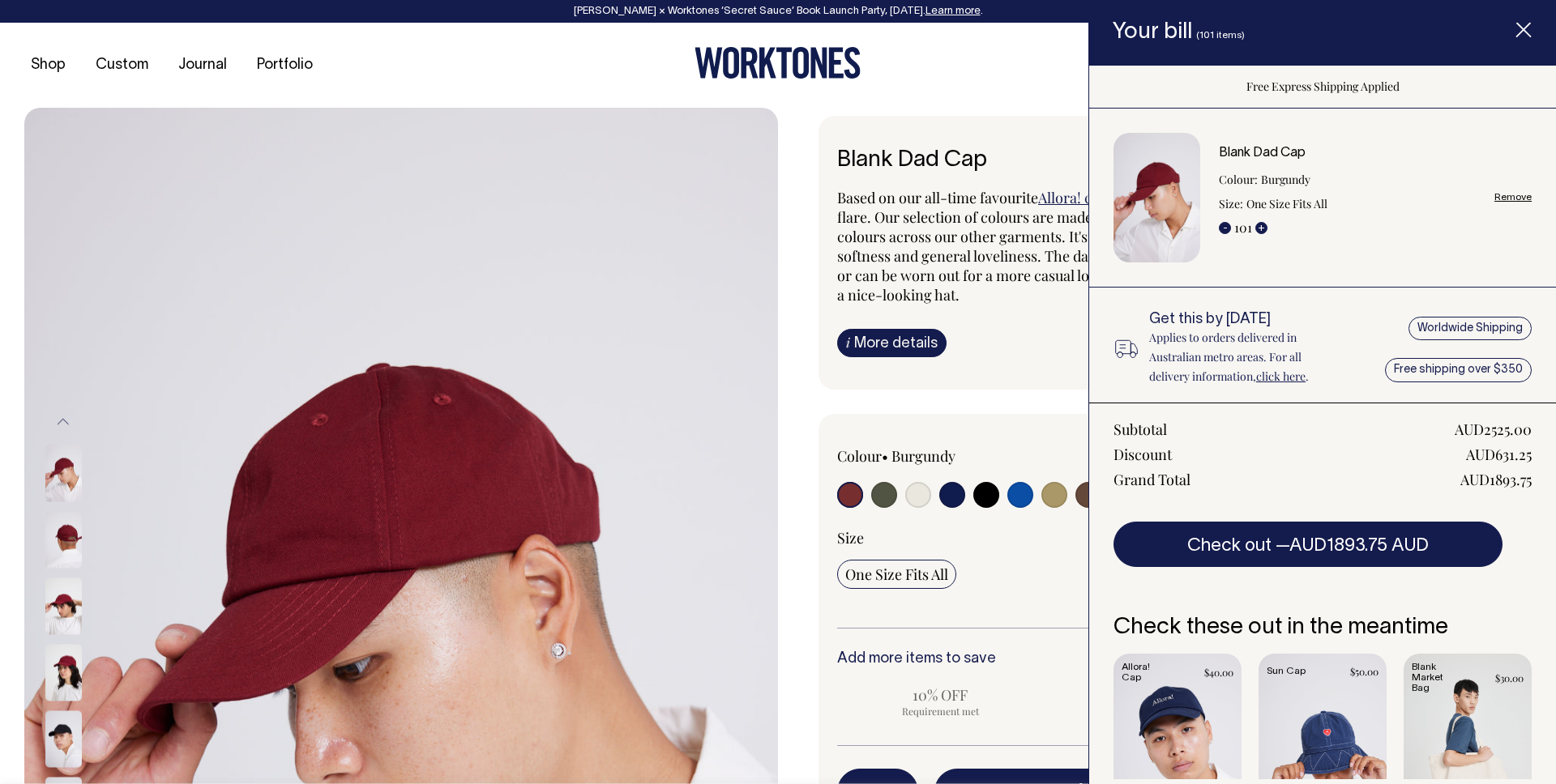
click at [1515, 194] on link "Remove" at bounding box center [1513, 197] width 37 height 11
radio input "false"
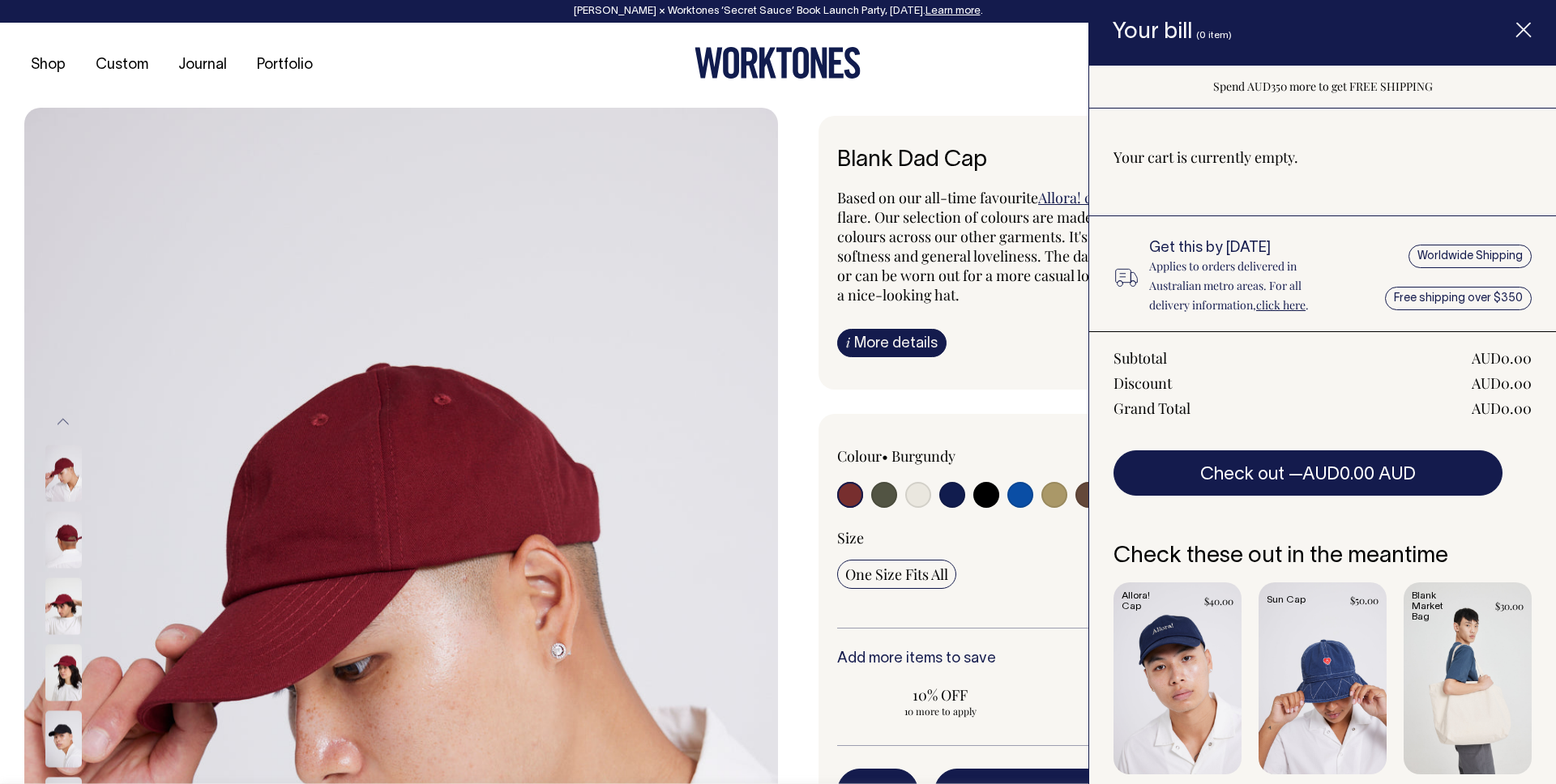
click at [1527, 31] on icon "Item added to your cart" at bounding box center [1524, 31] width 16 height 16
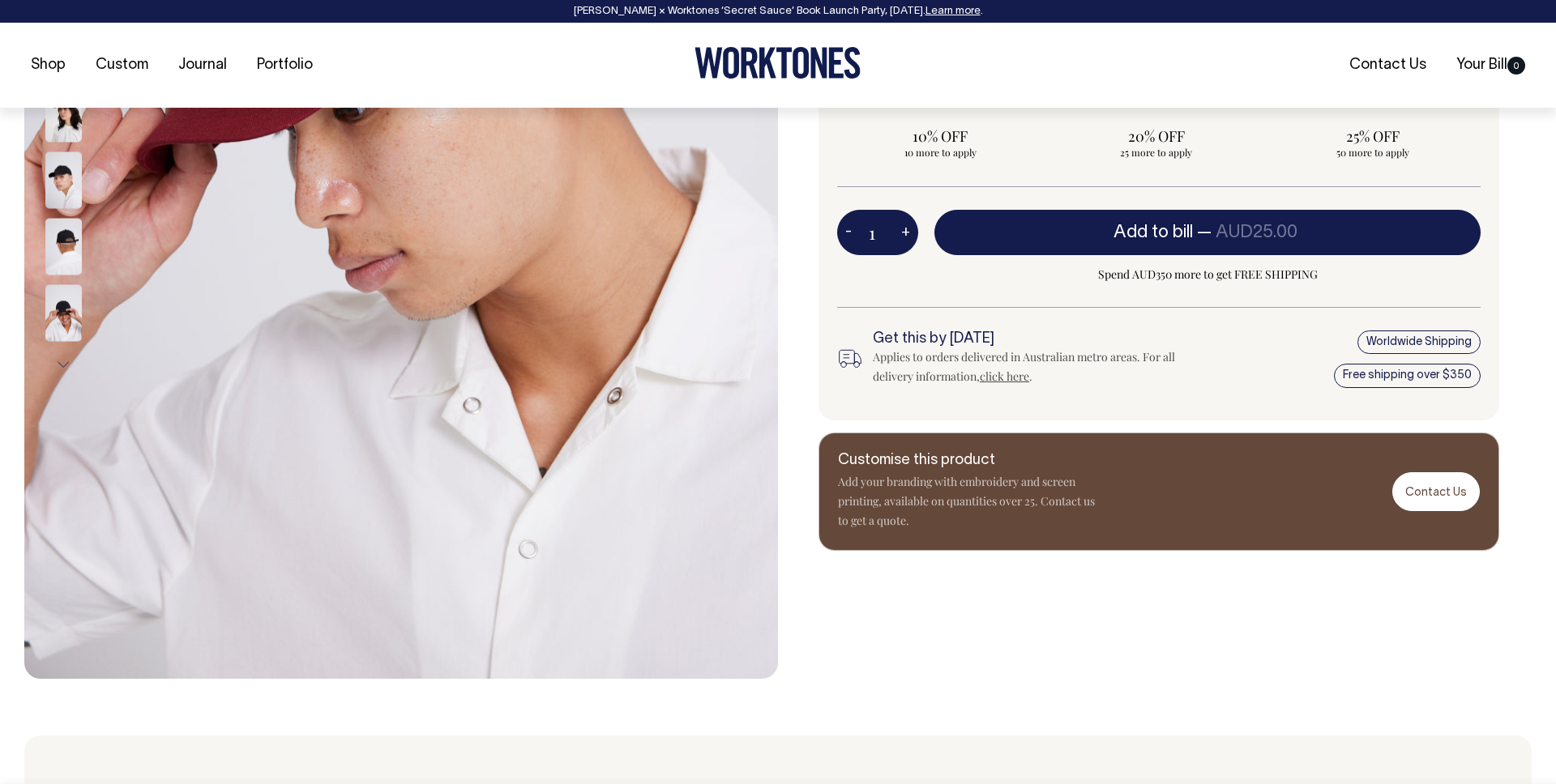
click at [879, 240] on input "1" at bounding box center [877, 233] width 81 height 45
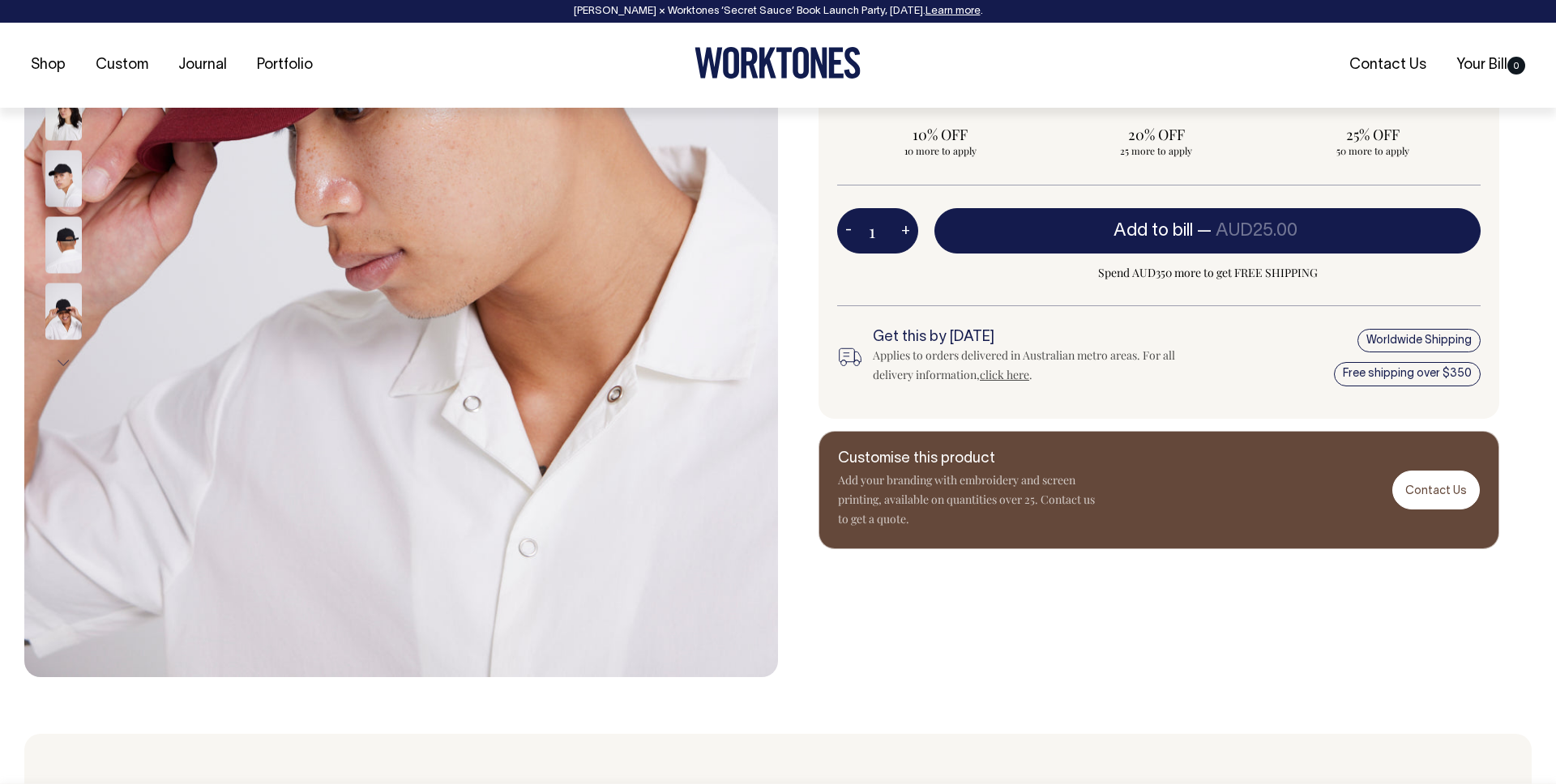
click at [879, 240] on input "1" at bounding box center [877, 231] width 81 height 45
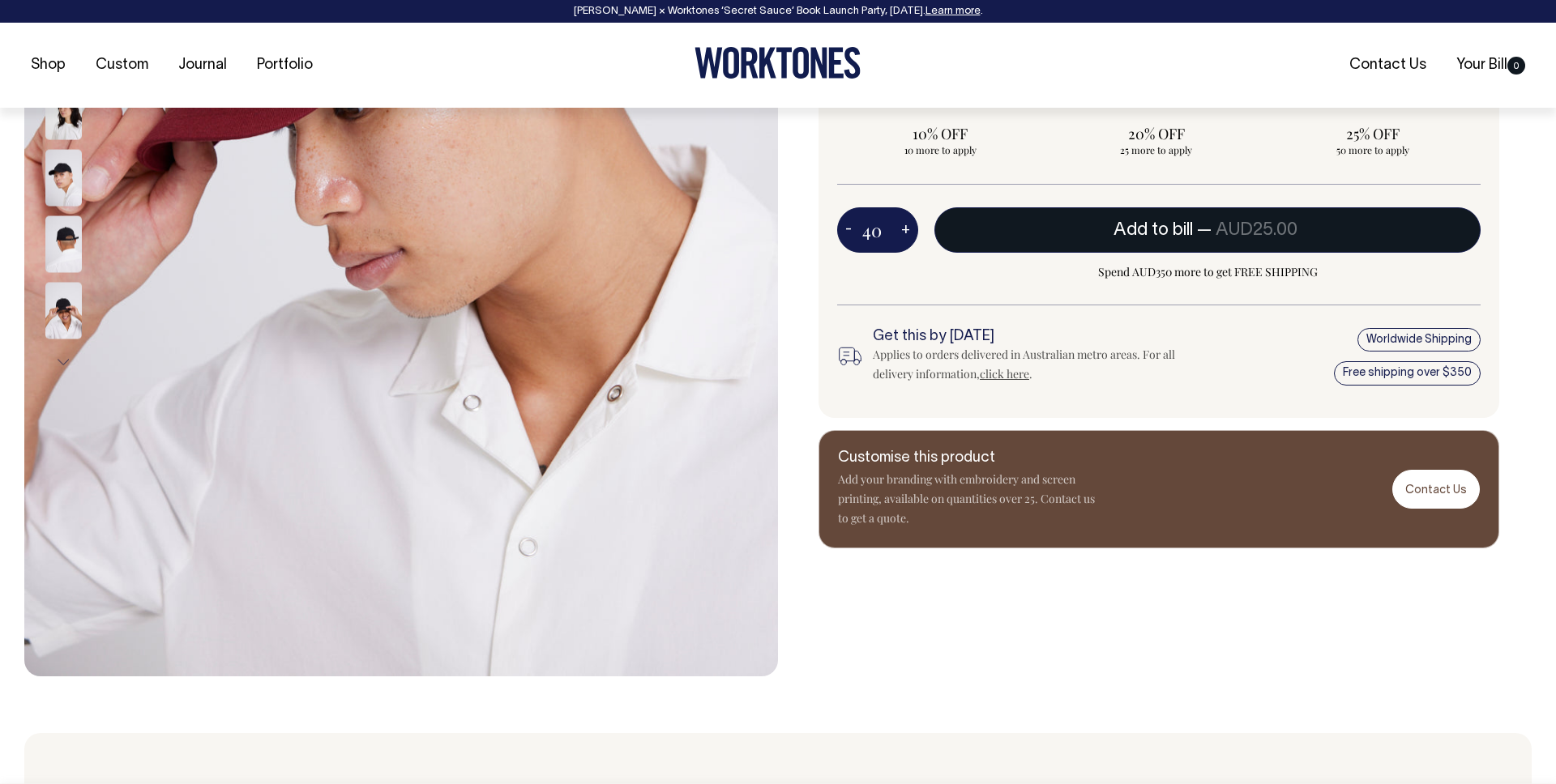
type input "40"
radio input "true"
type input "40"
click at [1029, 230] on button "Add to bill — AUD25.00" at bounding box center [1207, 230] width 546 height 45
type input "1"
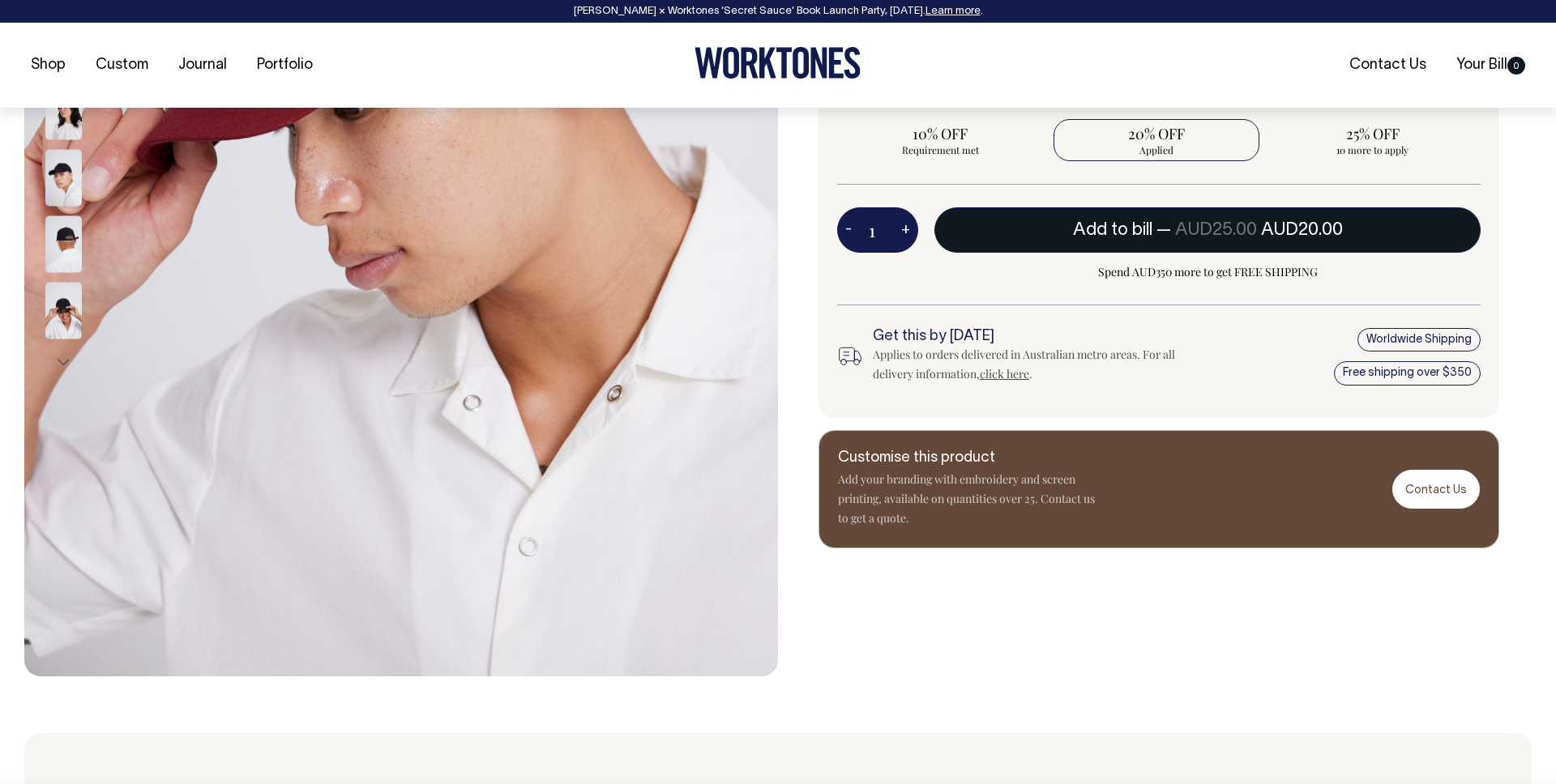
radio input "false"
type input "1"
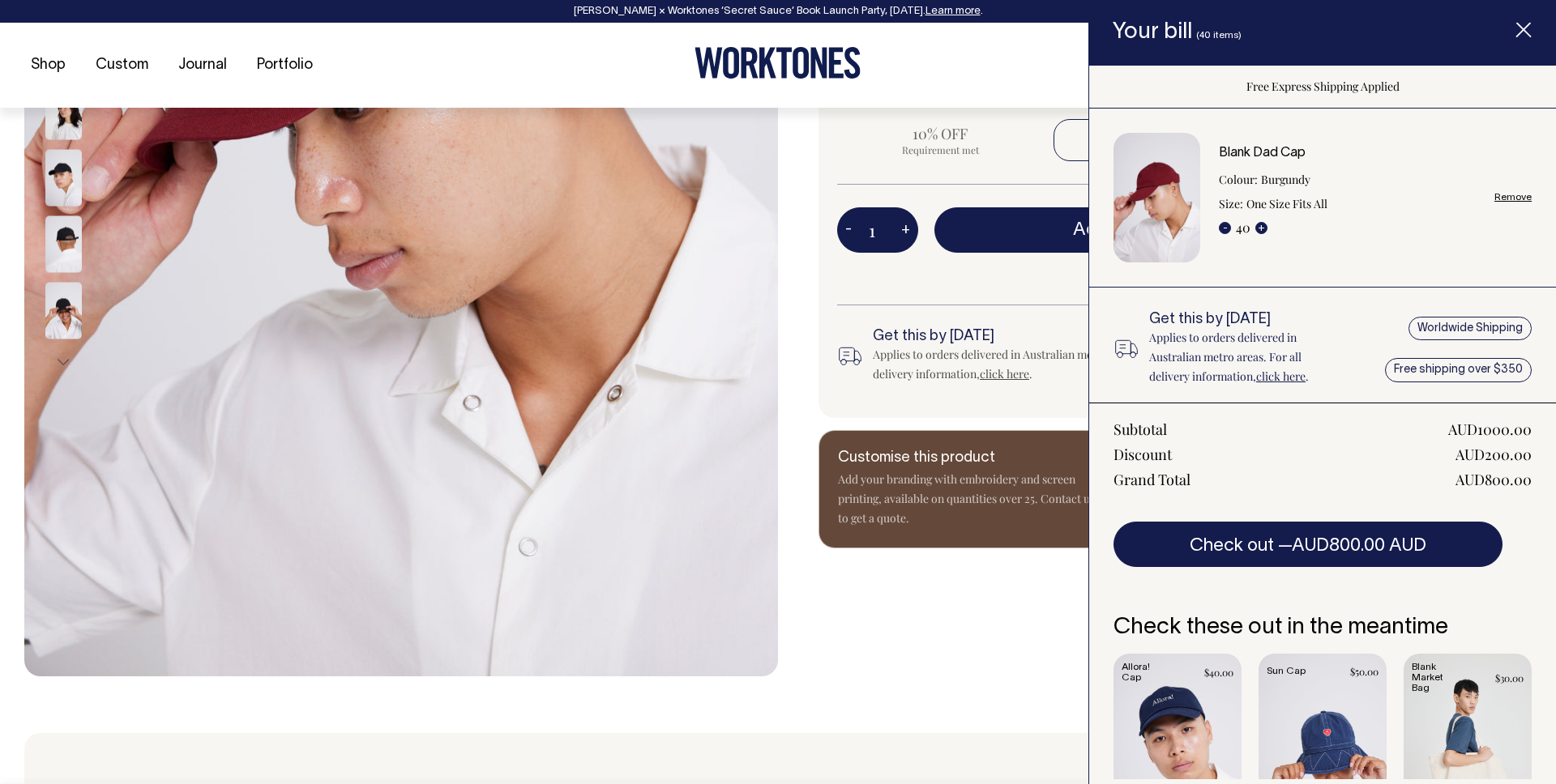
click at [1504, 200] on link "Remove" at bounding box center [1513, 197] width 37 height 11
radio input "false"
